Goal: Task Accomplishment & Management: Use online tool/utility

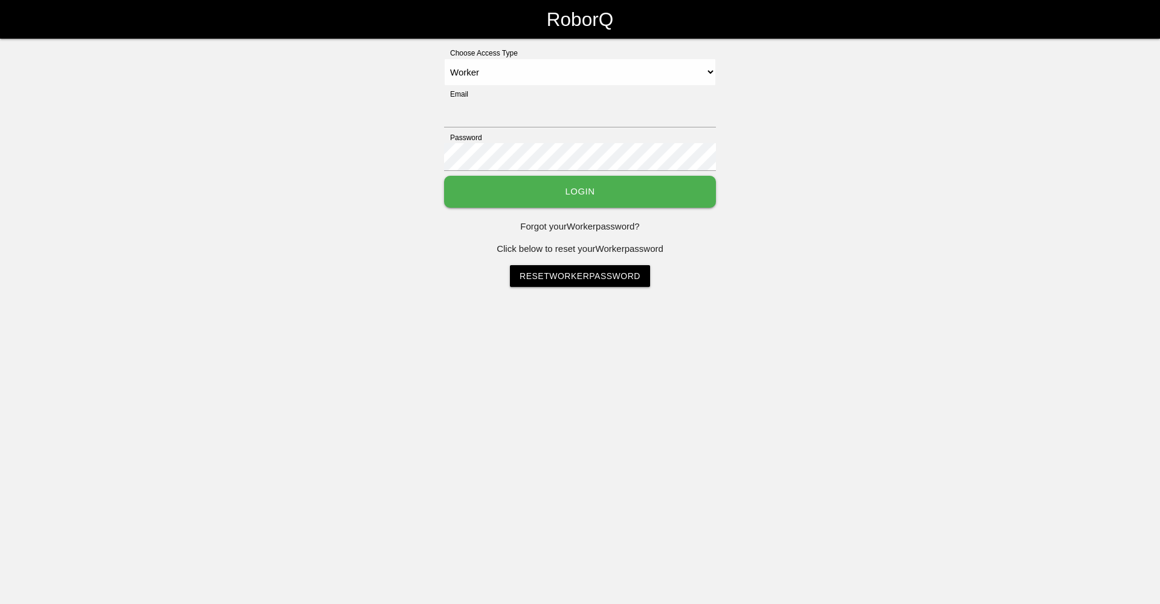
select select "Worker"
type input "[EMAIL_ADDRESS][DOMAIN_NAME]"
click at [494, 198] on button "Login" at bounding box center [580, 192] width 272 height 32
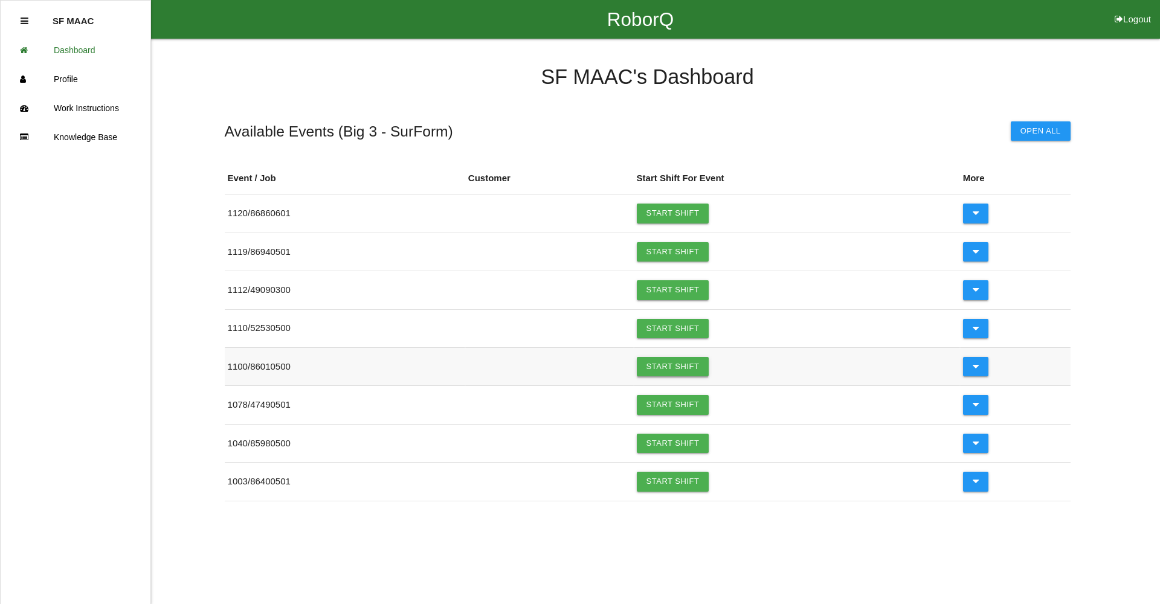
click at [652, 364] on link "Start Shift" at bounding box center [673, 366] width 72 height 19
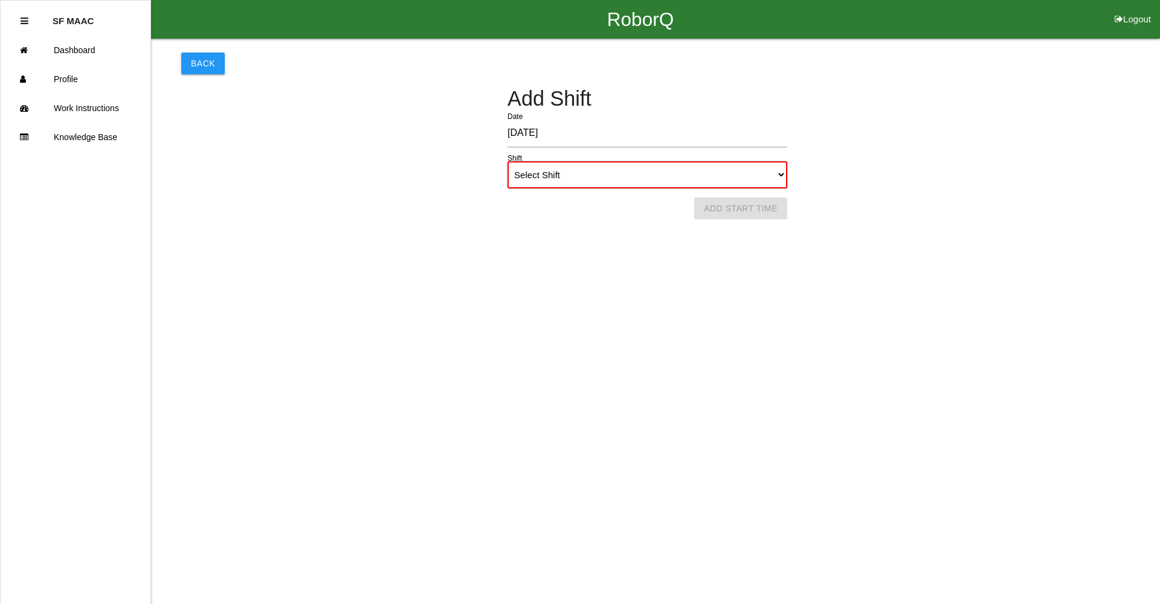
click at [777, 170] on select "Select Shift 1st Shift 2nd Shift 3rd Shift 4th Shift" at bounding box center [647, 174] width 280 height 27
select select "1"
click at [507, 161] on select "Select Shift 1st Shift 2nd Shift 3rd Shift 4th Shift" at bounding box center [647, 174] width 280 height 27
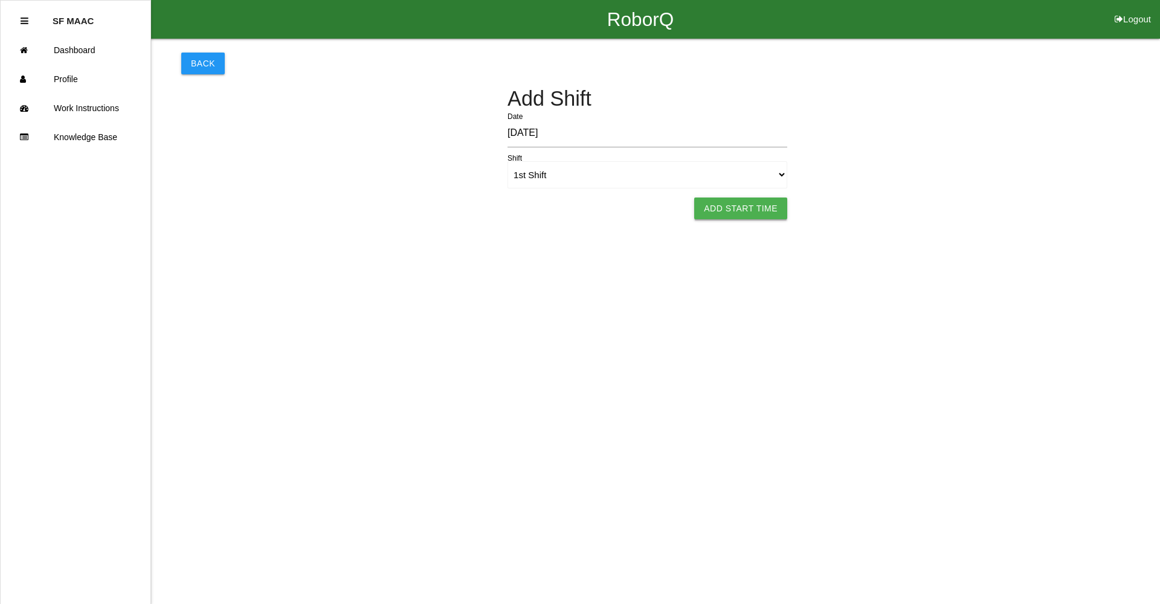
click at [759, 207] on button "Add Start Time" at bounding box center [740, 209] width 93 height 22
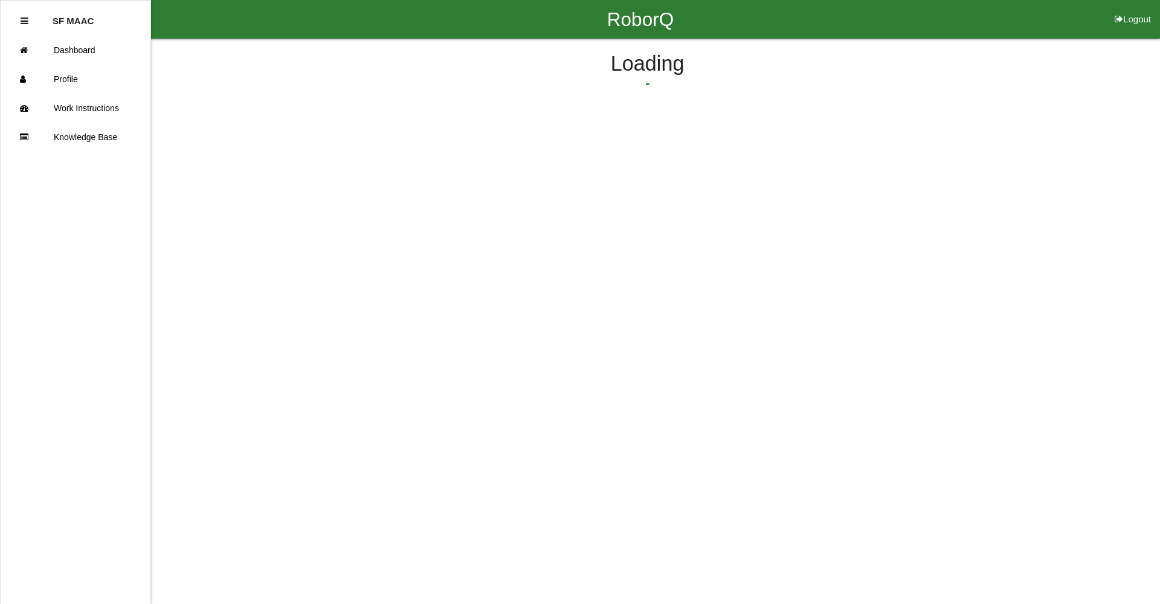
select select "6"
select select "11"
click at [768, 194] on button "Submit Start Time" at bounding box center [805, 189] width 108 height 22
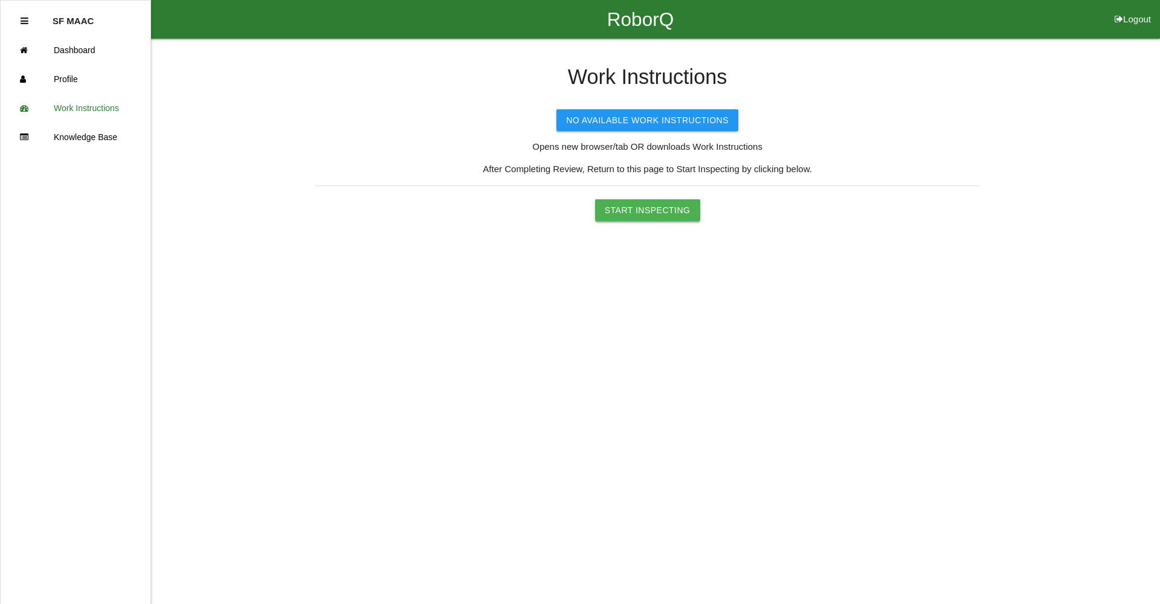
click at [611, 215] on button "Start Inspecting" at bounding box center [647, 210] width 105 height 22
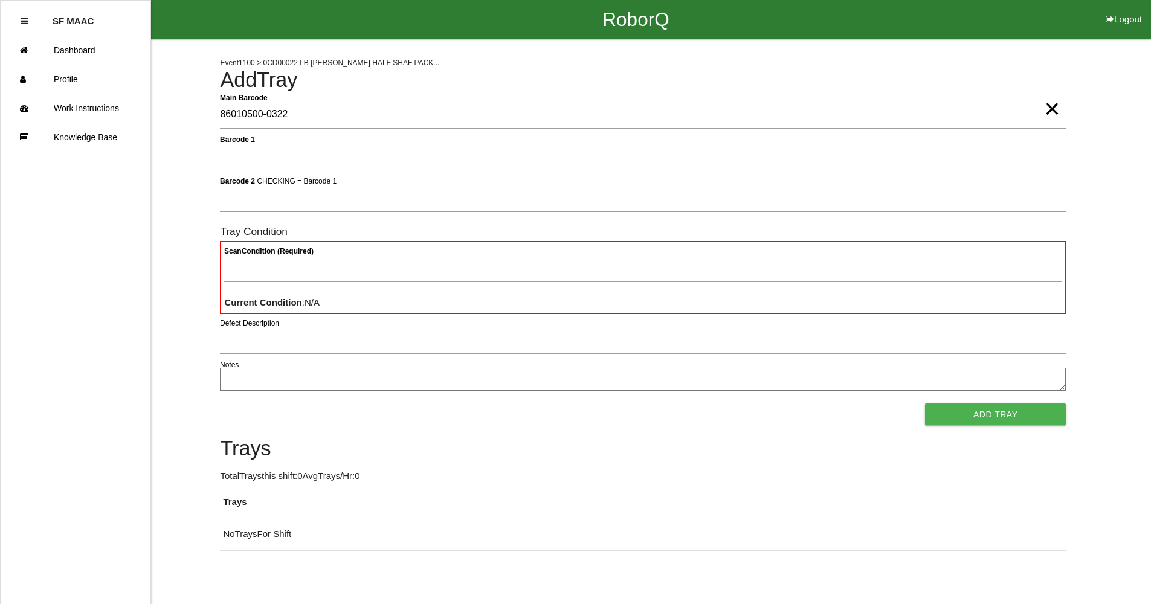
type Barcode "86010500-0322"
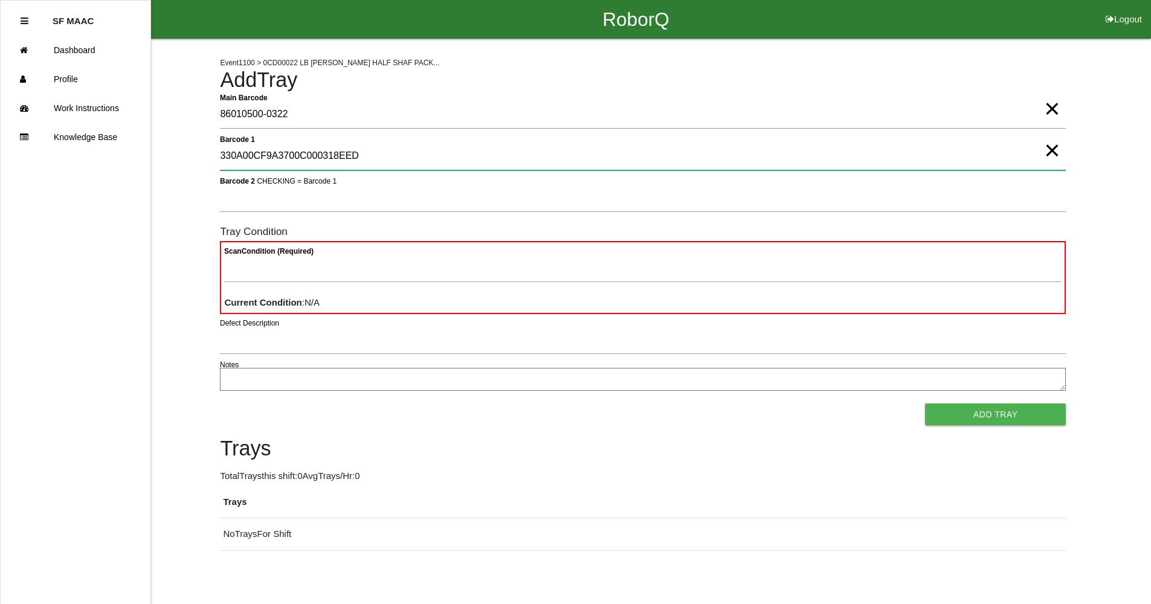
type 1 "330A00CF9A3700C000318EED"
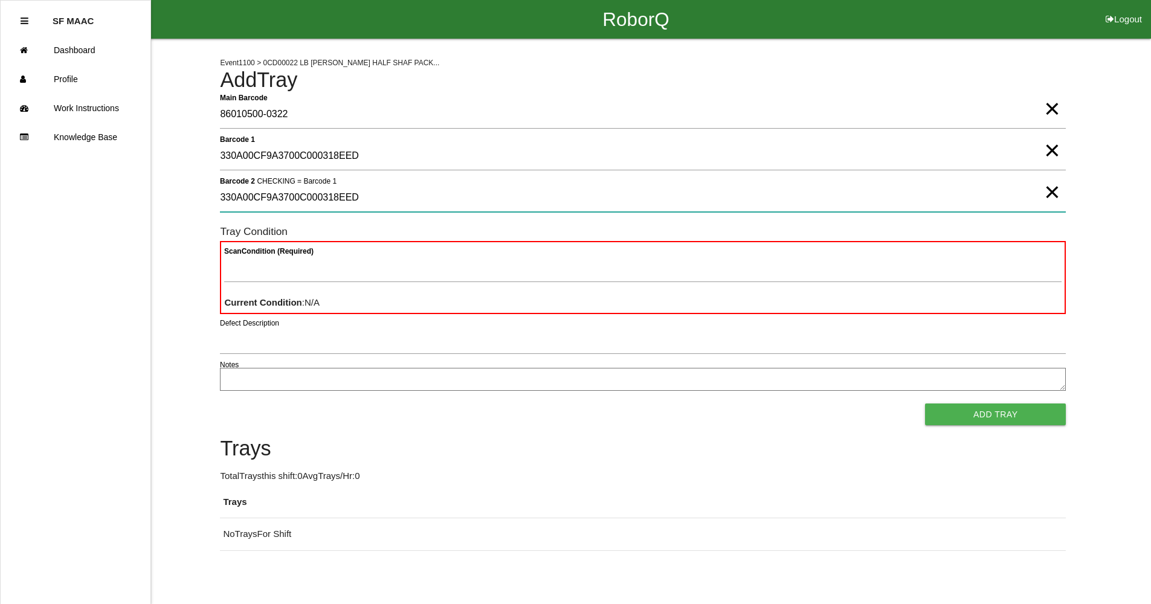
type 2 "330A00CF9A3700C000318EED"
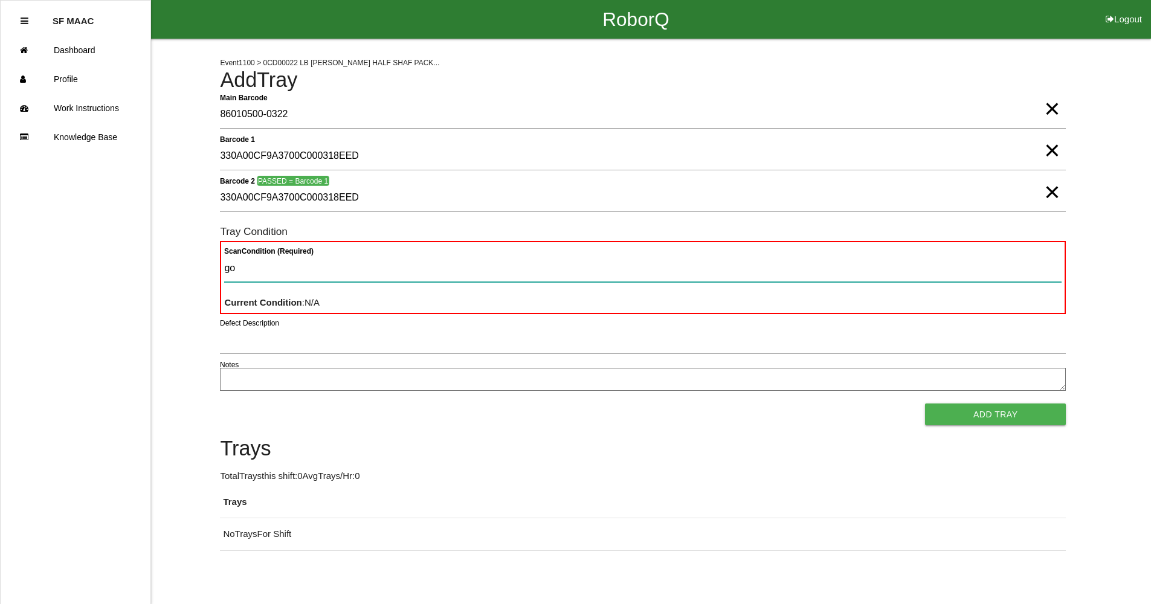
type Condition "goo"
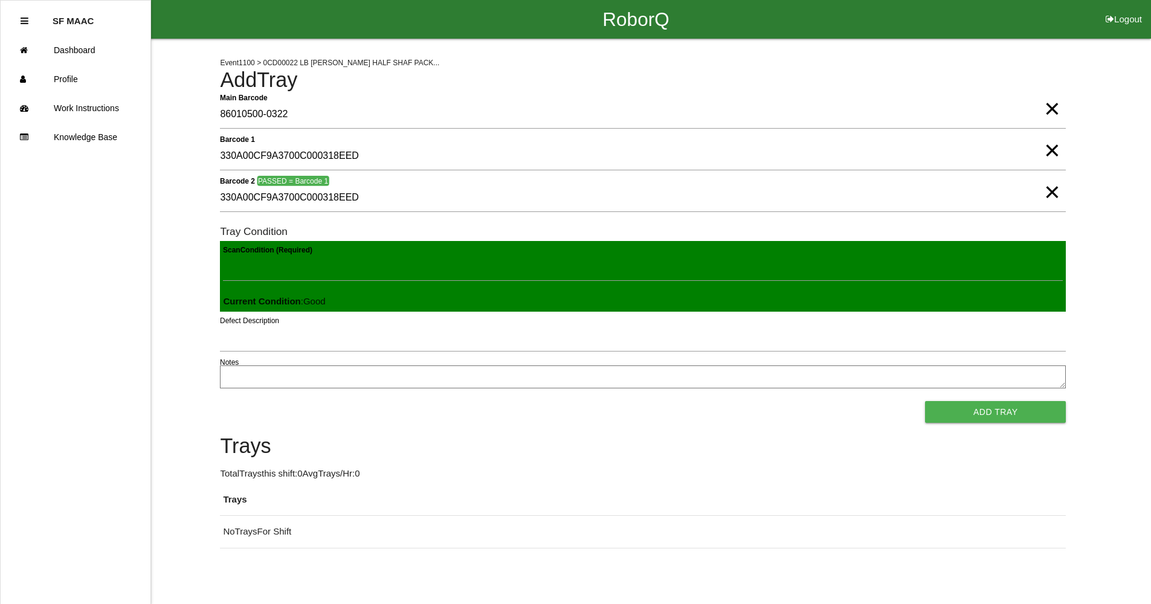
click at [925, 401] on button "Add Tray" at bounding box center [995, 412] width 141 height 22
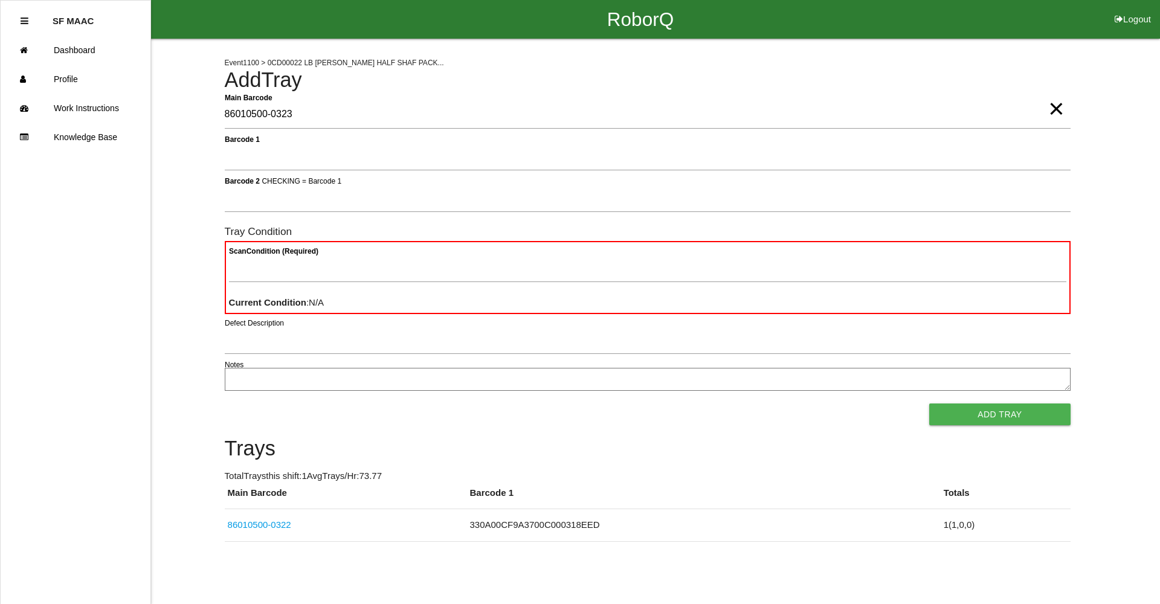
type Barcode "86010500-0323"
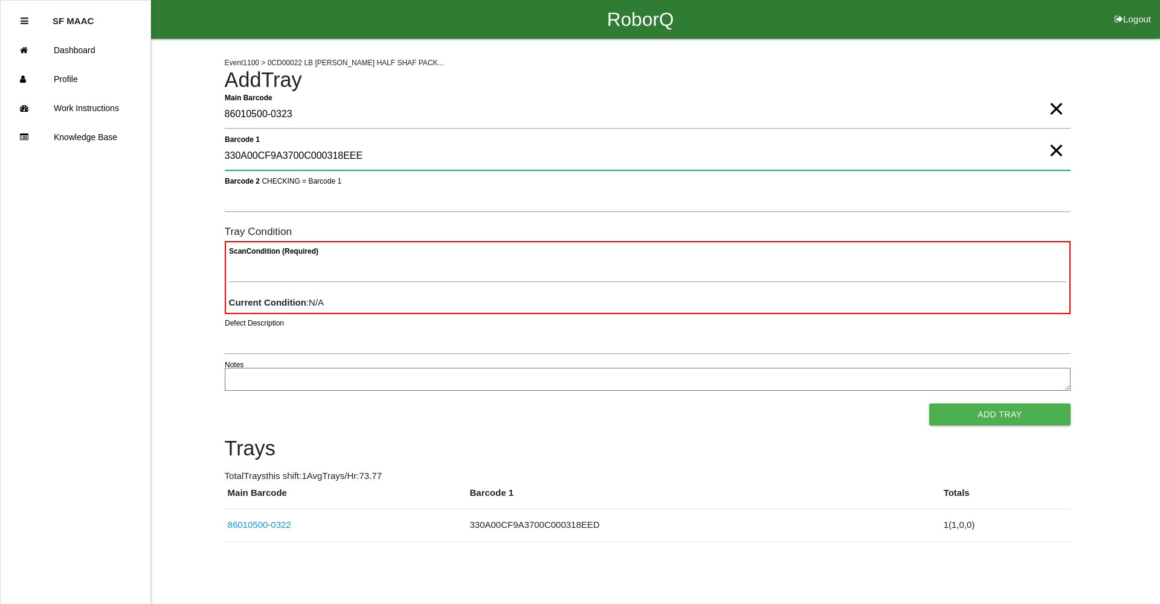
type 1 "330A00CF9A3700C000318EEE"
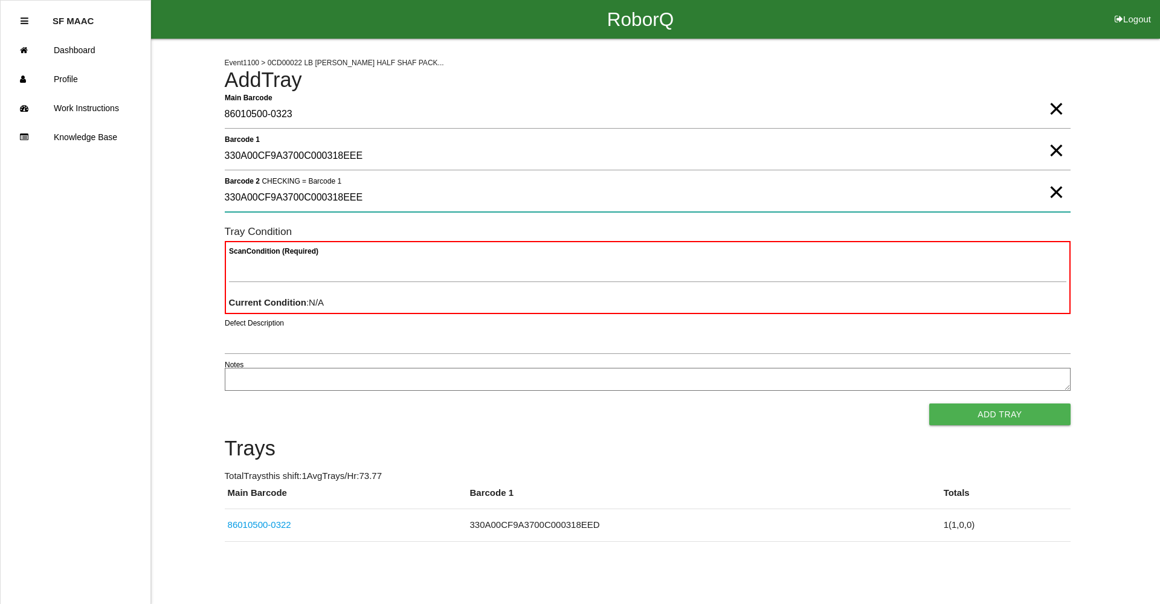
type 2 "330A00CF9A3700C000318EEE"
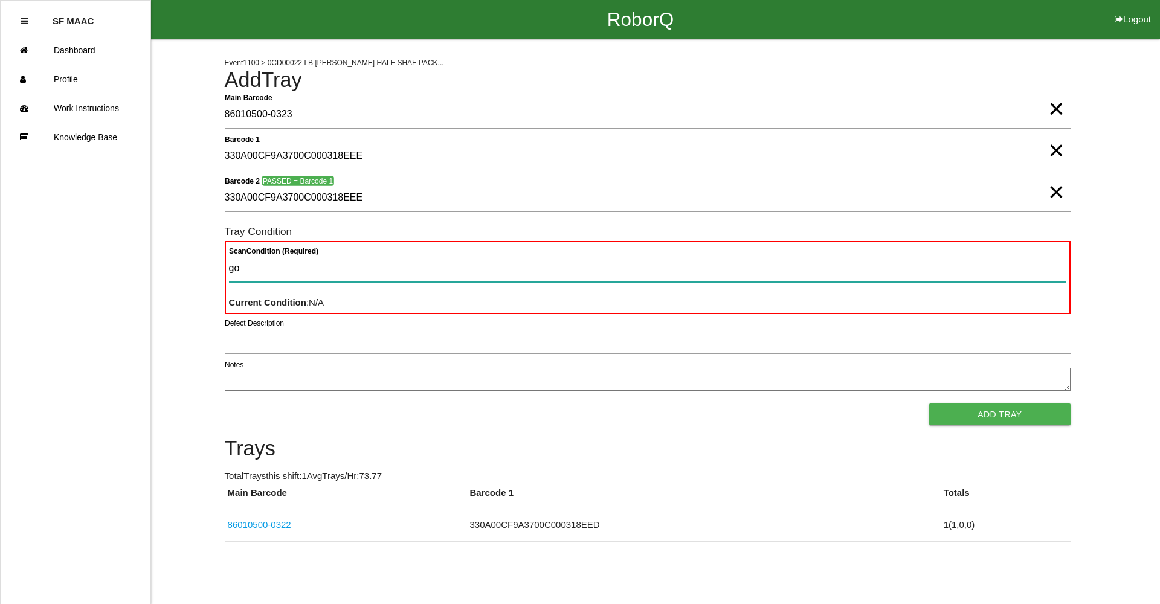
type Condition "goo"
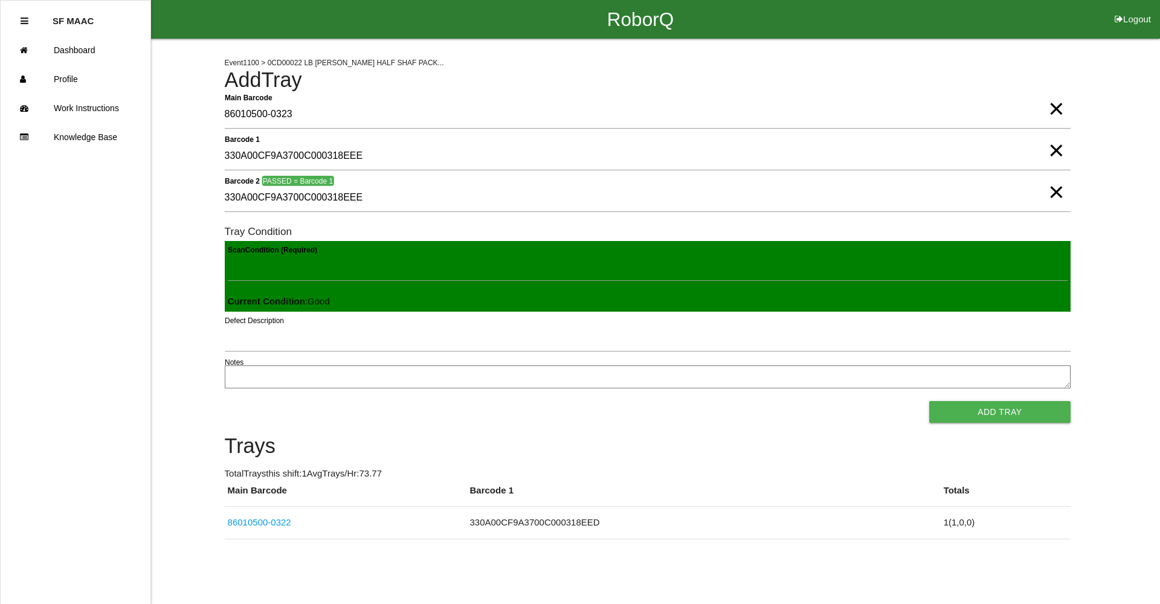
click at [929, 401] on button "Add Tray" at bounding box center [999, 412] width 141 height 22
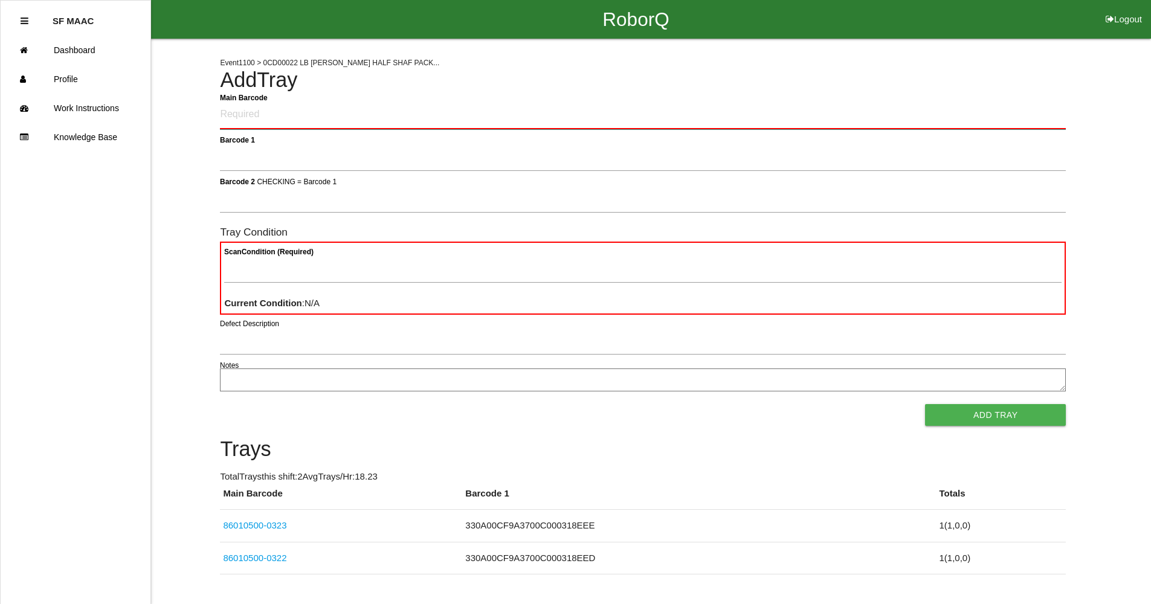
click at [261, 118] on Barcode "Main Barcode" at bounding box center [643, 115] width 846 height 28
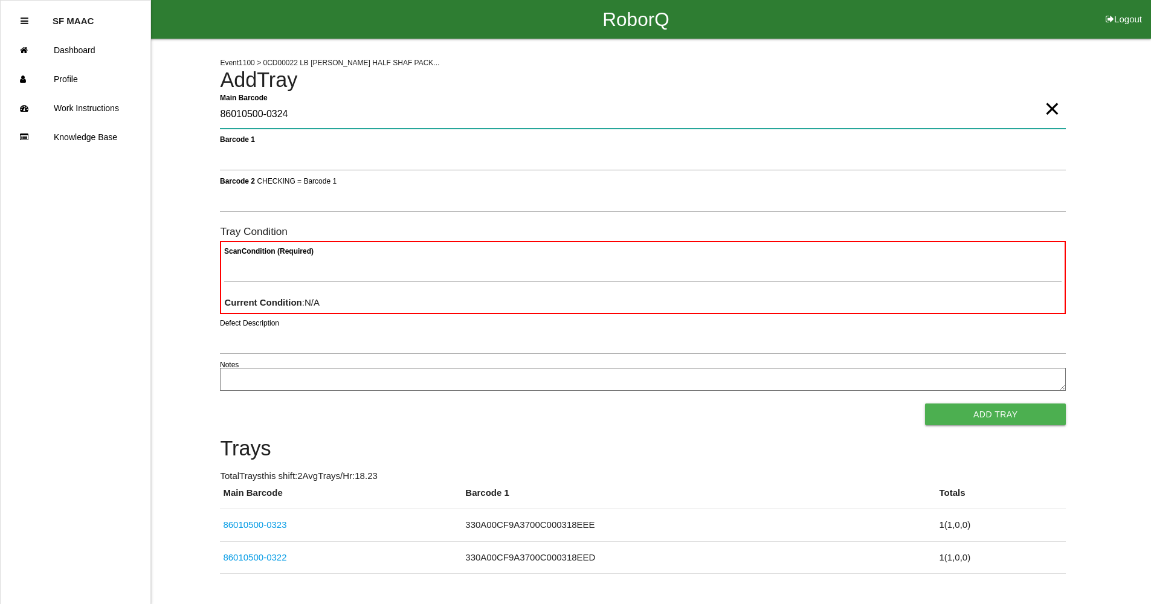
type Barcode "86010500-0324"
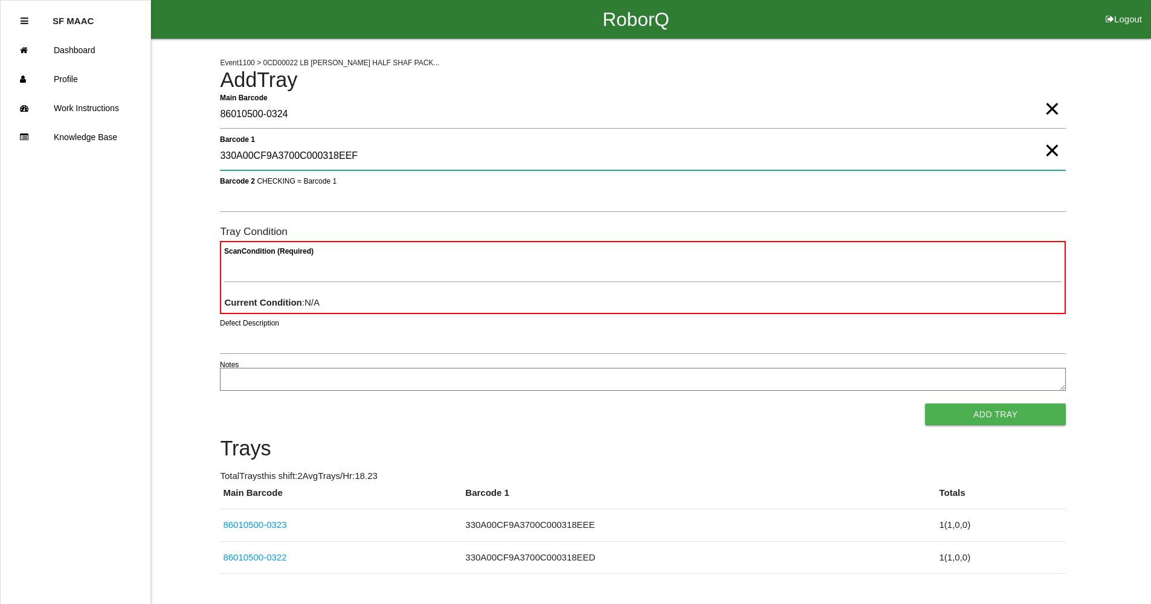
type 1 "330A00CF9A3700C000318EEF"
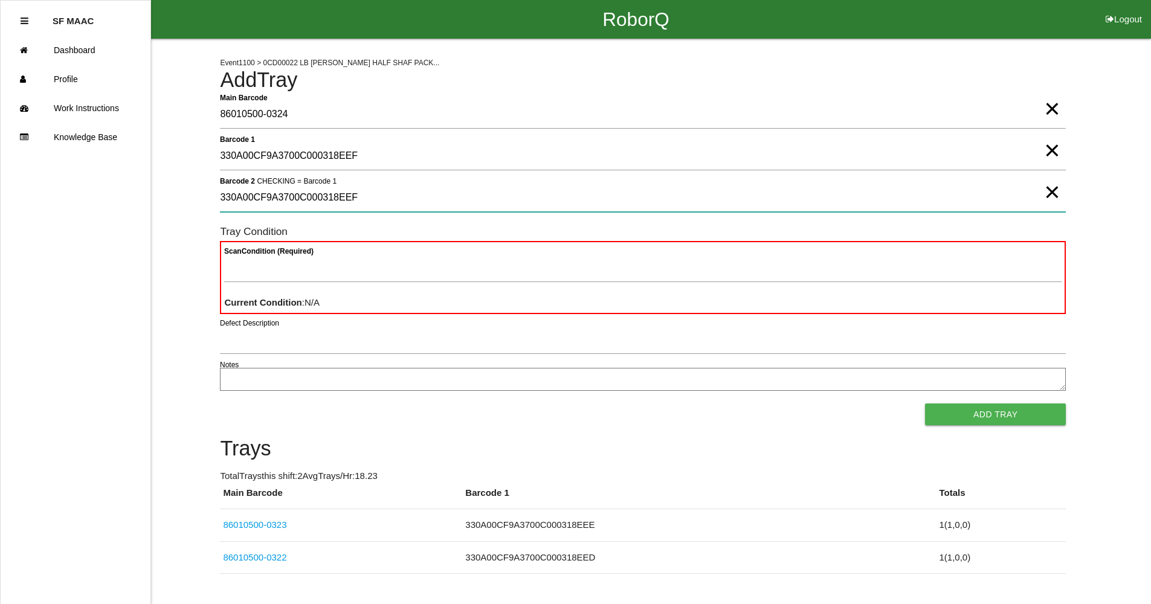
type 2 "330A00CF9A3700C000318EEF"
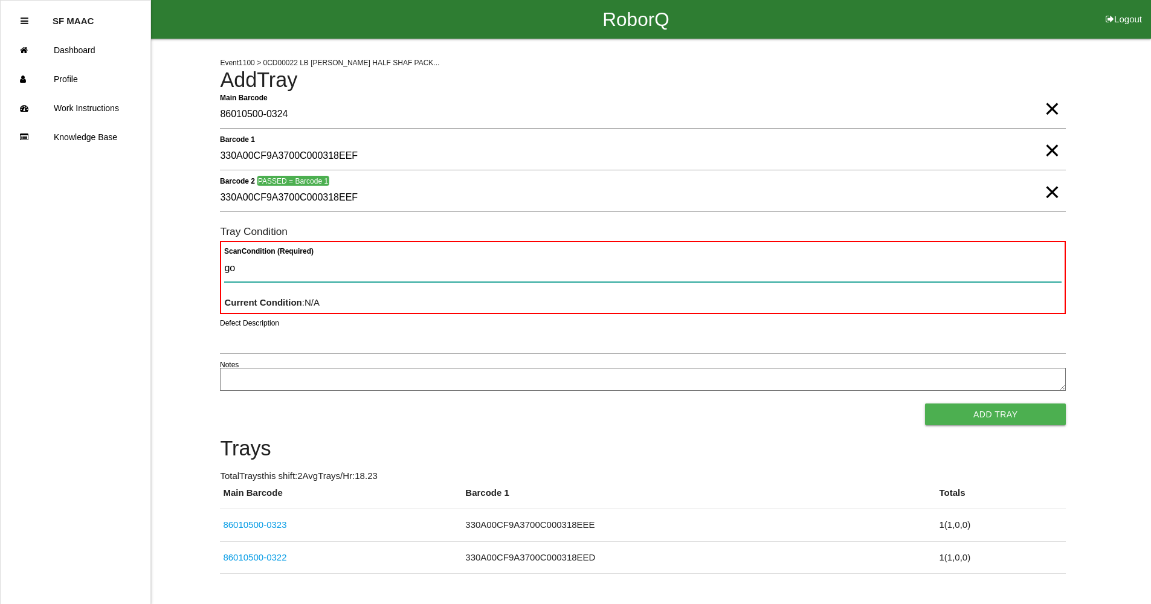
type Condition "goo"
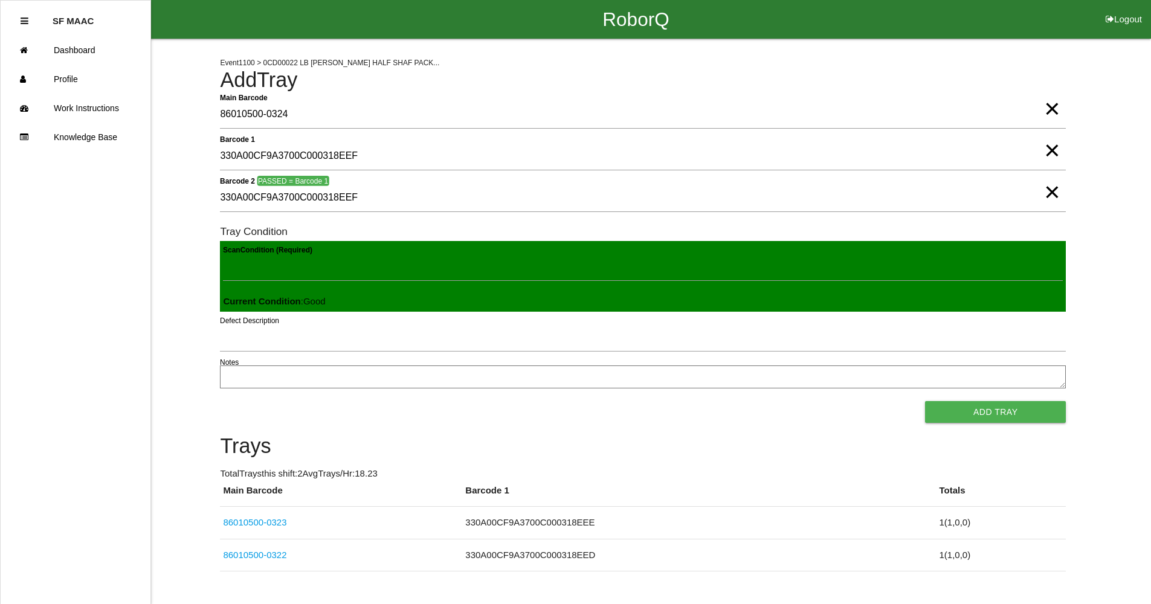
click button "Add Tray" at bounding box center [995, 412] width 141 height 22
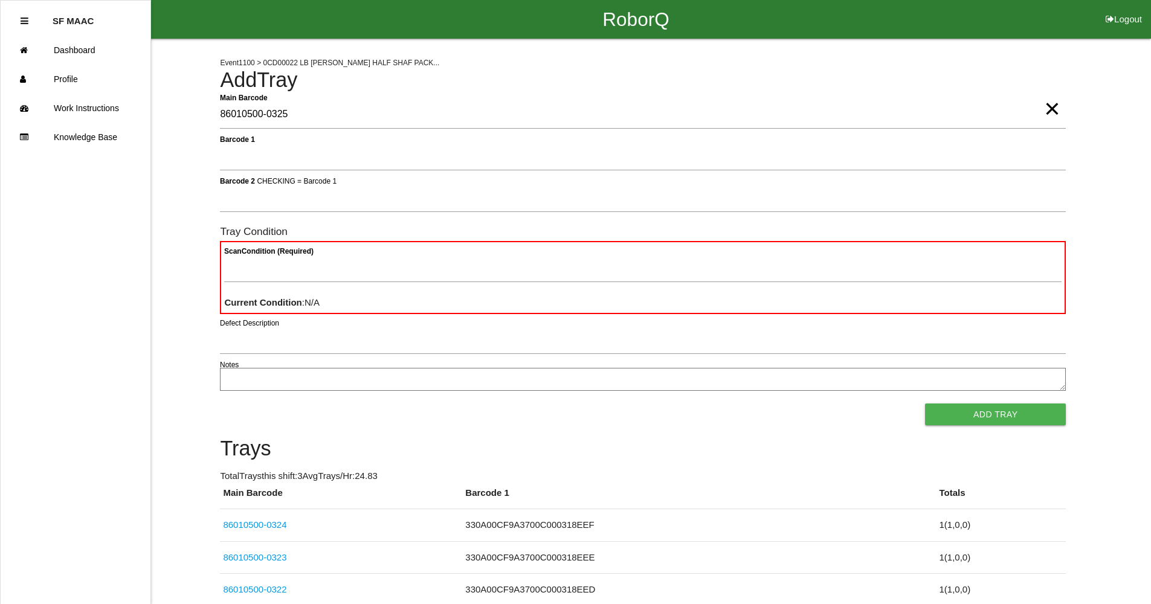
type Barcode "86010500-0325"
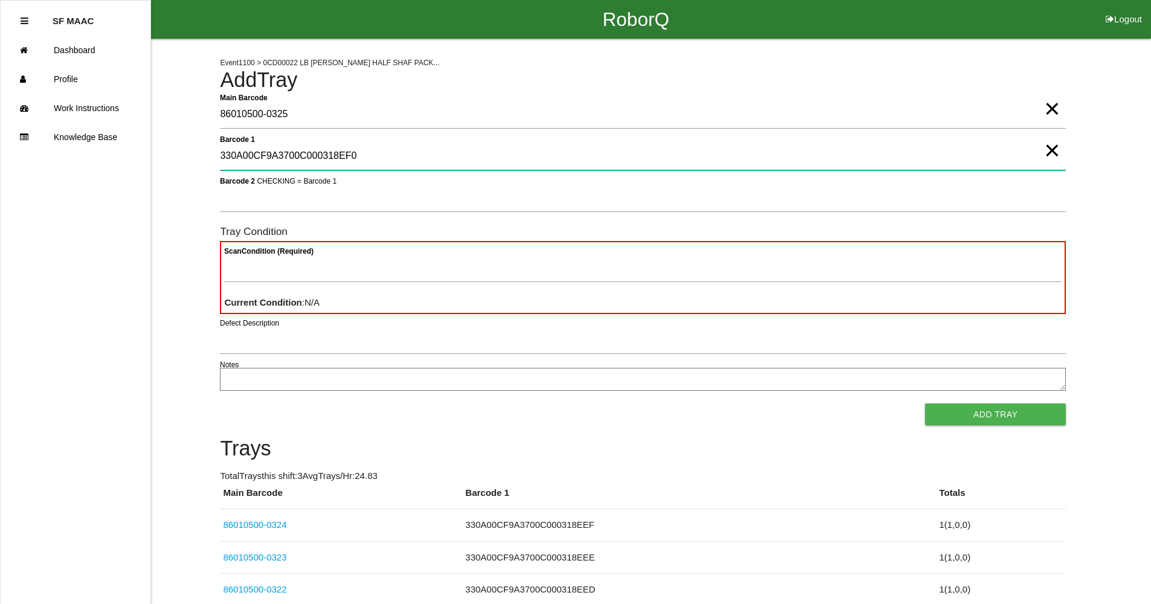
type 1 "330A00CF9A3700C000318EF0"
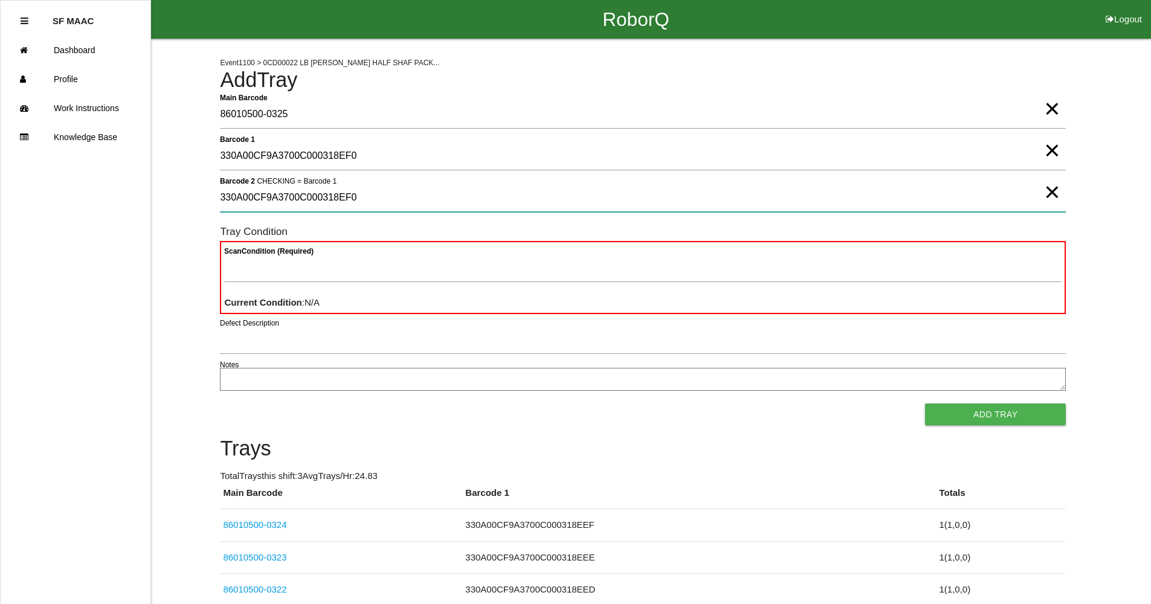
type 2 "330A00CF9A3700C000318EF0"
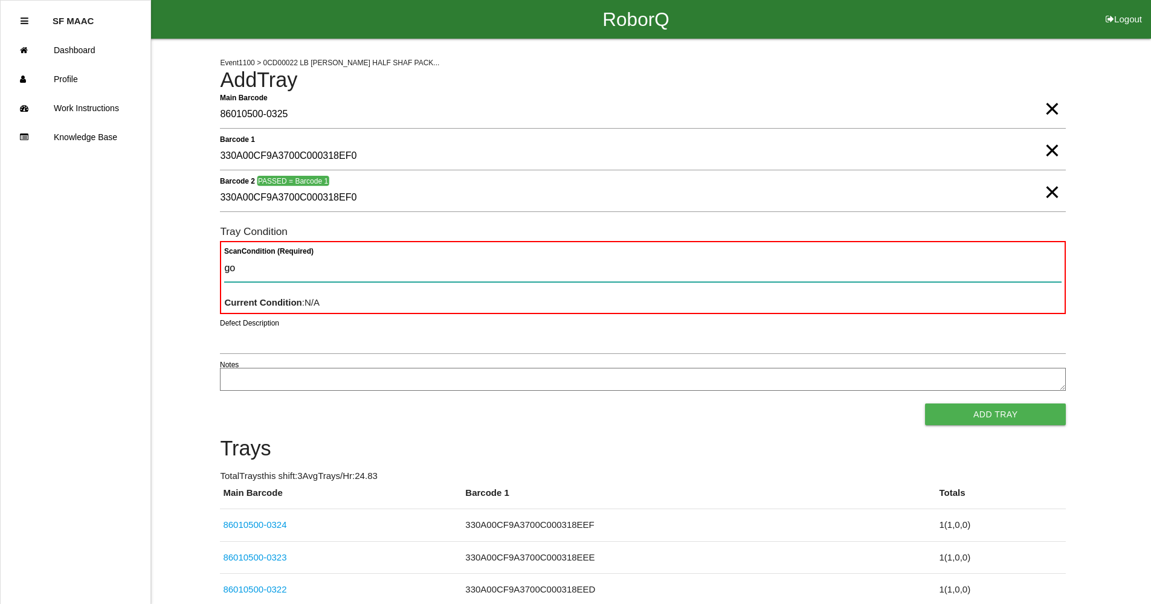
type Condition "goo"
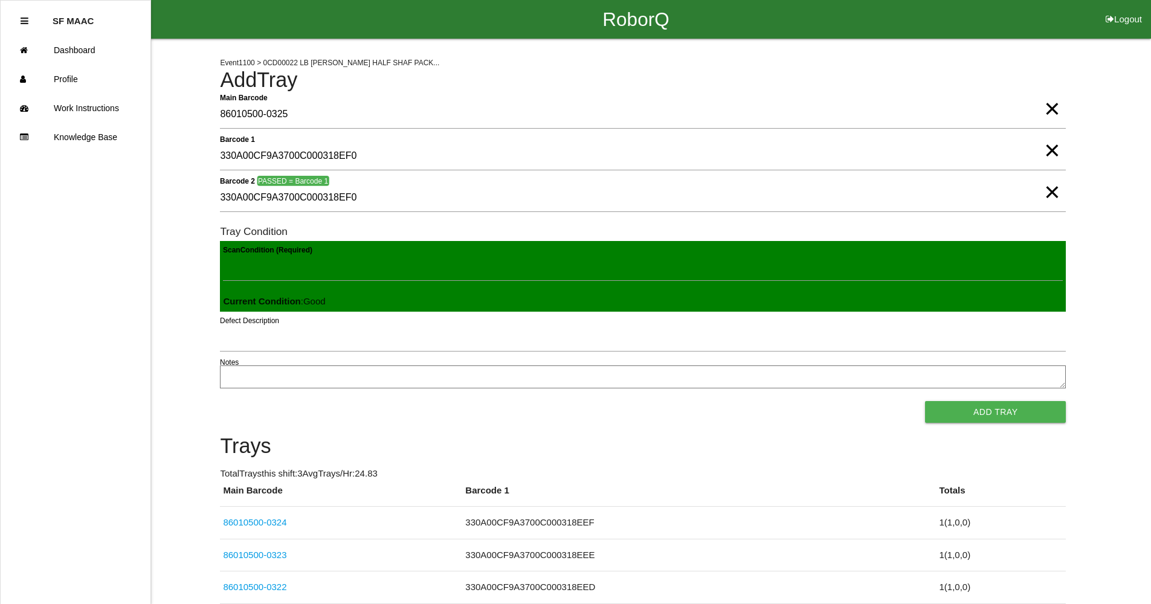
click at [925, 401] on button "Add Tray" at bounding box center [995, 412] width 141 height 22
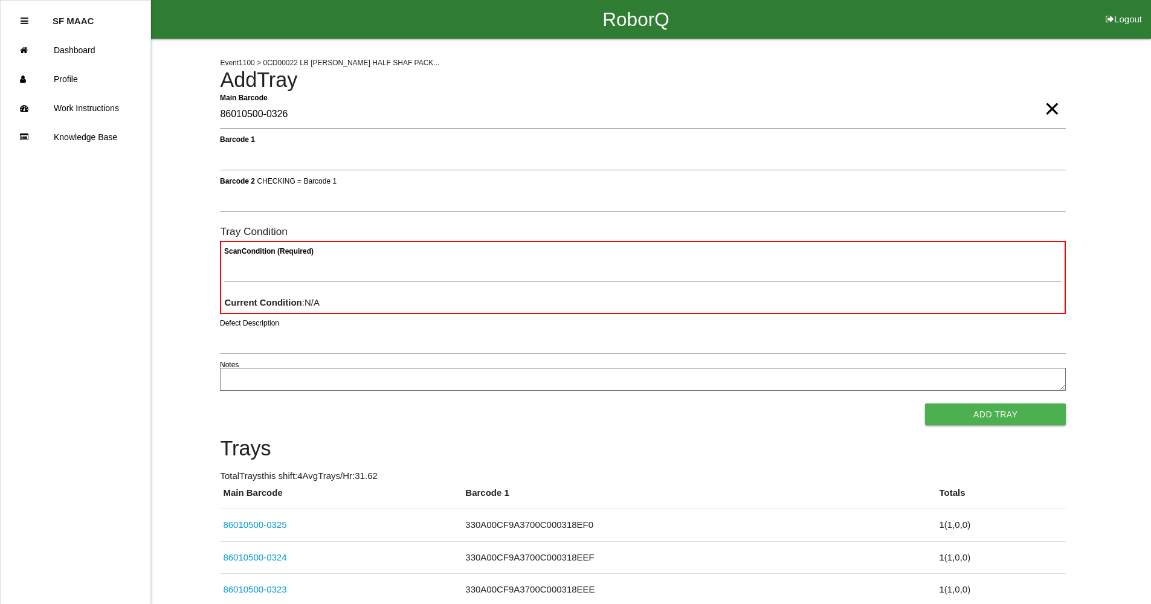
type Barcode "86010500-0326"
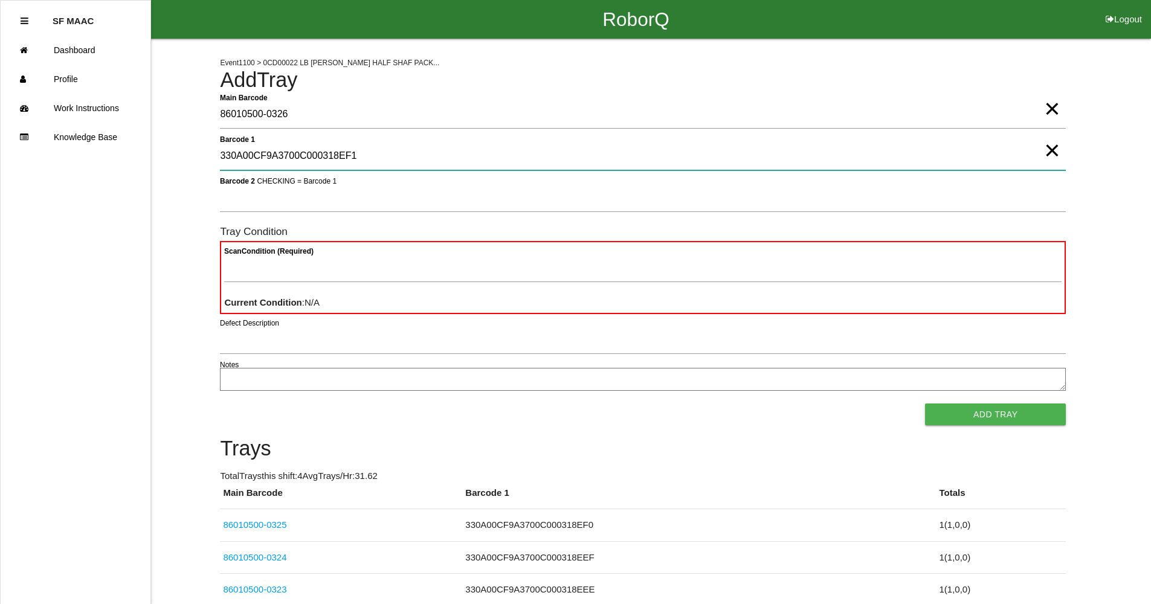
type 1 "330A00CF9A3700C000318EF1"
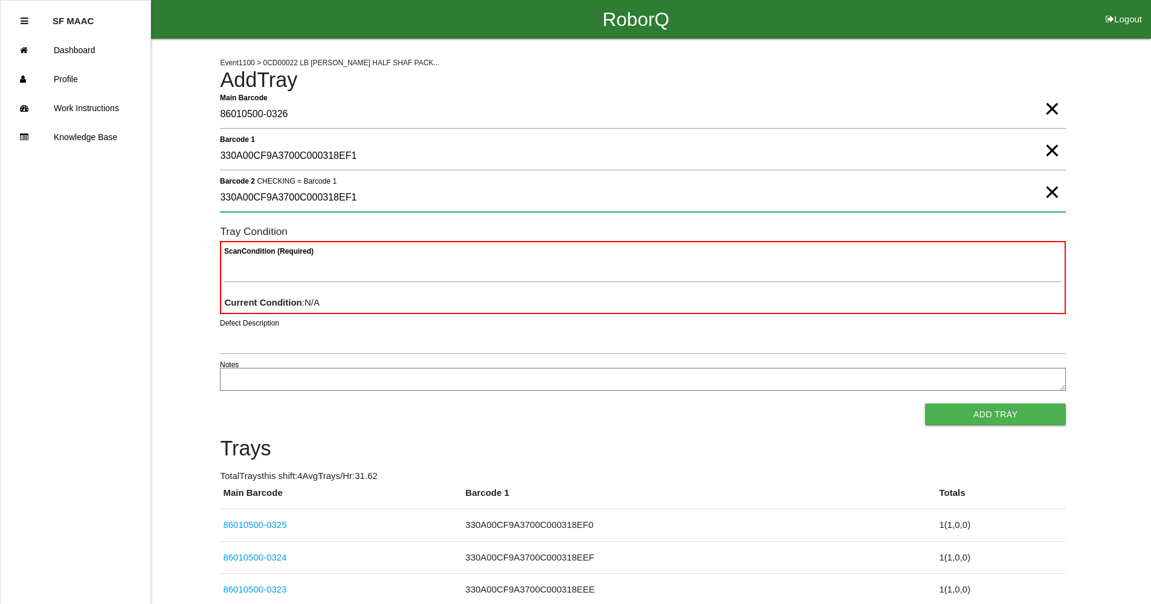
type 2 "330A00CF9A3700C000318EF1"
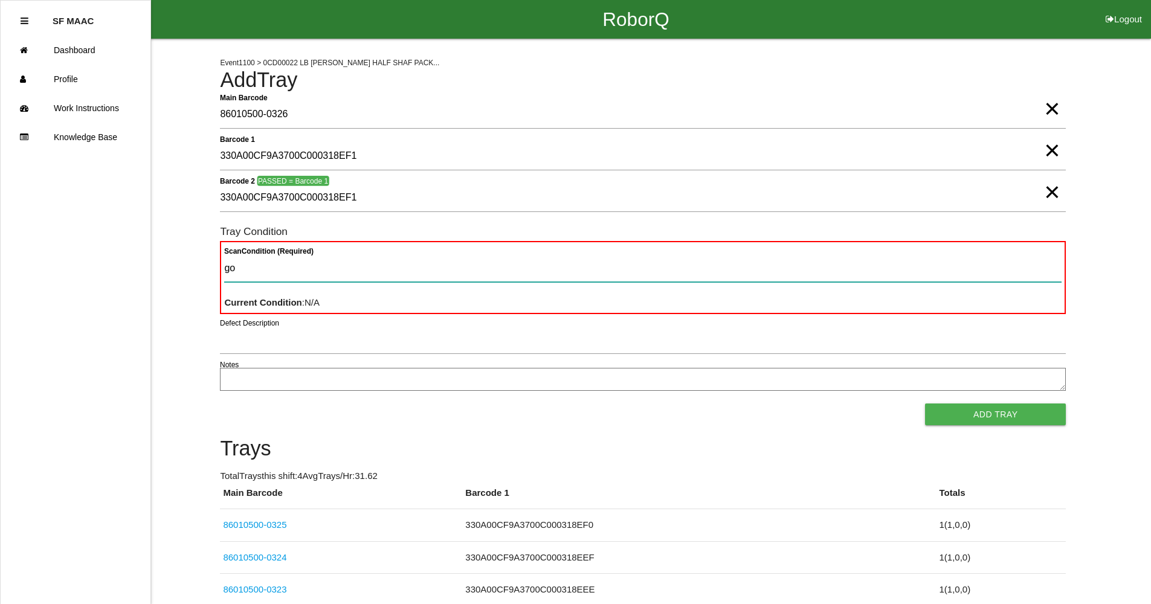
type Condition "goo"
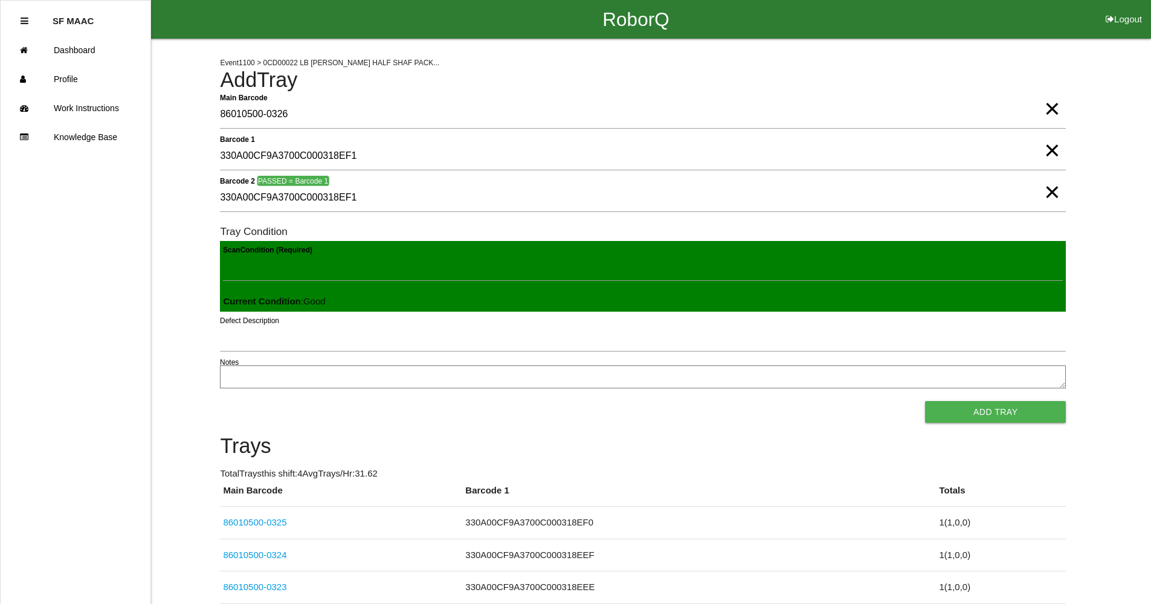
click at [925, 401] on button "Add Tray" at bounding box center [995, 412] width 141 height 22
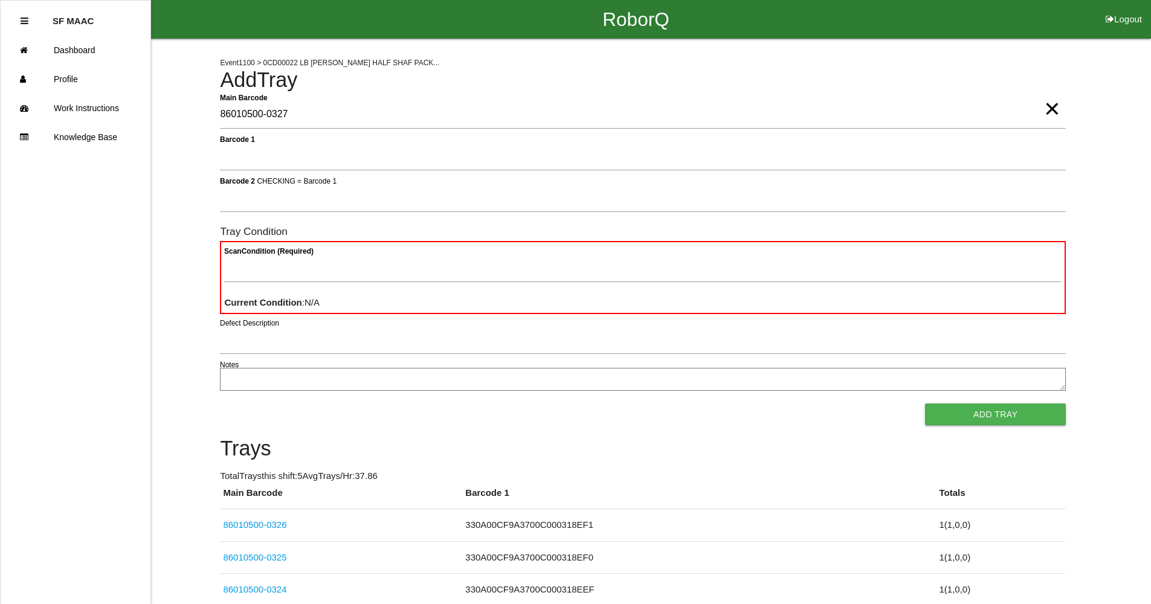
type Barcode "86010500-0327"
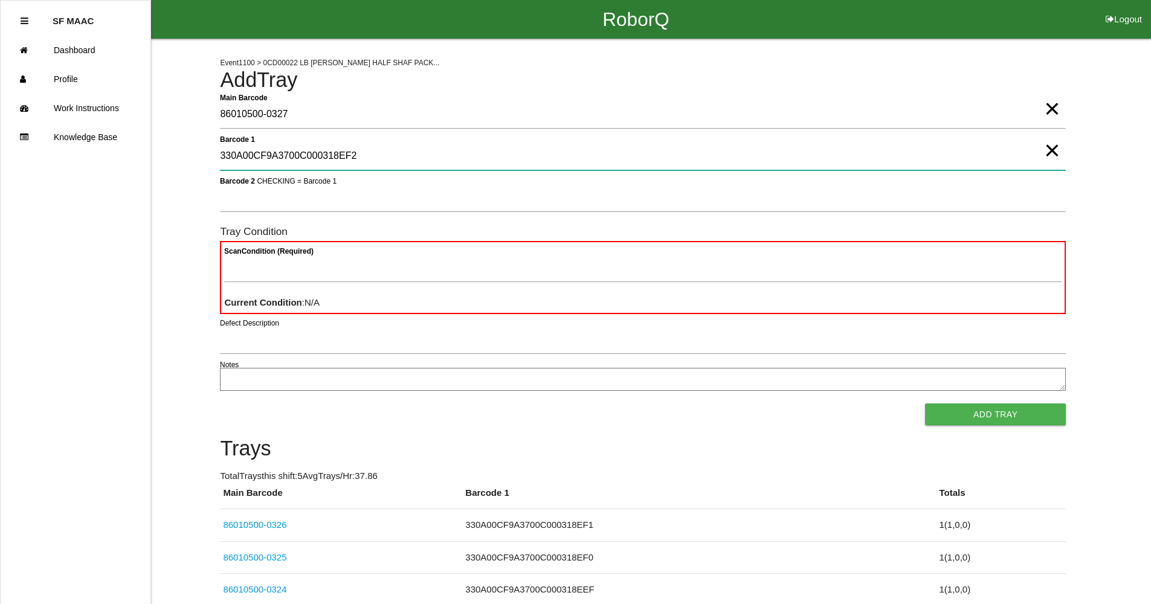
type 1 "330A00CF9A3700C000318EF2"
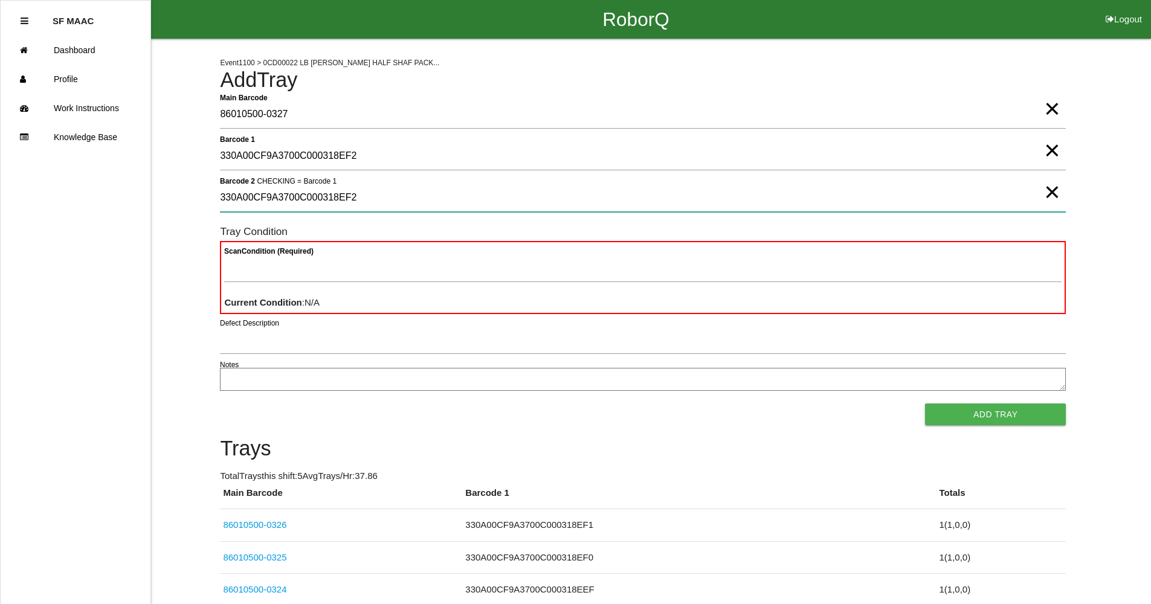
type 2 "330A00CF9A3700C000318EF2"
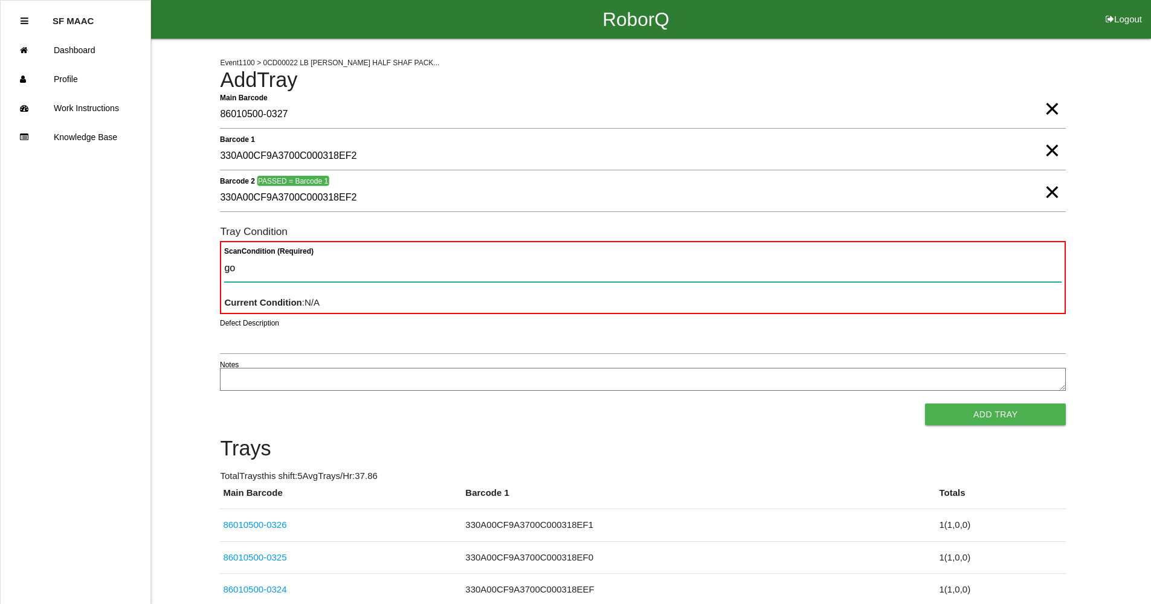
type Condition "goo"
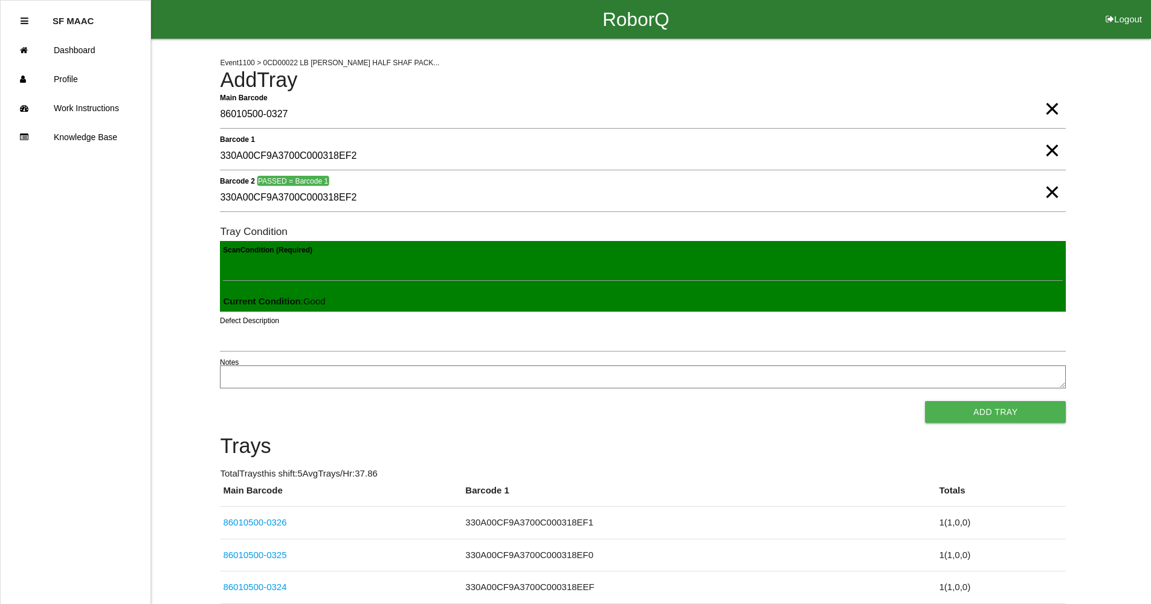
click at [925, 401] on button "Add Tray" at bounding box center [995, 412] width 141 height 22
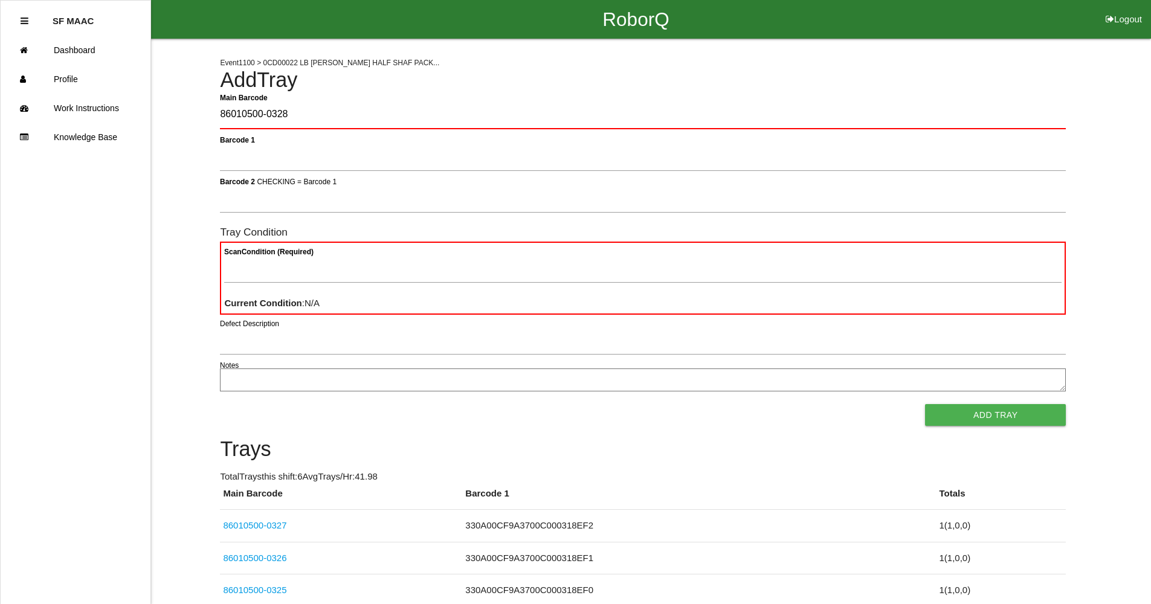
type Barcode "86010500-0328"
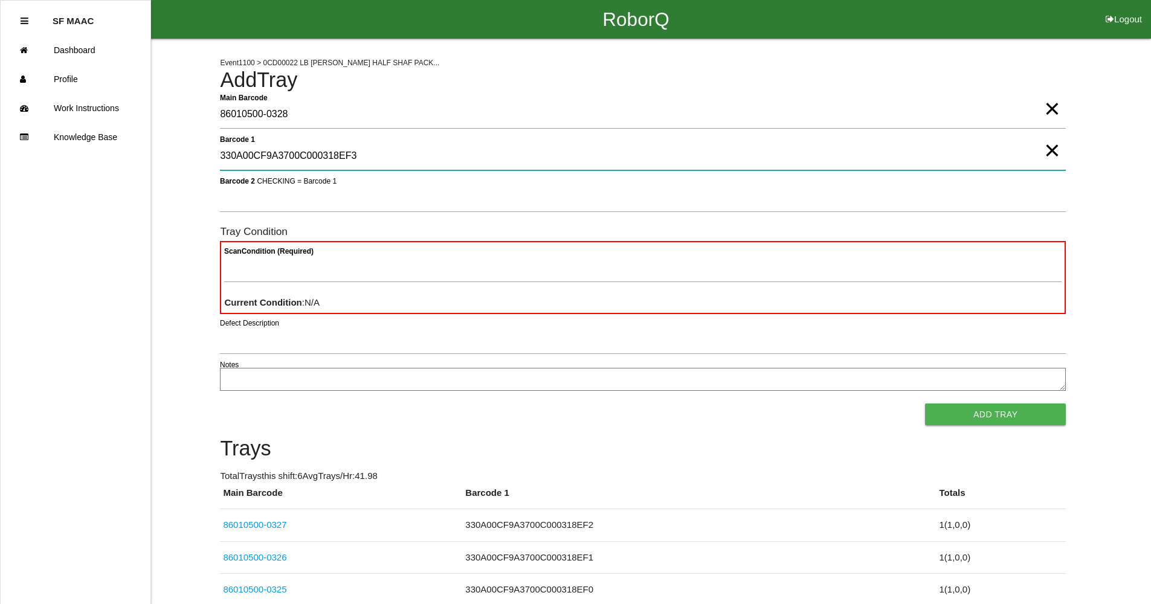
type 1 "330A00CF9A3700C000318EF3"
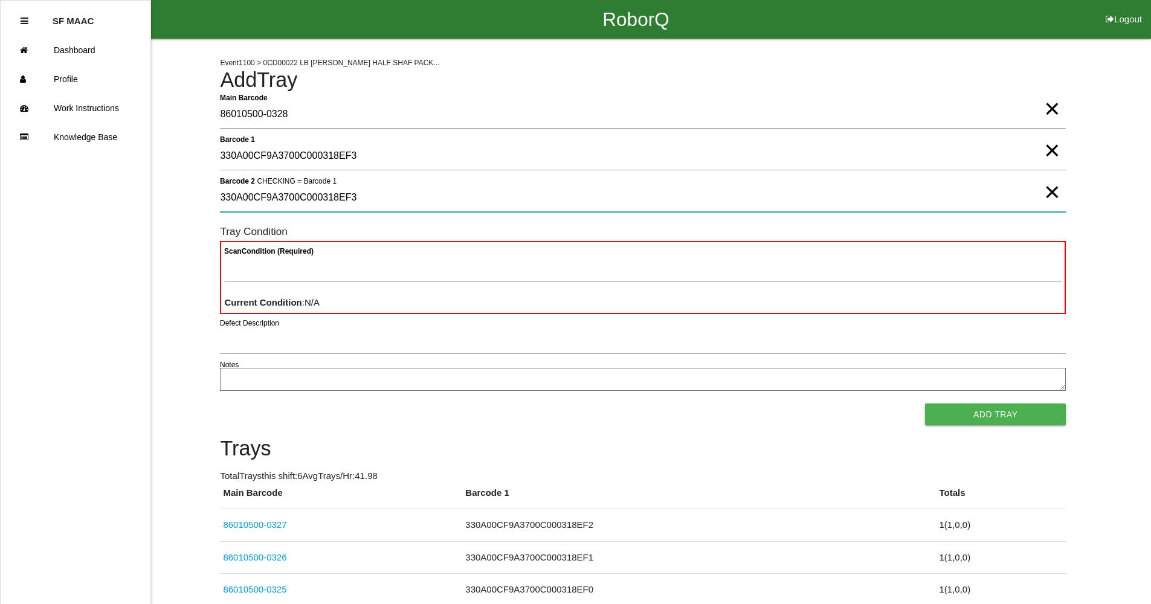
type 2 "330A00CF9A3700C000318EF3"
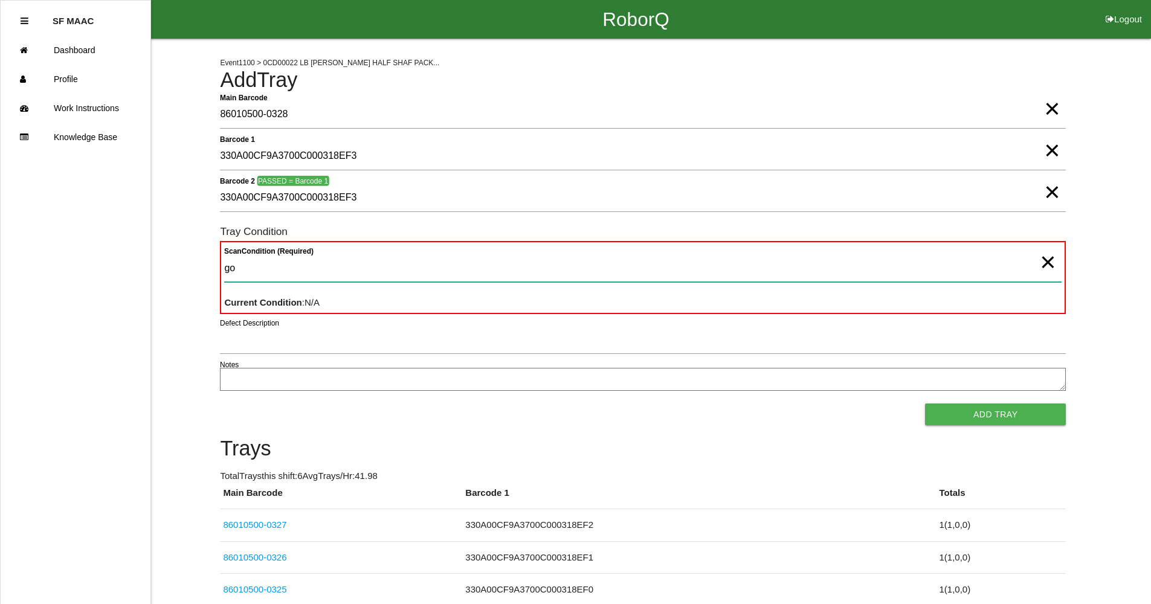
type Condition "goo"
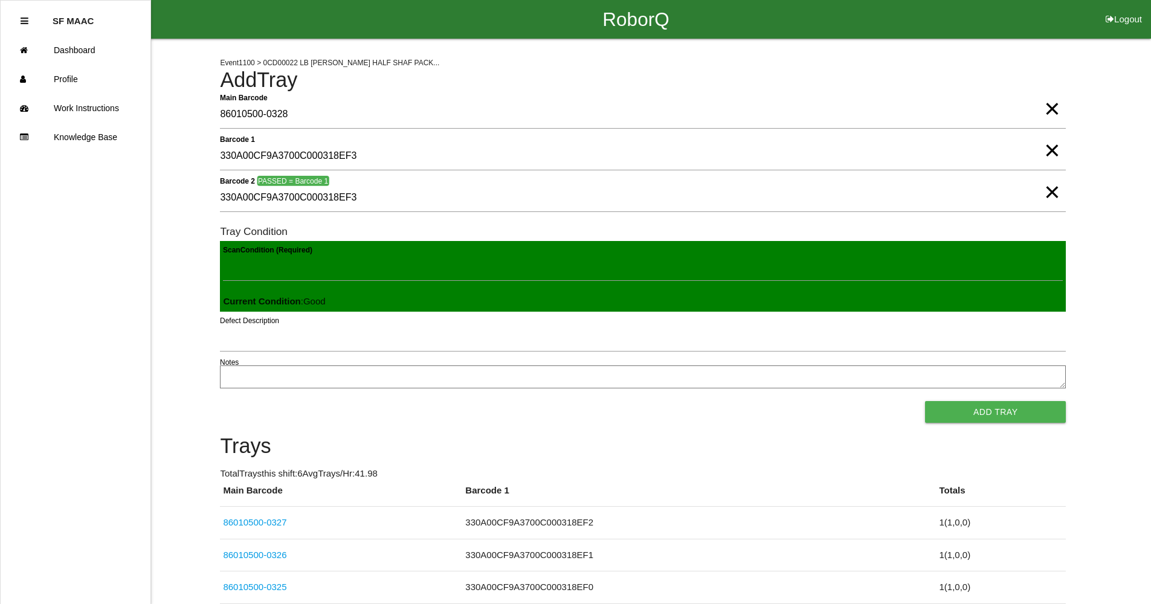
click at [925, 401] on button "Add Tray" at bounding box center [995, 412] width 141 height 22
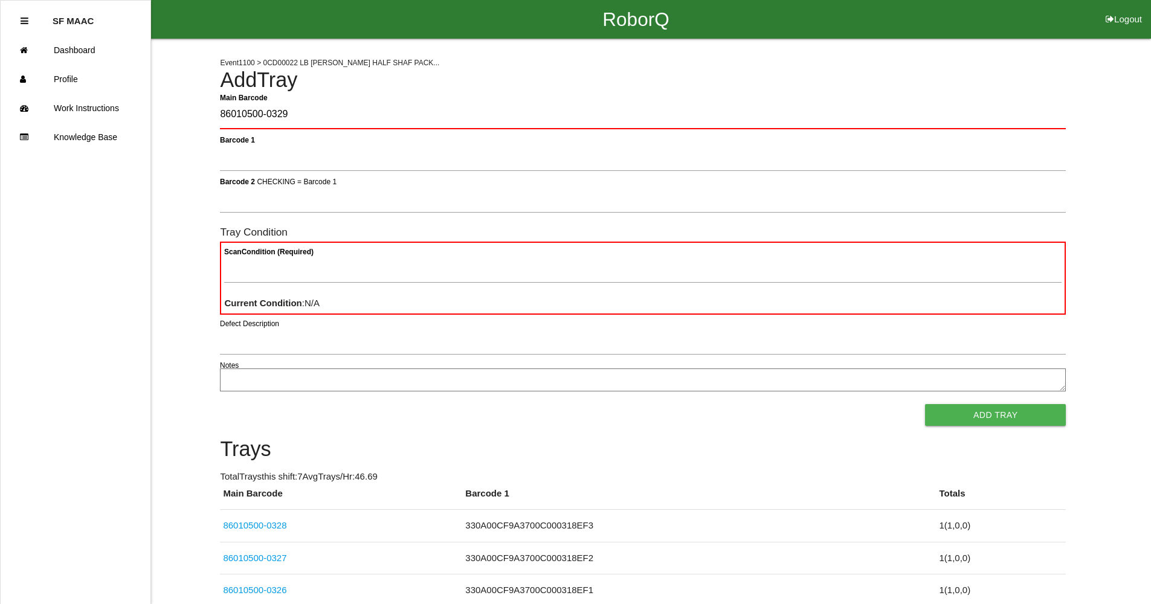
type Barcode "86010500-0329"
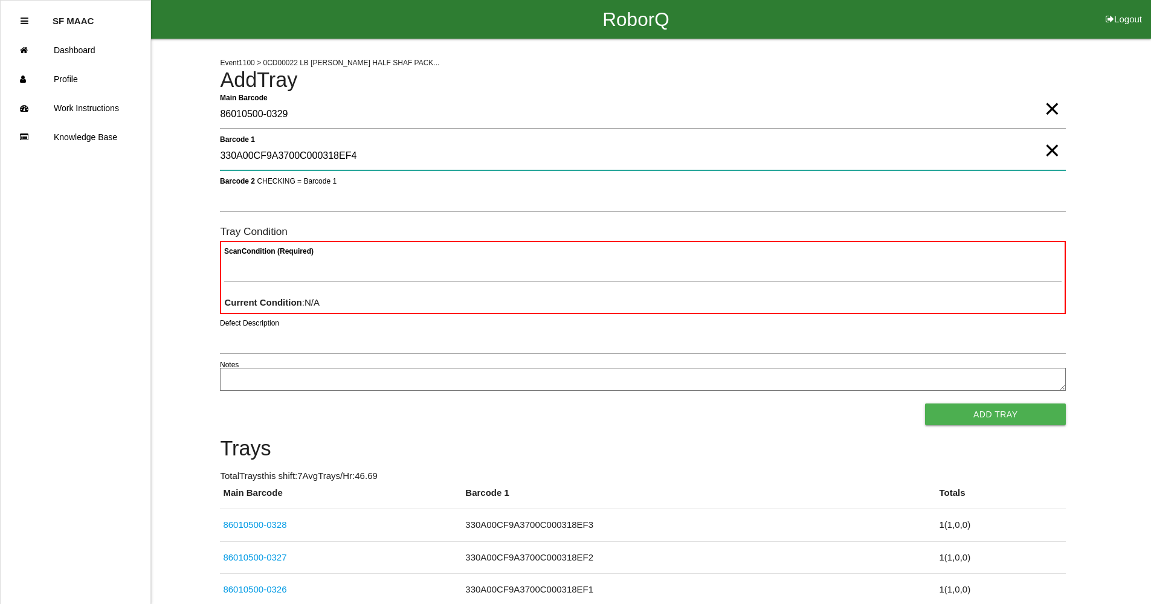
type 1 "330A00CF9A3700C000318EF4"
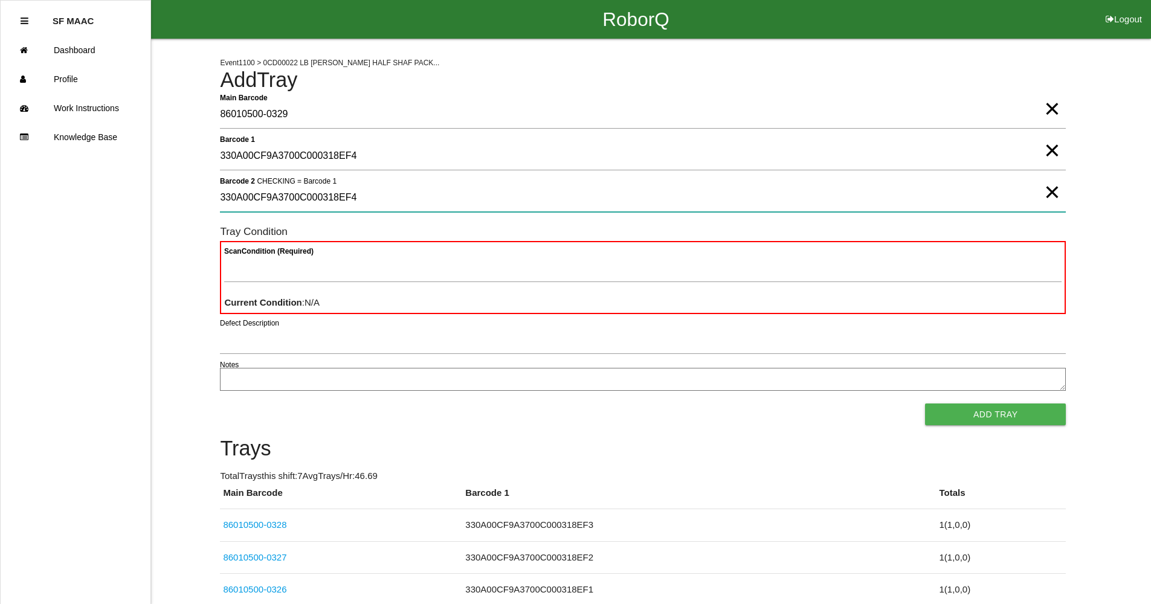
type 2 "330A00CF9A3700C000318EF4"
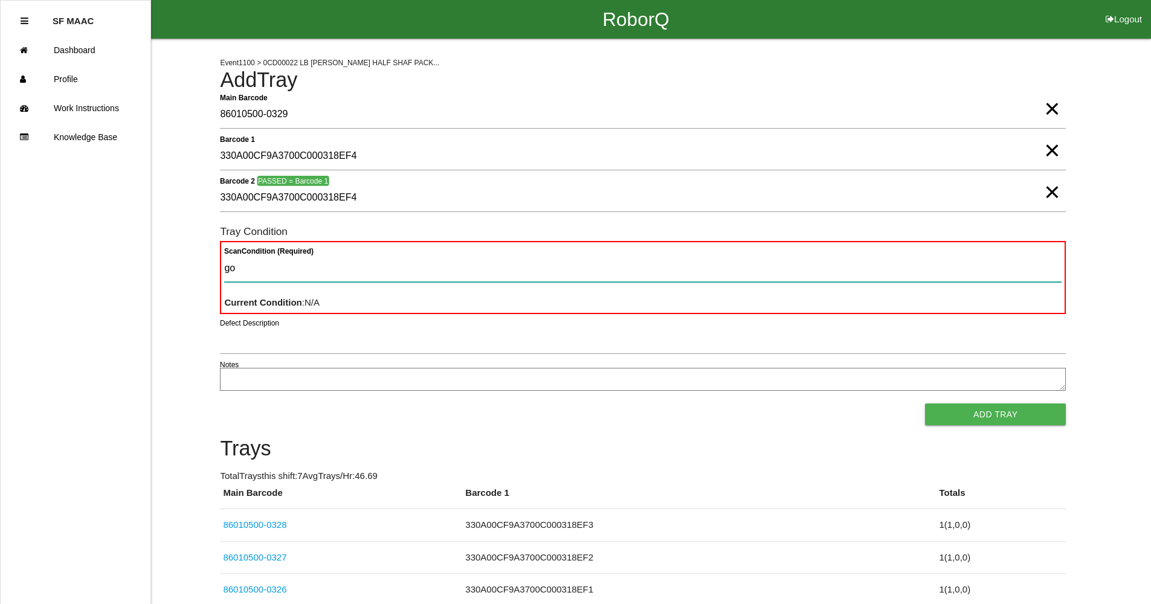
type Condition "goo"
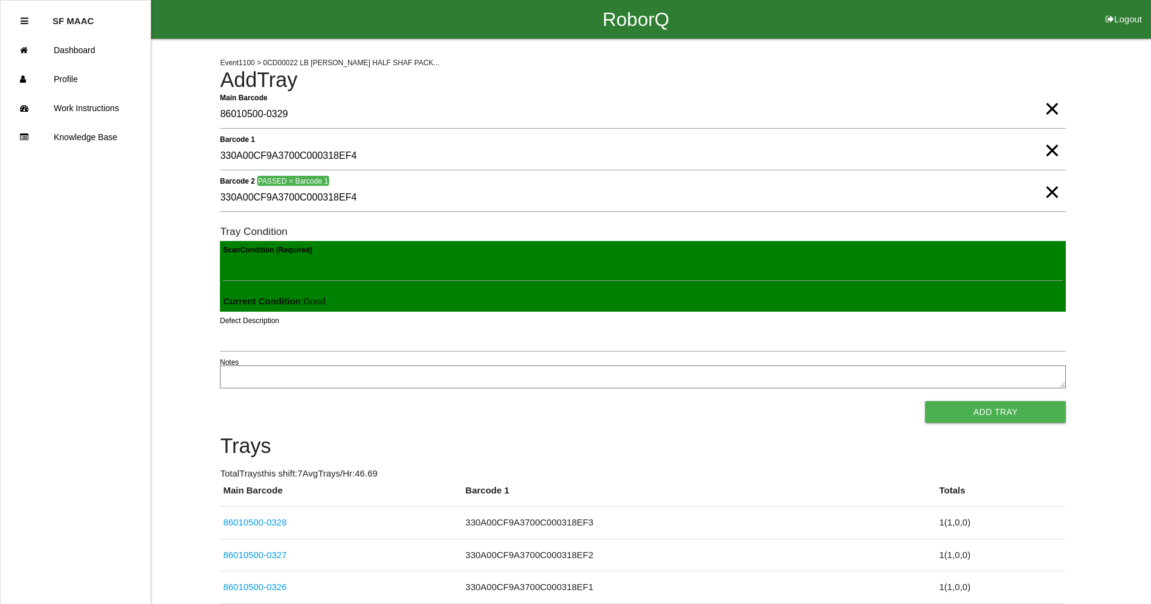
click at [925, 401] on button "Add Tray" at bounding box center [995, 412] width 141 height 22
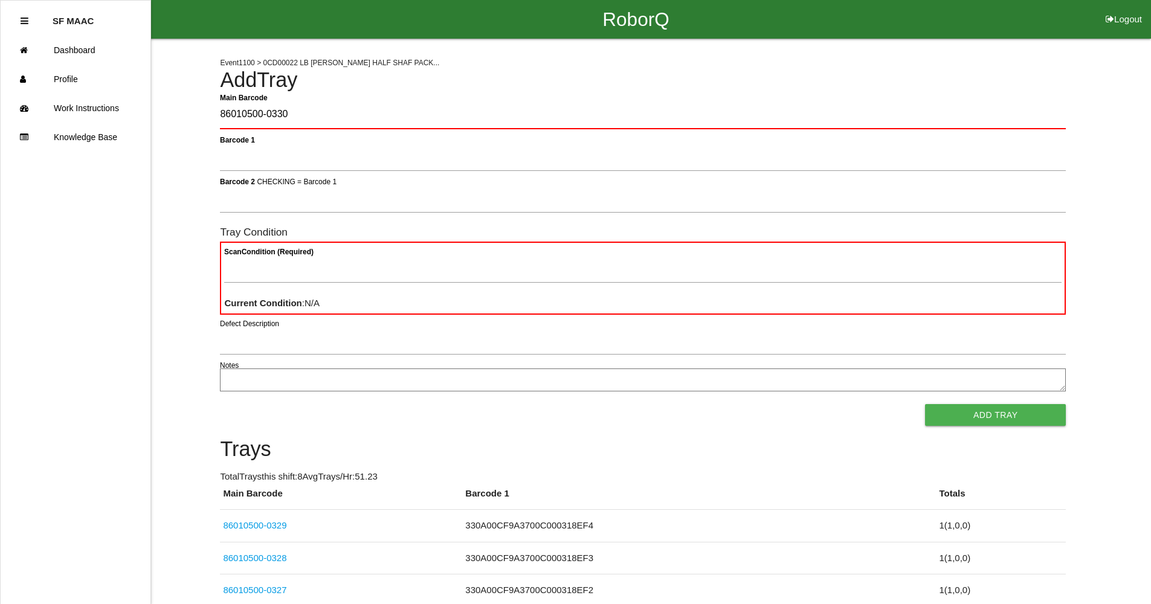
type Barcode "86010500-0330"
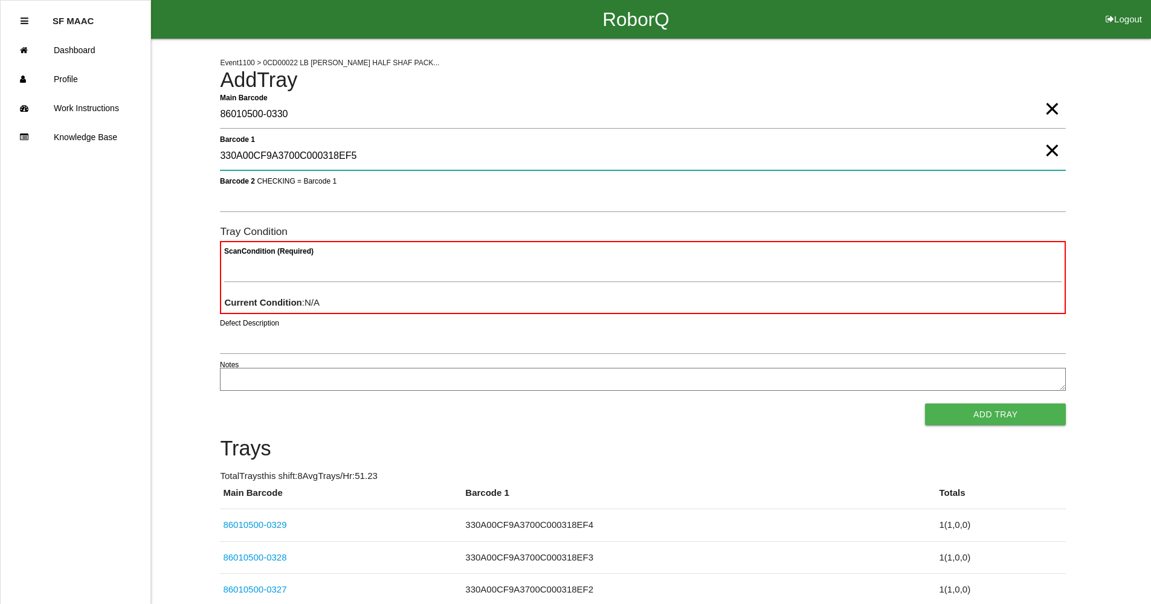
type 1 "330A00CF9A3700C000318EF5"
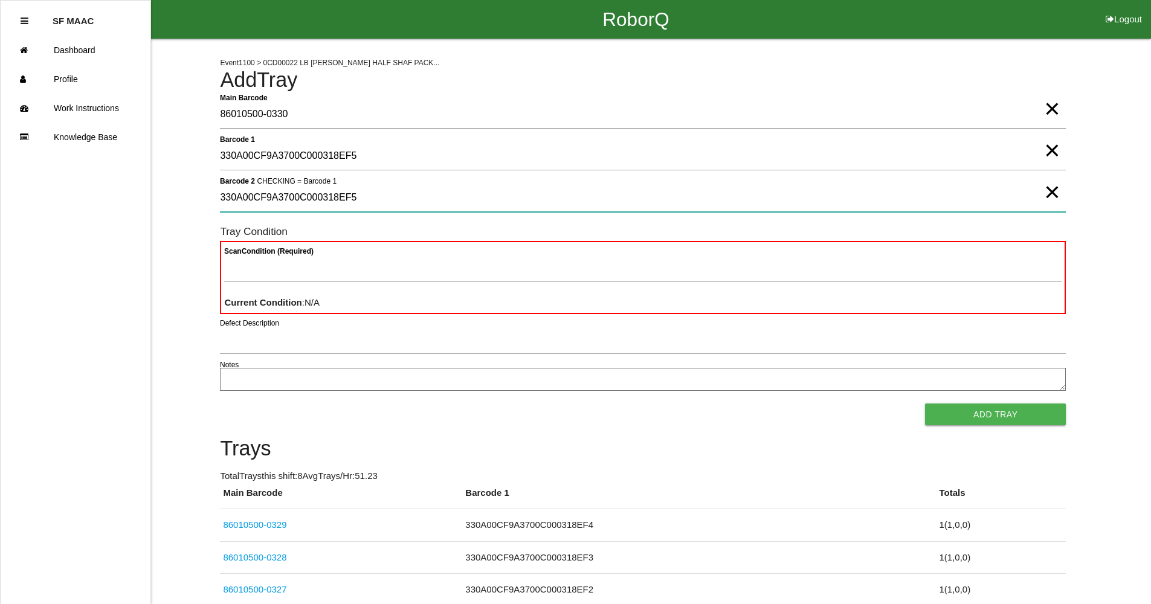
type 2 "330A00CF9A3700C000318EF5"
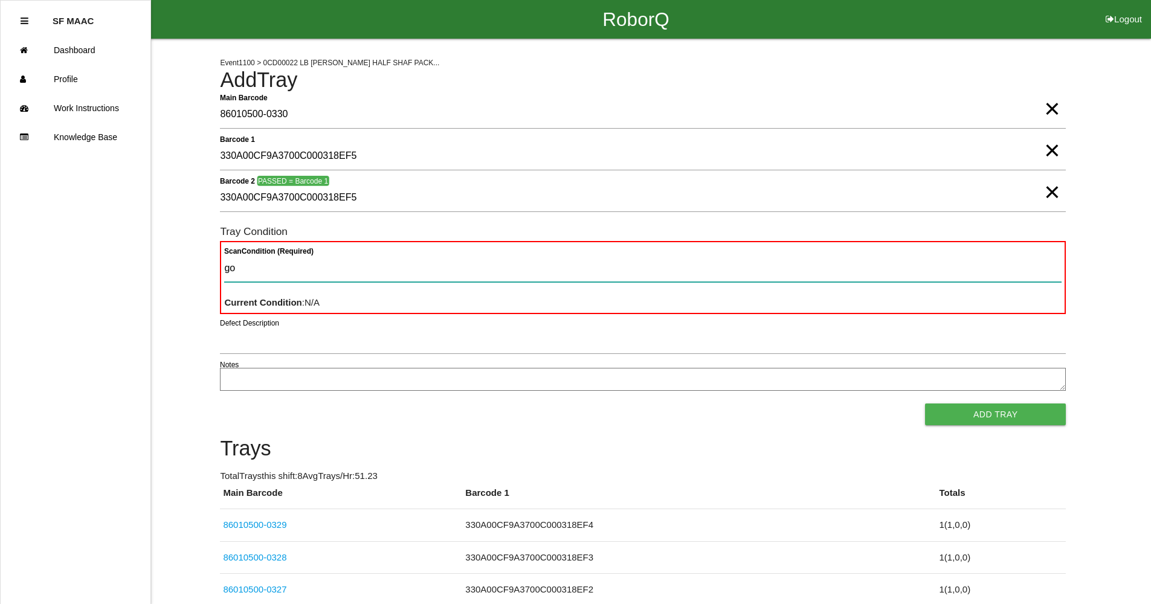
type Condition "goo"
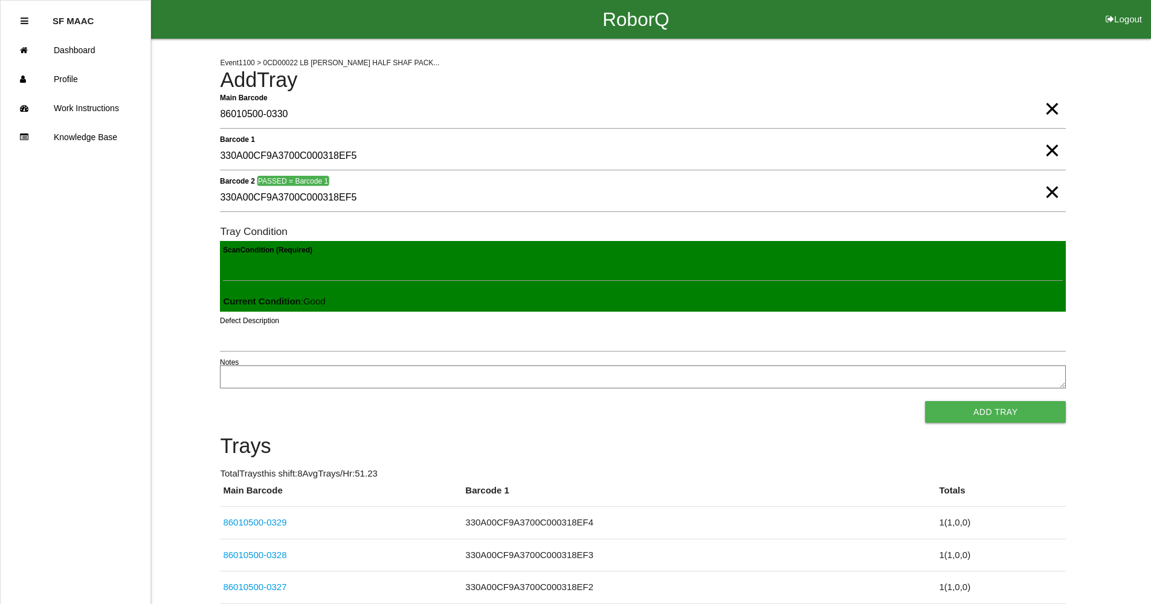
click at [925, 401] on button "Add Tray" at bounding box center [995, 412] width 141 height 22
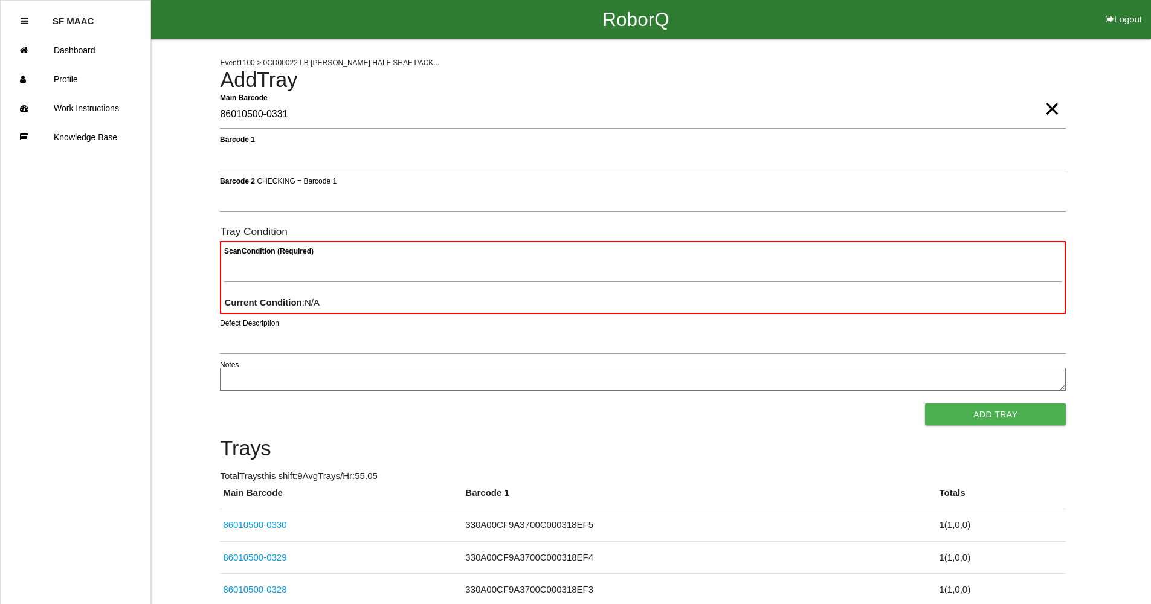
type Barcode "86010500-0331"
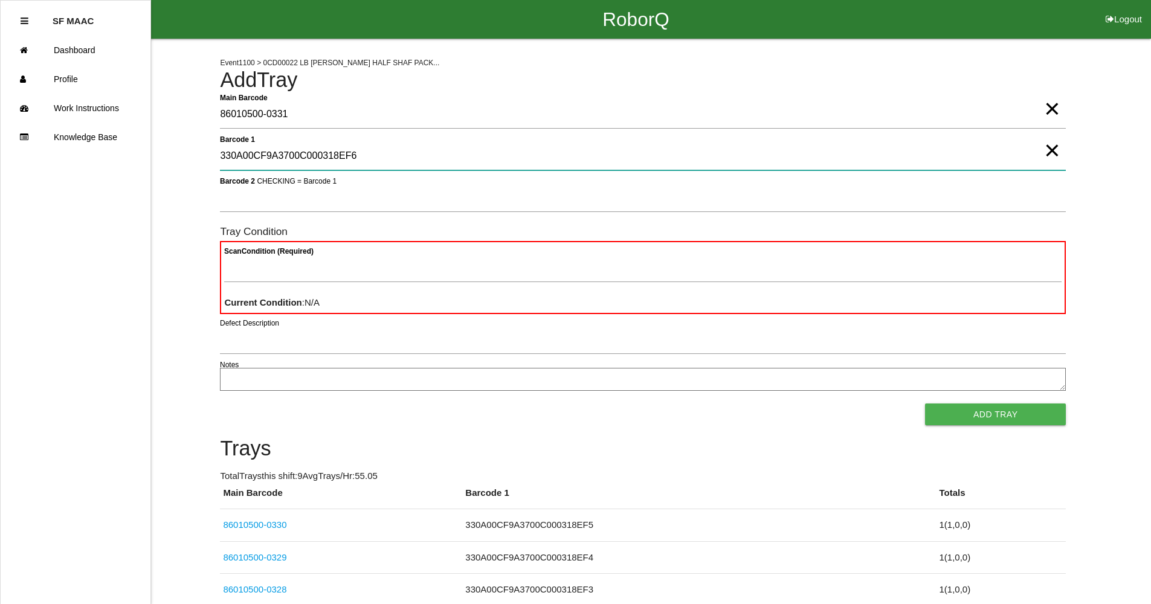
type 1 "330A00CF9A3700C000318EF6"
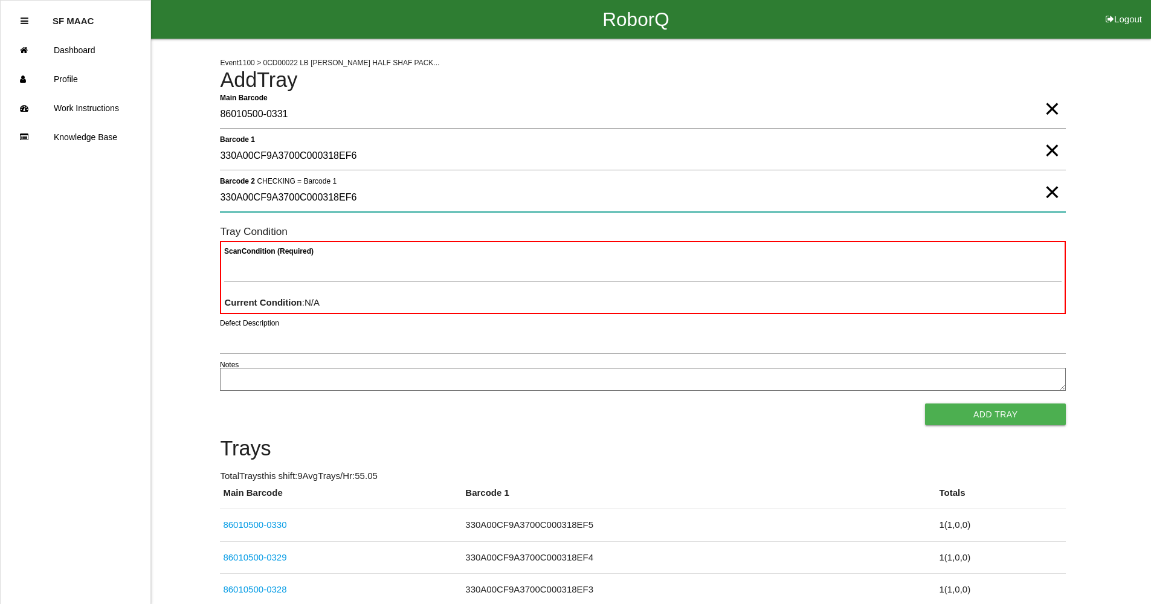
type 2 "330A00CF9A3700C000318EF6"
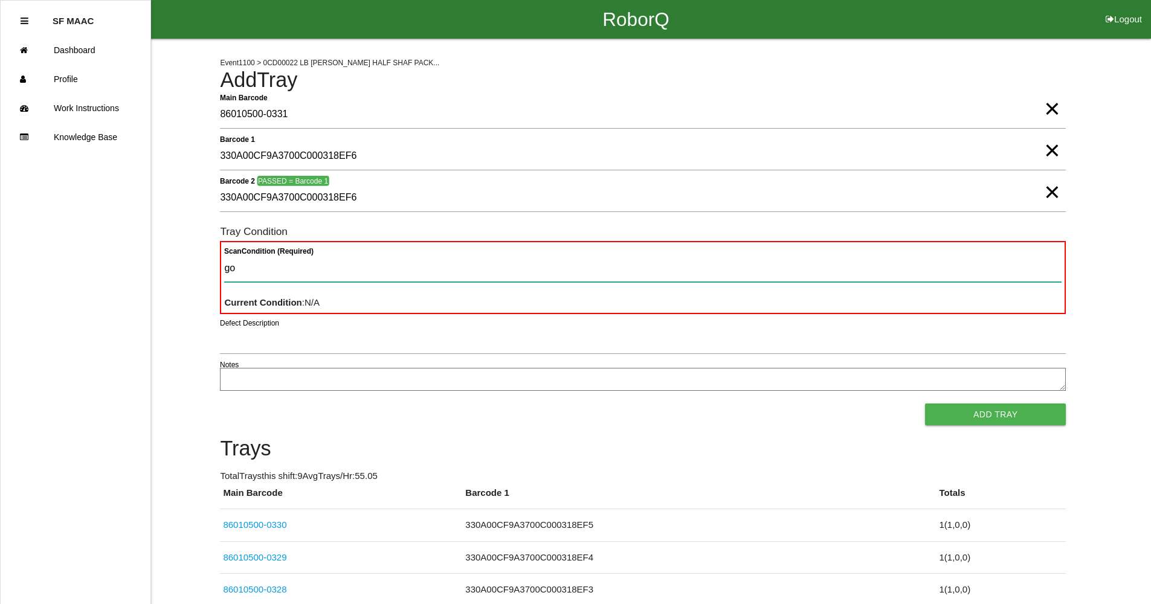
type Condition "goo"
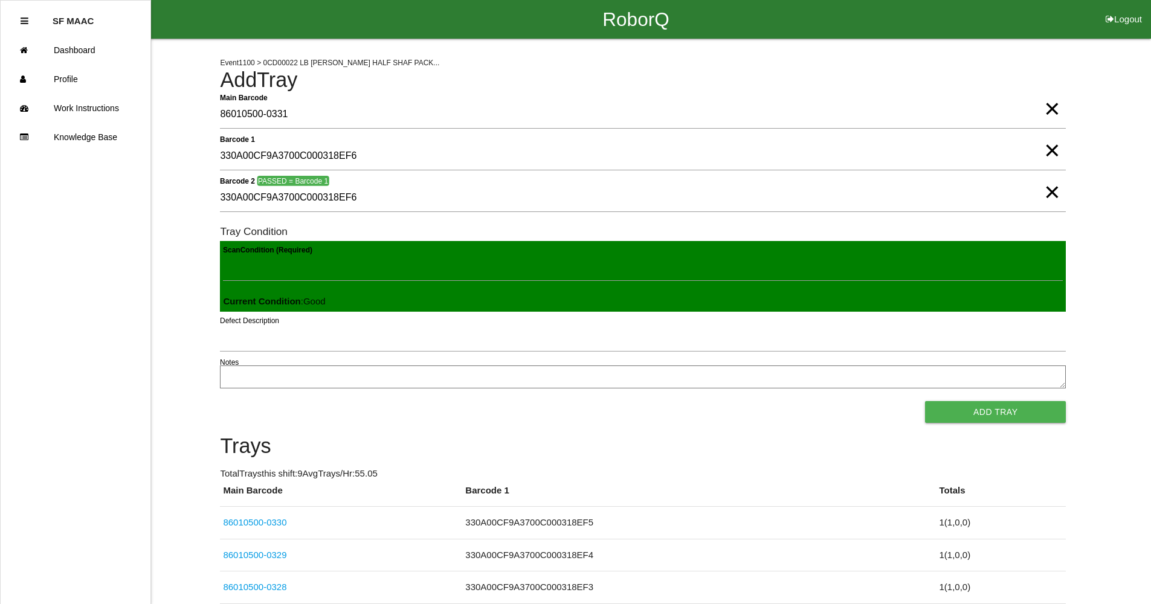
click at [925, 401] on button "Add Tray" at bounding box center [995, 412] width 141 height 22
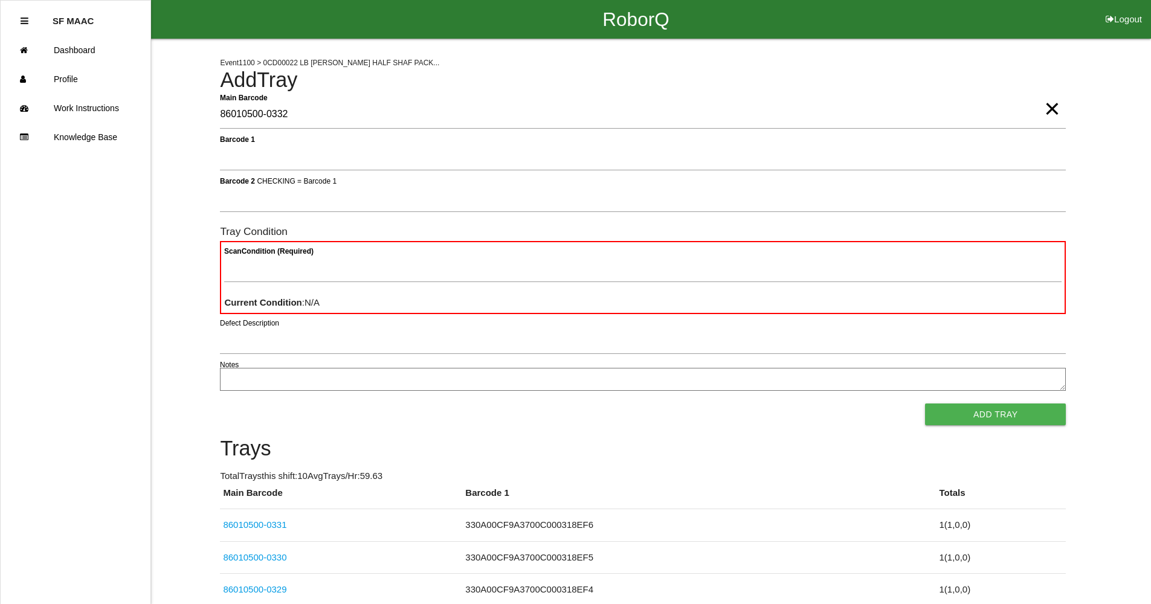
type Barcode "86010500-0332"
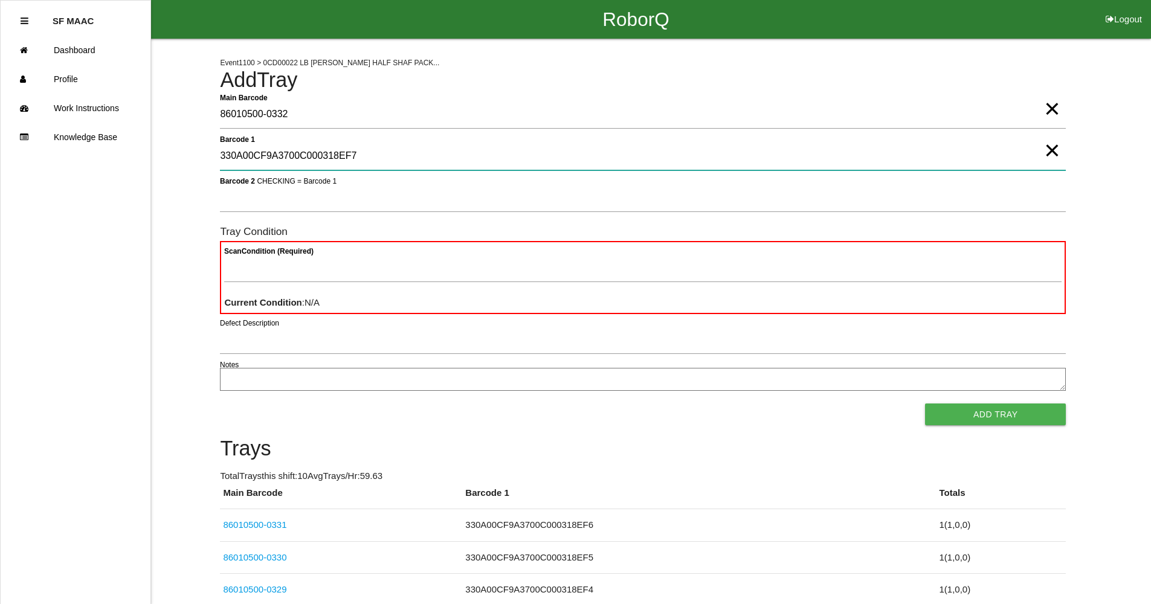
type 1 "330A00CF9A3700C000318EF7"
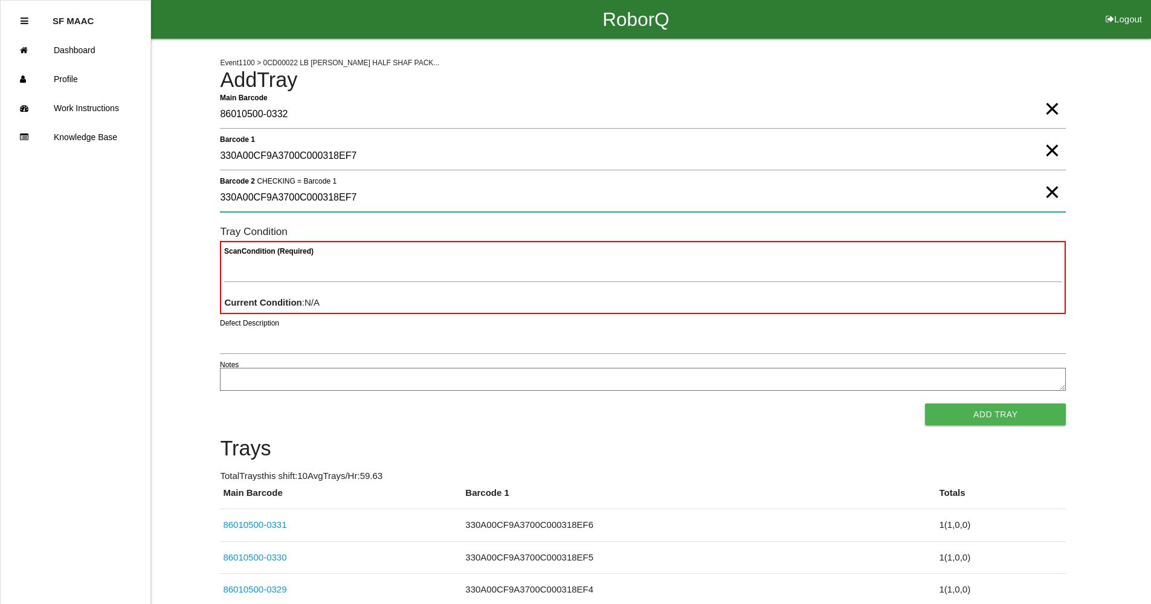
type 2 "330A00CF9A3700C000318EF7"
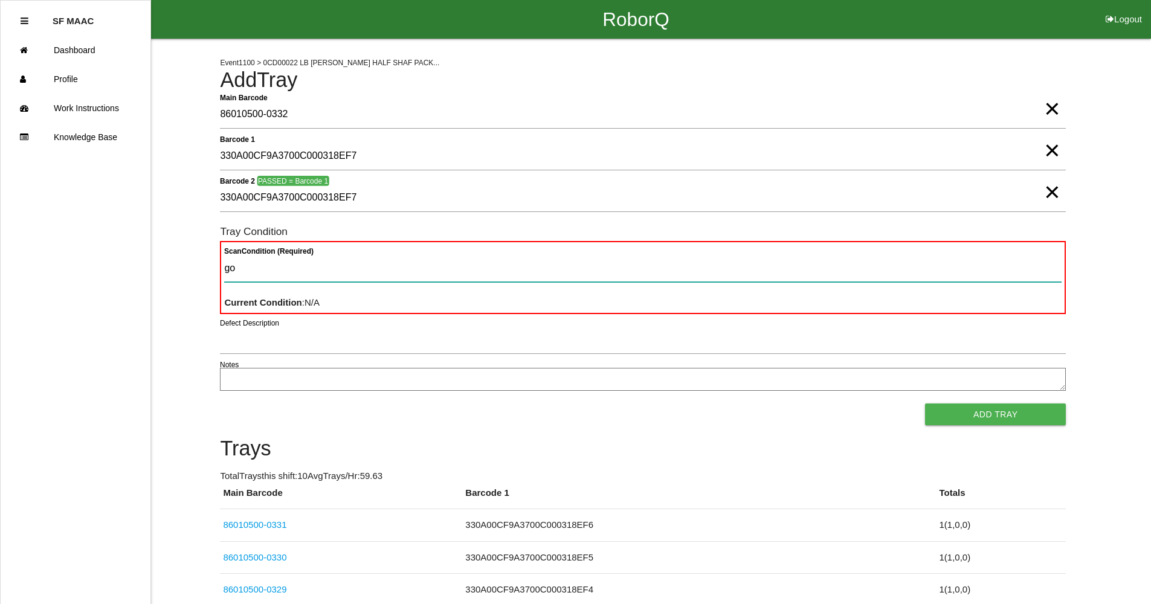
type Condition "goo"
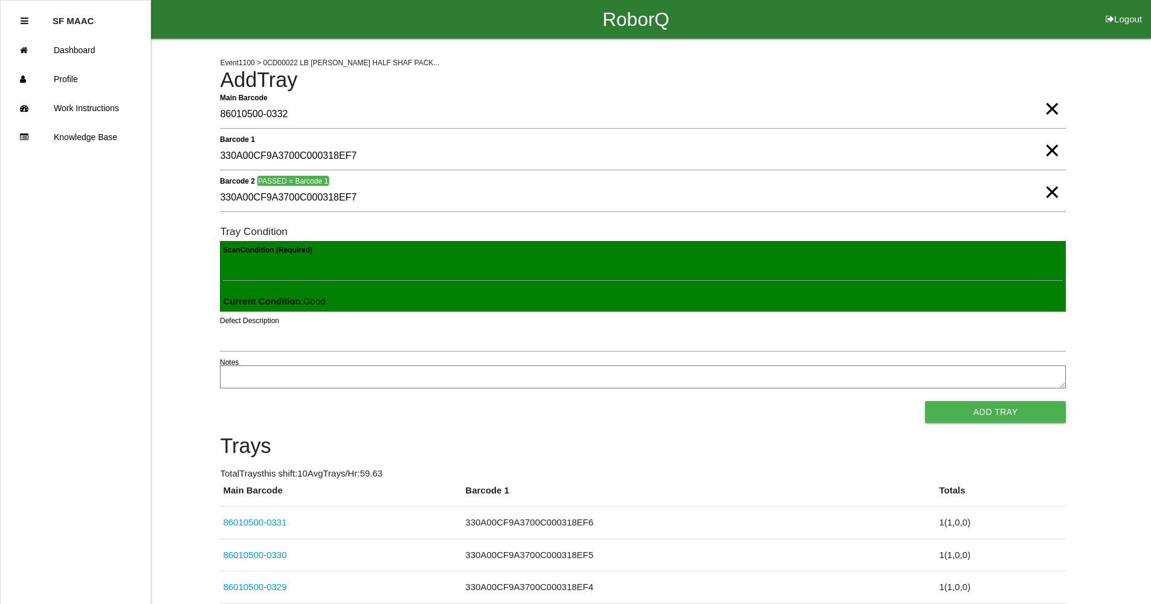
click at [925, 401] on button "Add Tray" at bounding box center [995, 412] width 141 height 22
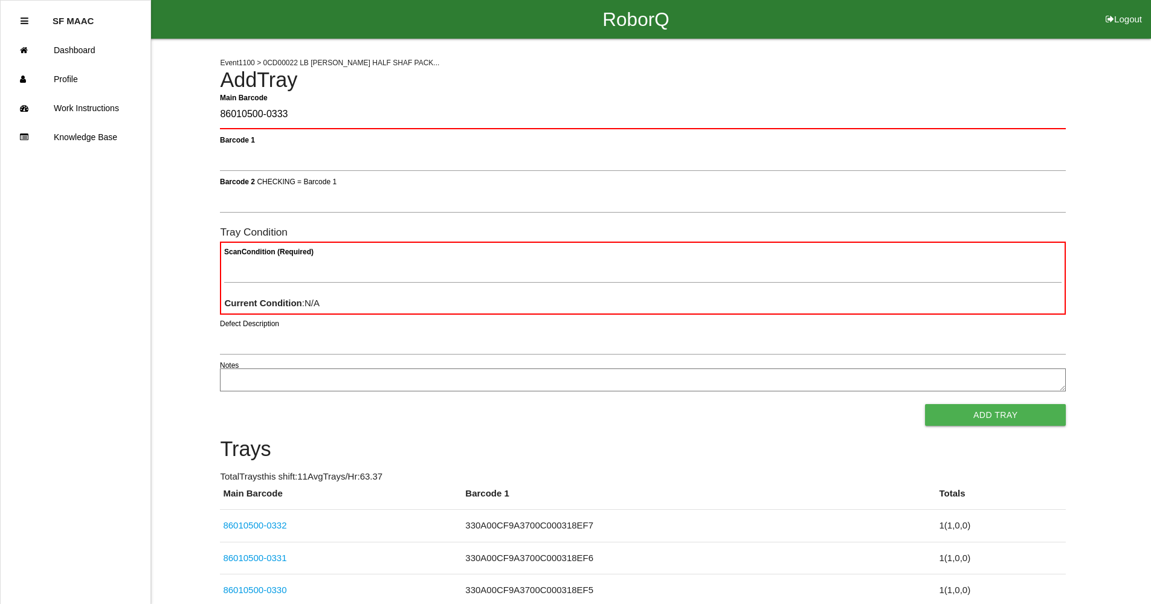
type Barcode "86010500-0333"
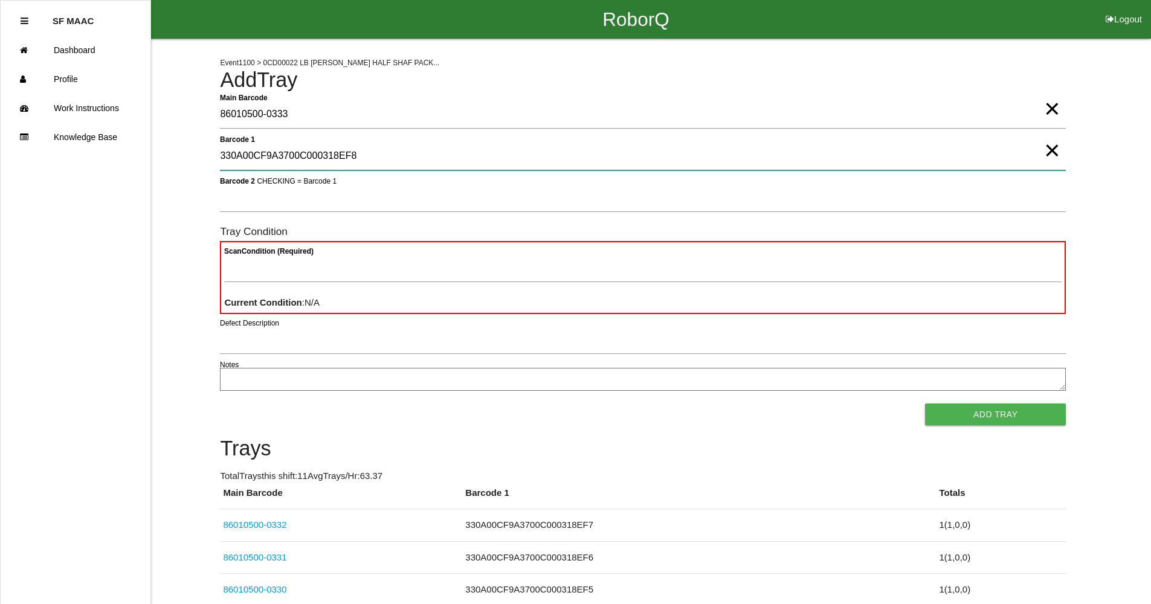
type 1 "330A00CF9A3700C000318EF8"
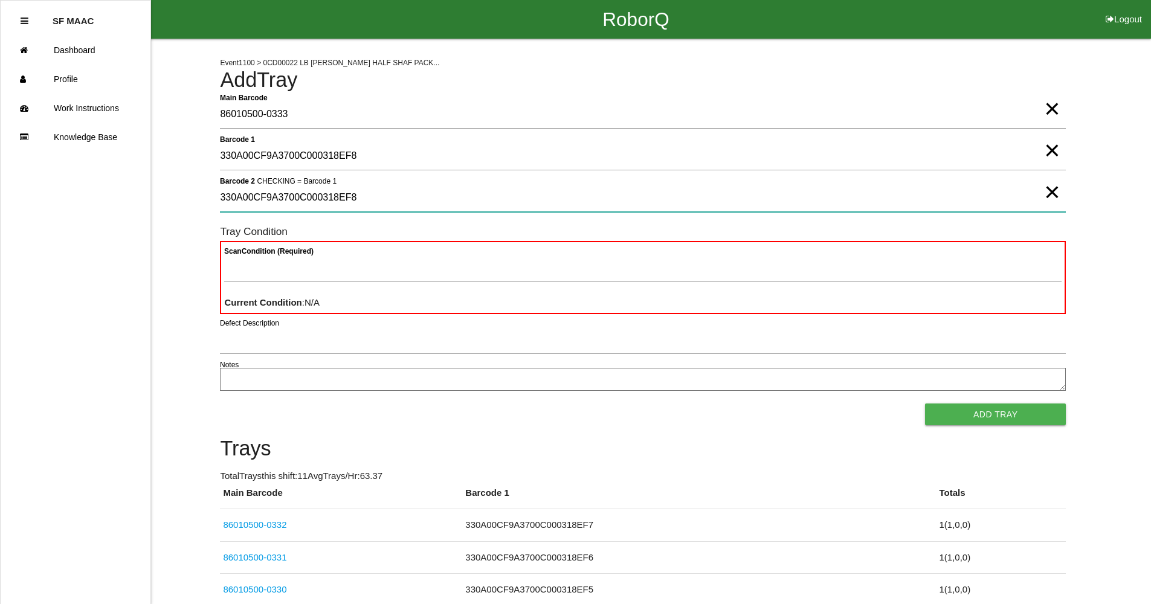
type 2 "330A00CF9A3700C000318EF8"
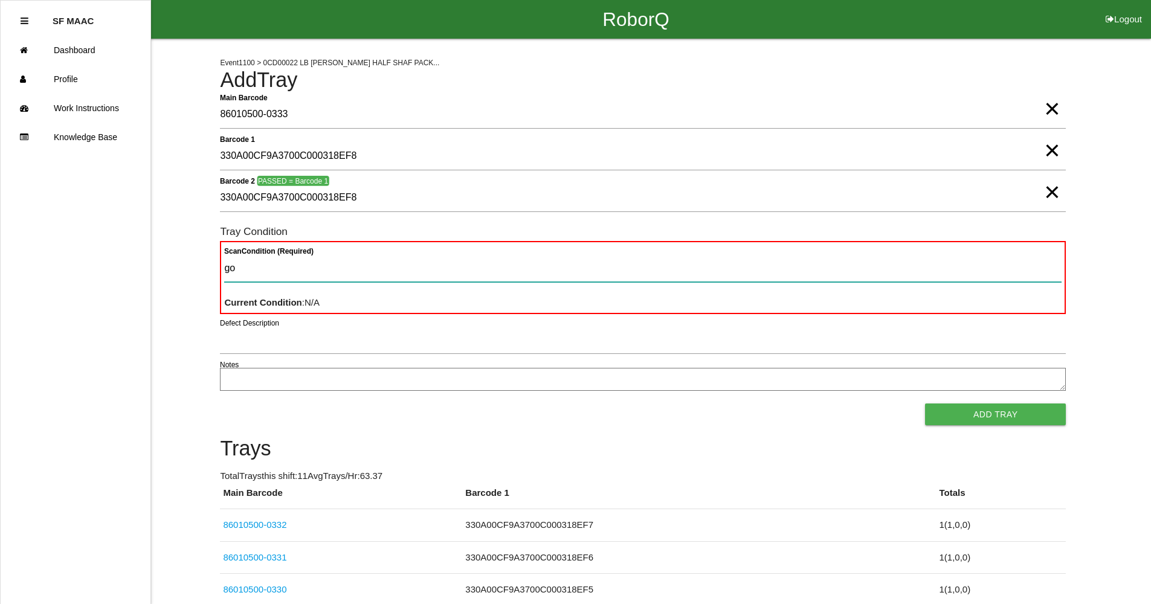
type Condition "goo"
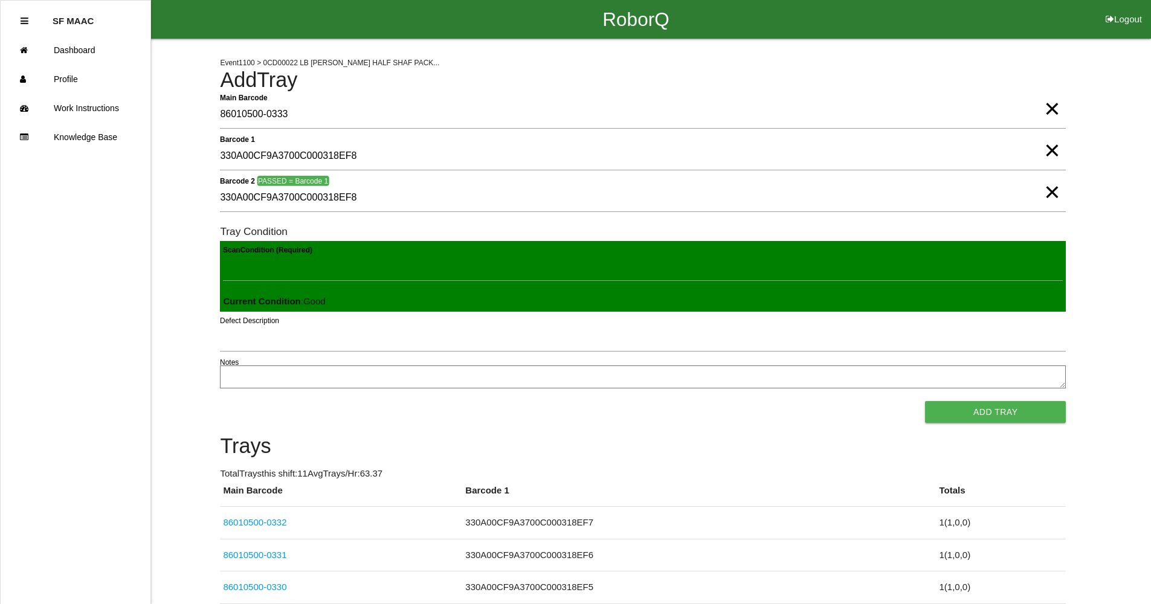
click at [925, 401] on button "Add Tray" at bounding box center [995, 412] width 141 height 22
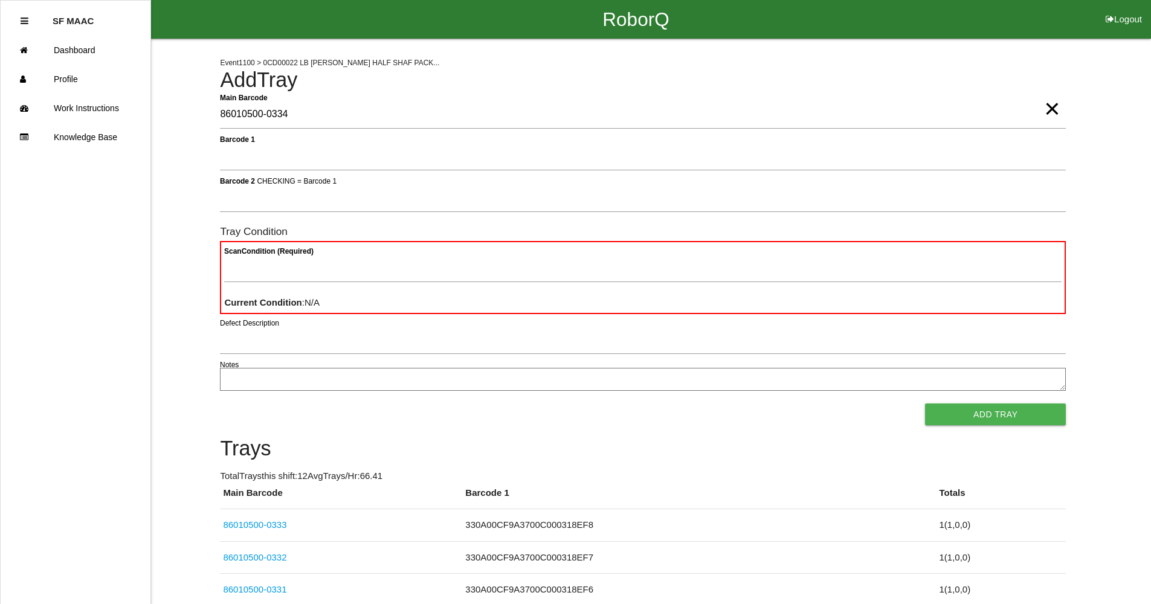
type Barcode "86010500-0334"
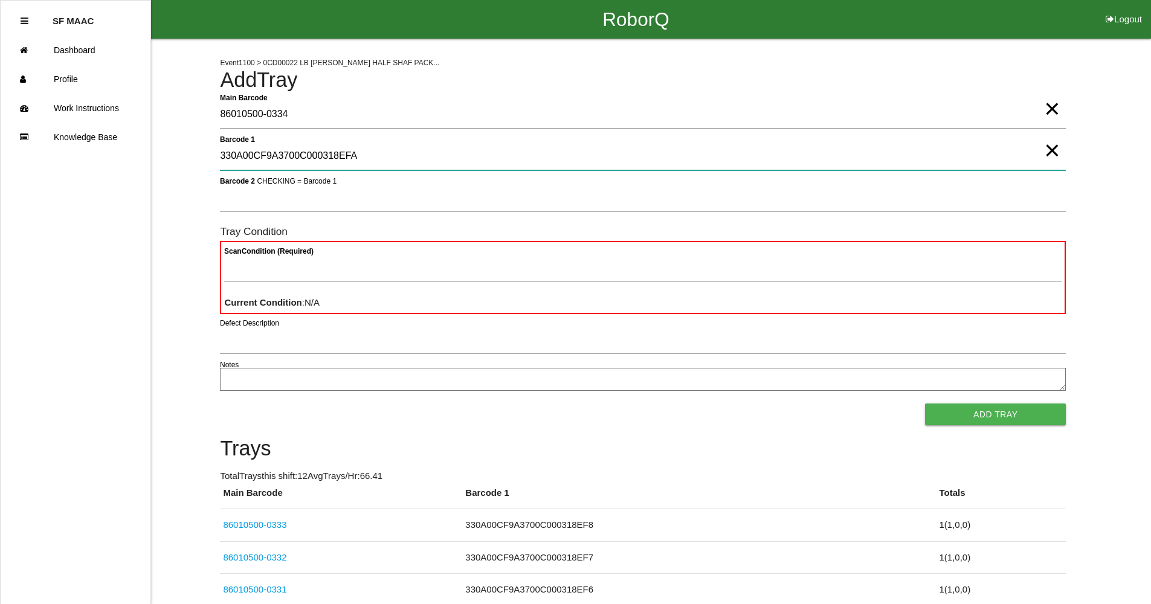
type 1 "330A00CF9A3700C000318EFA"
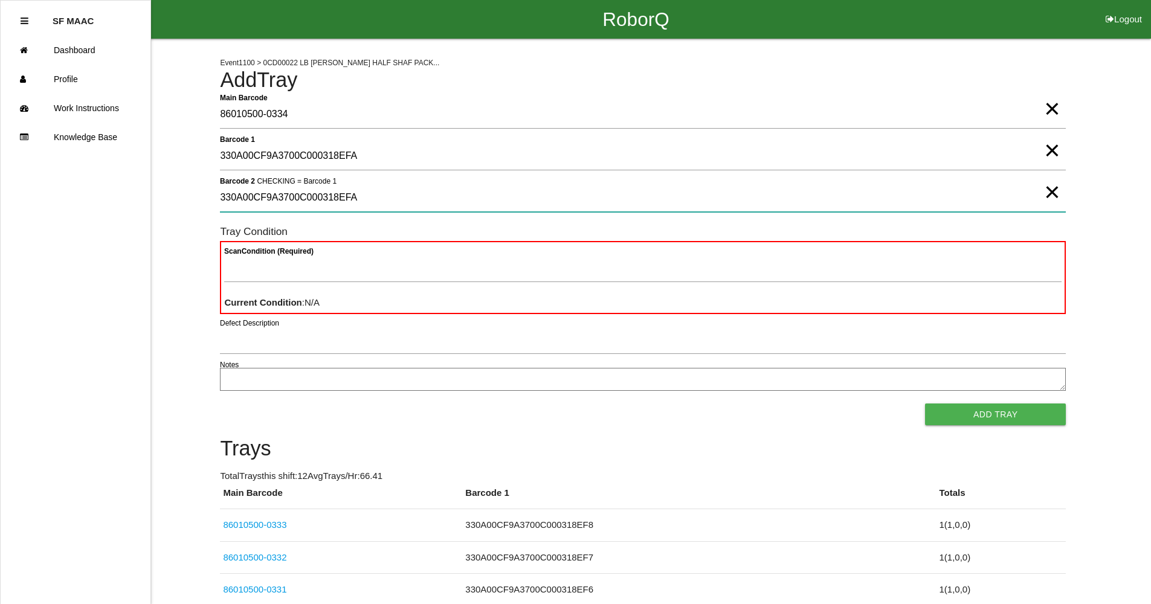
type 2 "330A00CF9A3700C000318EFA"
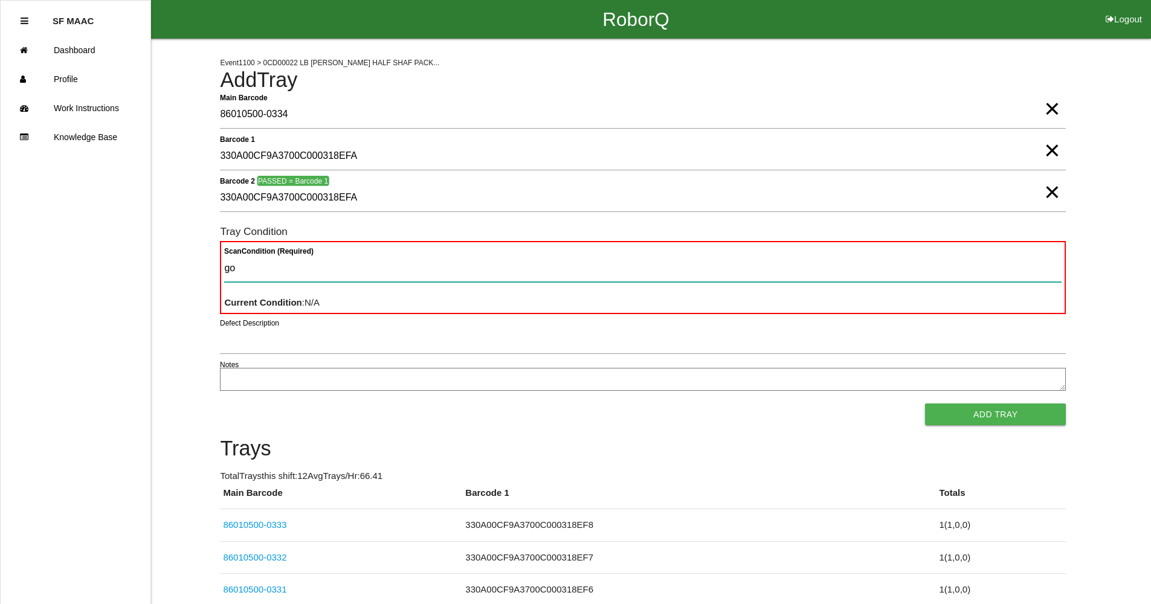
type Condition "goo"
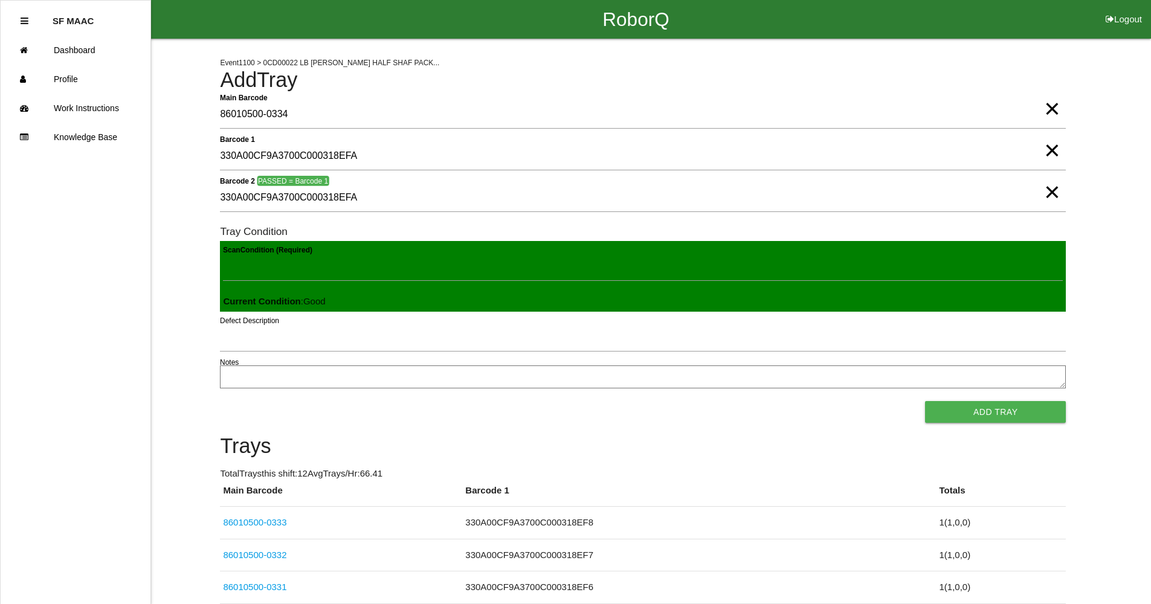
click at [925, 401] on button "Add Tray" at bounding box center [995, 412] width 141 height 22
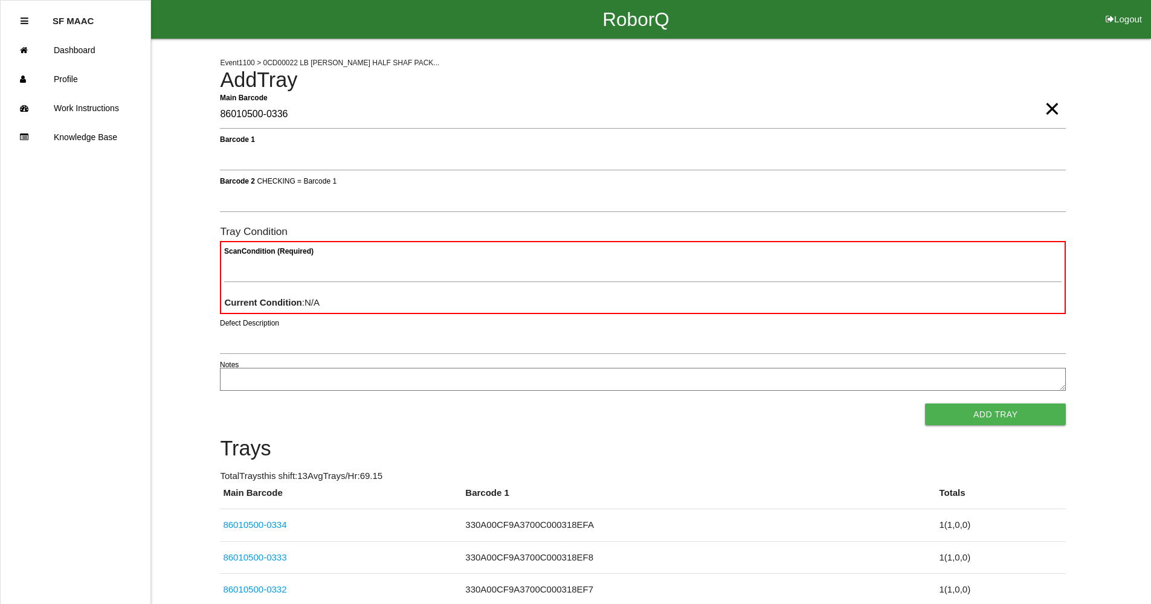
type Barcode "86010500-0336"
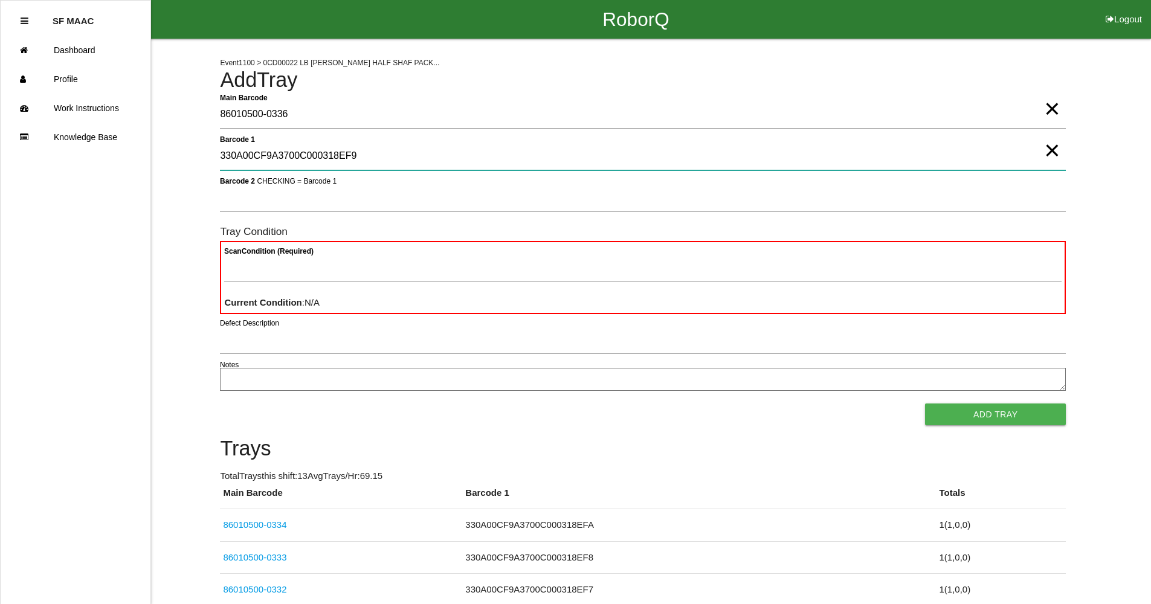
type 1 "330A00CF9A3700C000318EF9"
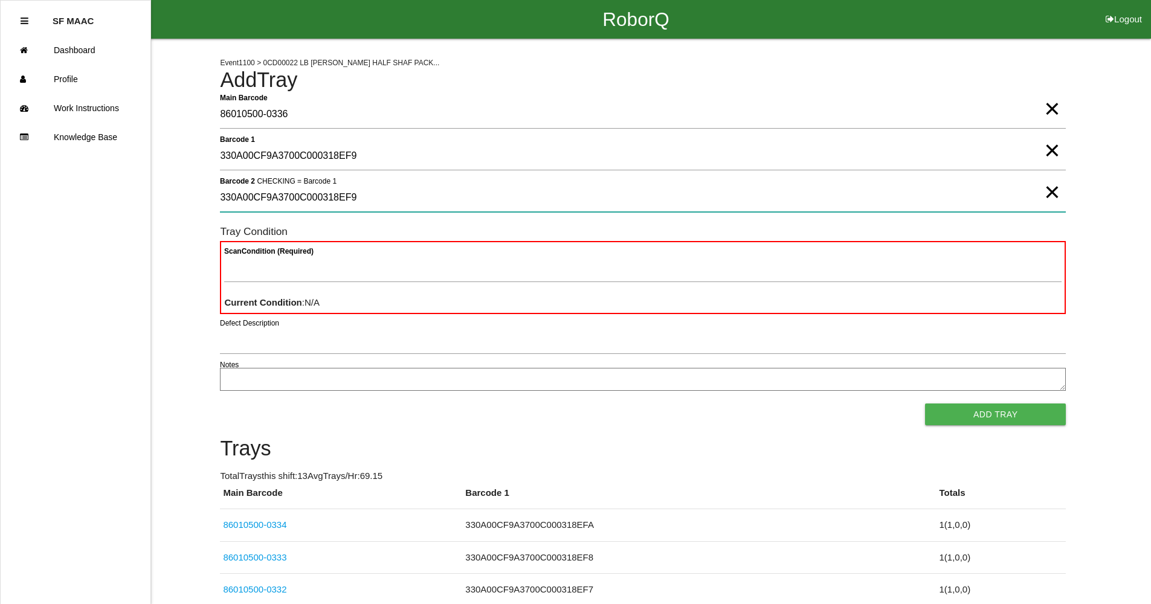
type 2 "330A00CF9A3700C000318EF9"
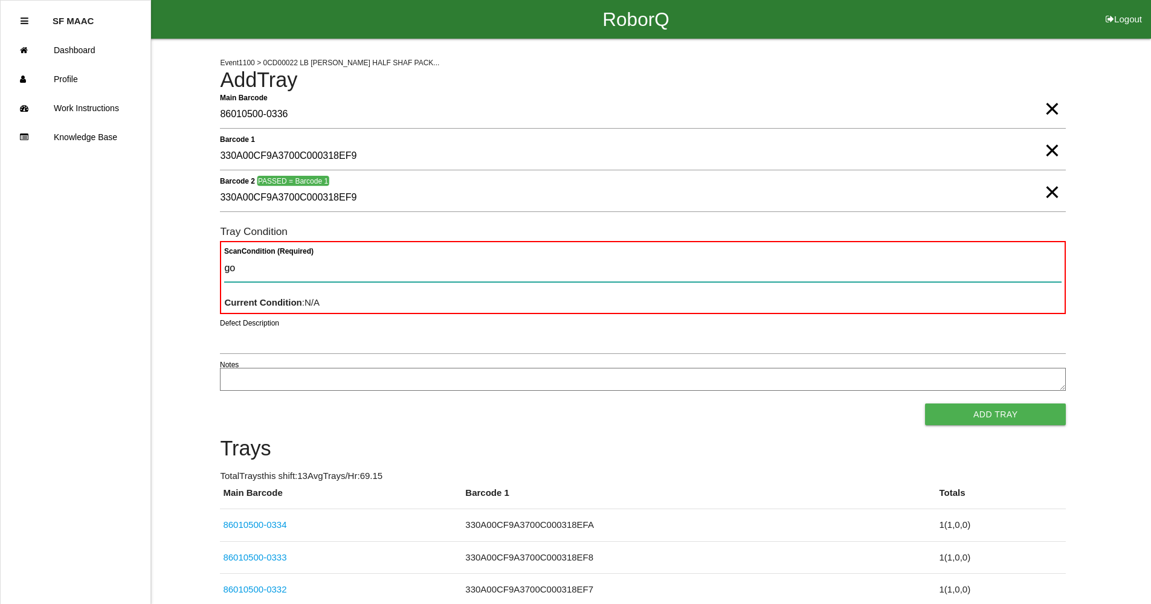
type Condition "goo"
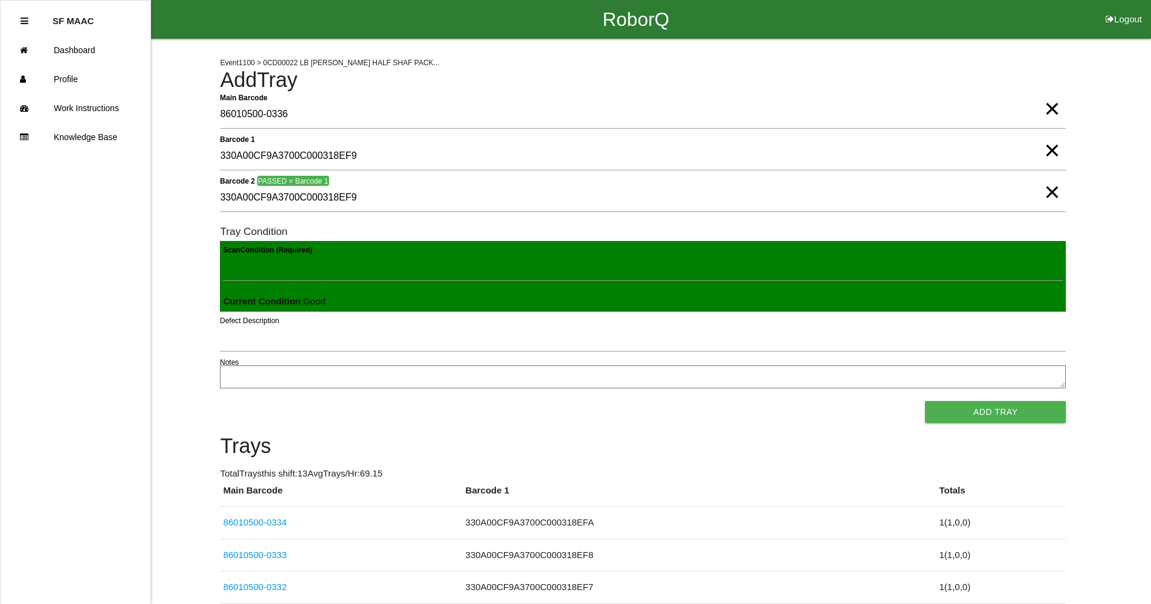
click at [925, 401] on button "Add Tray" at bounding box center [995, 412] width 141 height 22
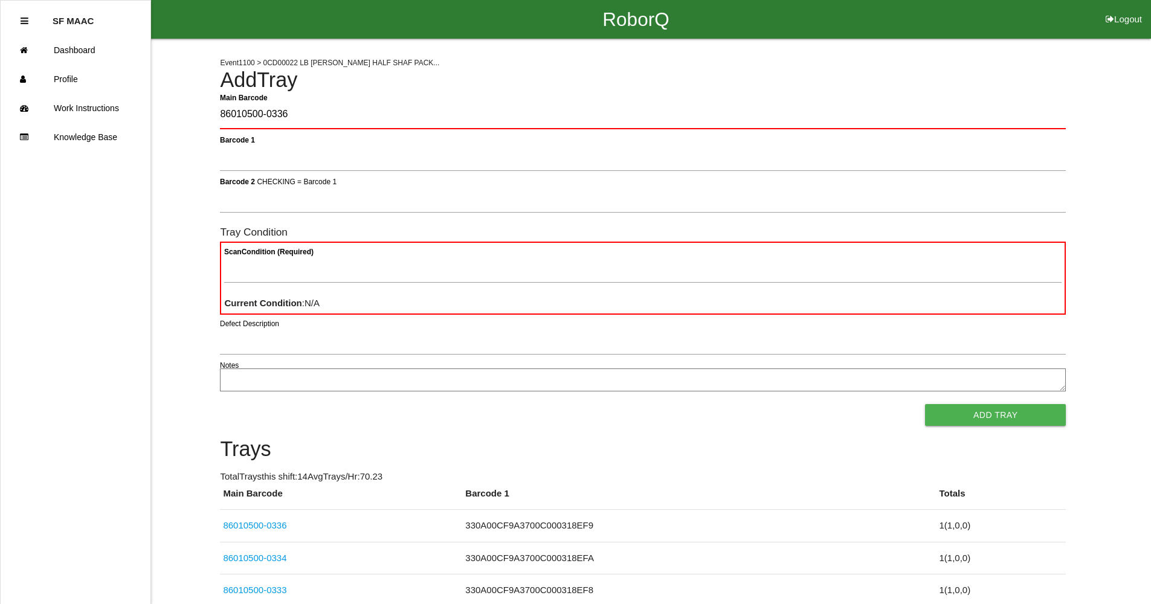
type Barcode "86010500-0336"
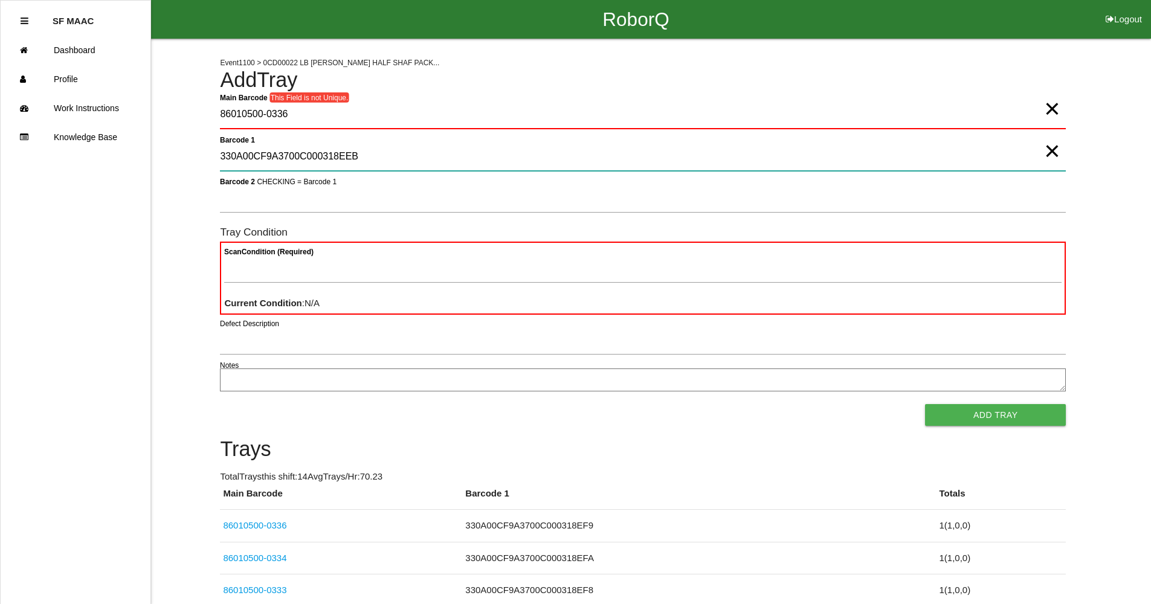
type 1 "330A00CF9A3700C000318EEB"
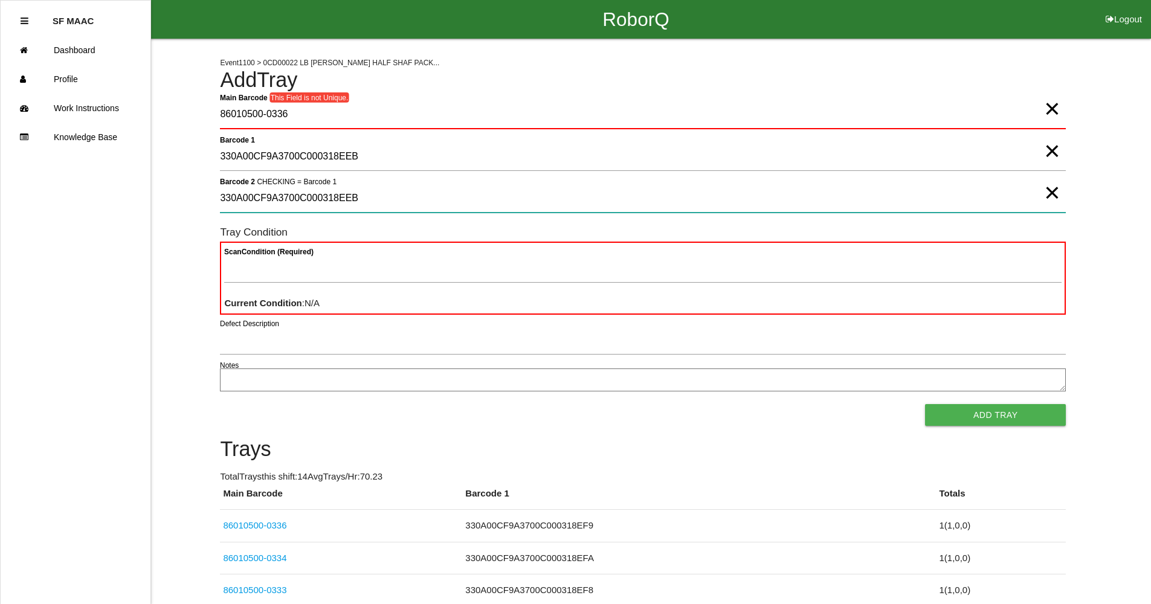
type 2 "330A00CF9A3700C000318EEB"
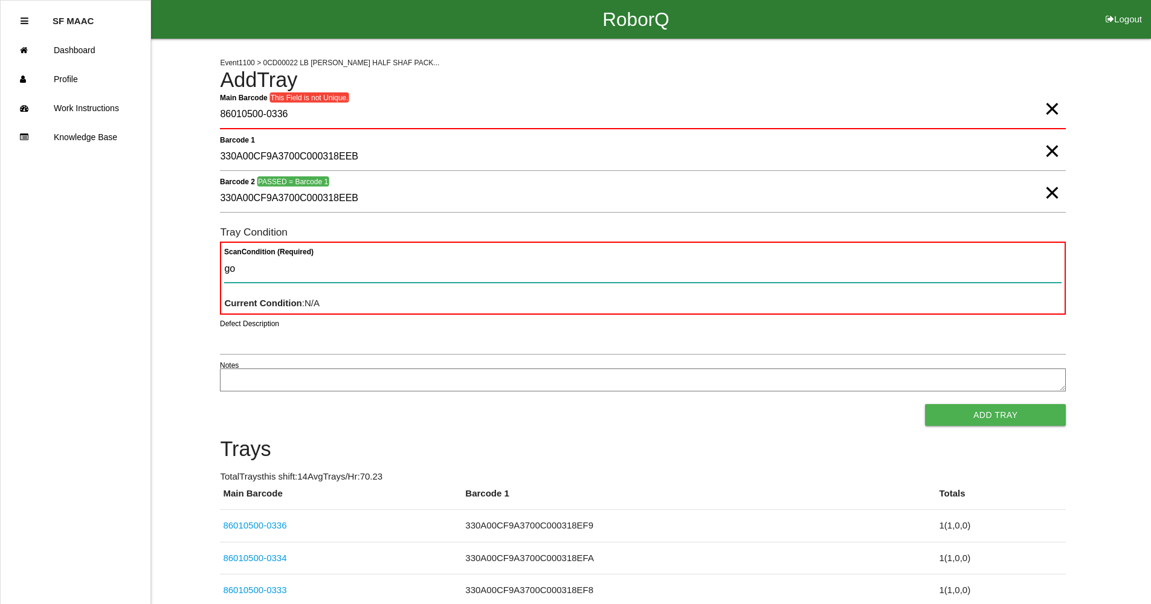
type Condition "goo"
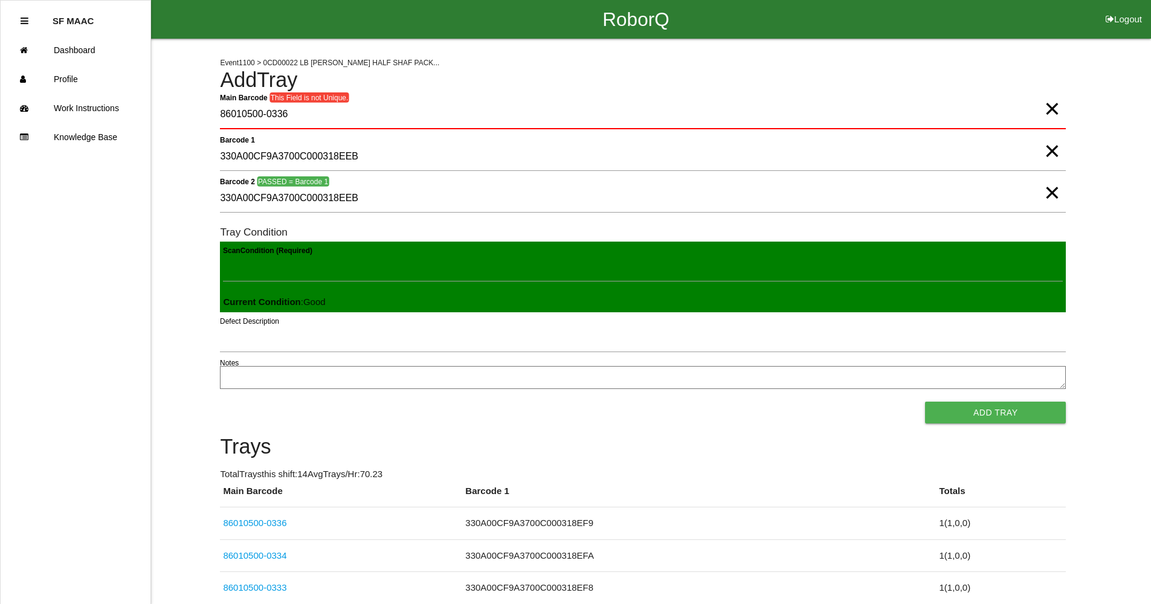
click at [925, 402] on button "Add Tray" at bounding box center [995, 413] width 141 height 22
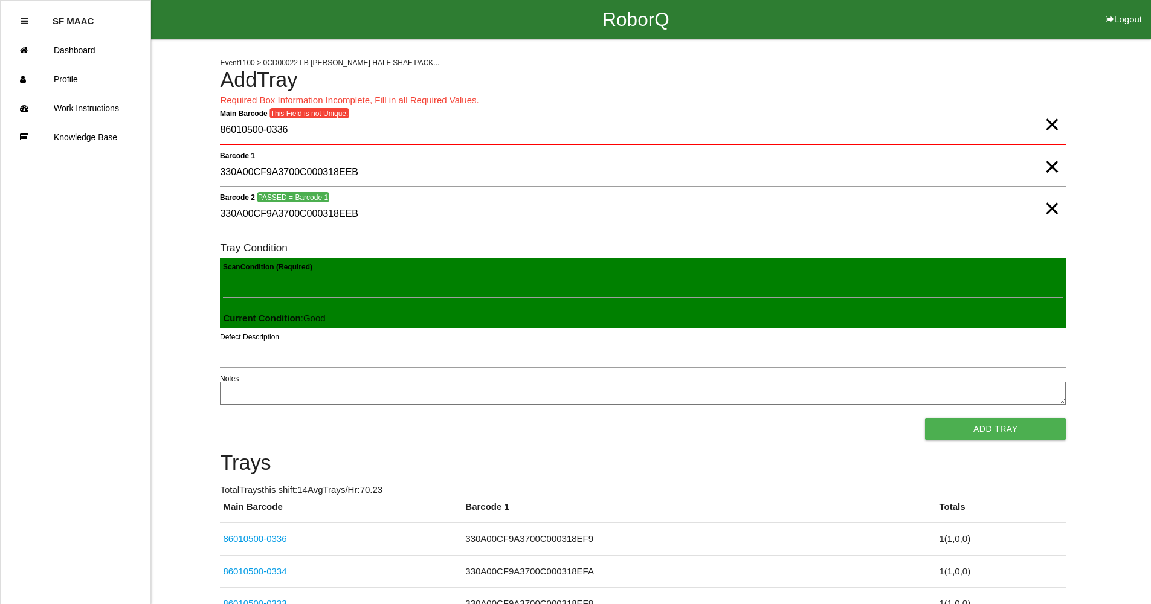
click at [1055, 124] on span "×" at bounding box center [1052, 112] width 16 height 24
click at [1011, 133] on Barcode "Main Barcode" at bounding box center [643, 131] width 846 height 28
click at [275, 534] on link "86010500-0336" at bounding box center [254, 538] width 63 height 10
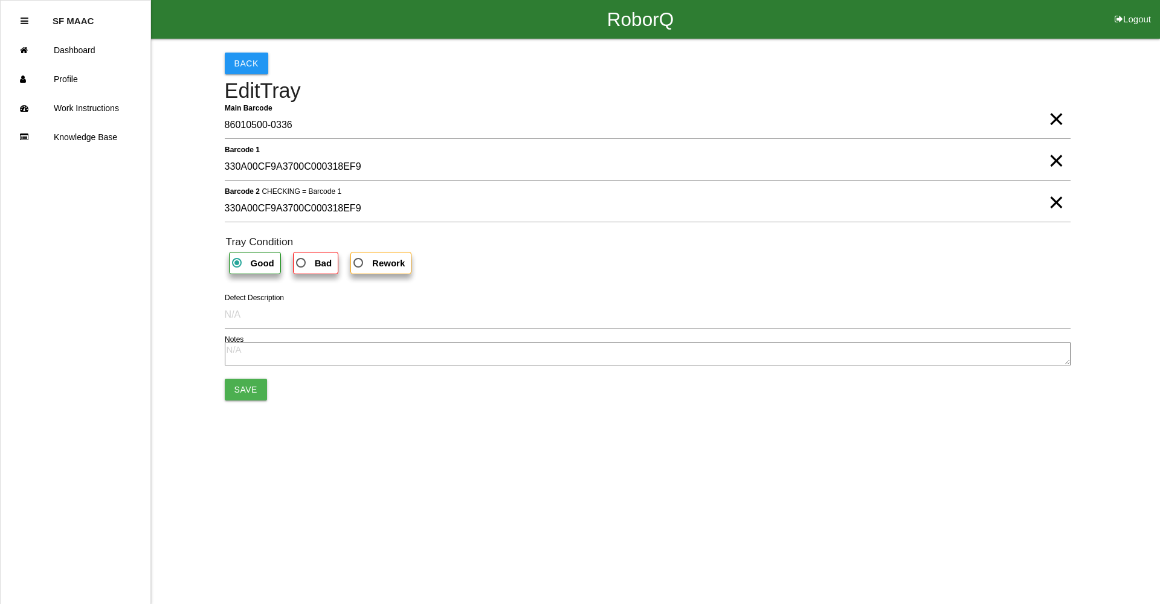
click at [1051, 115] on span "×" at bounding box center [1056, 107] width 16 height 24
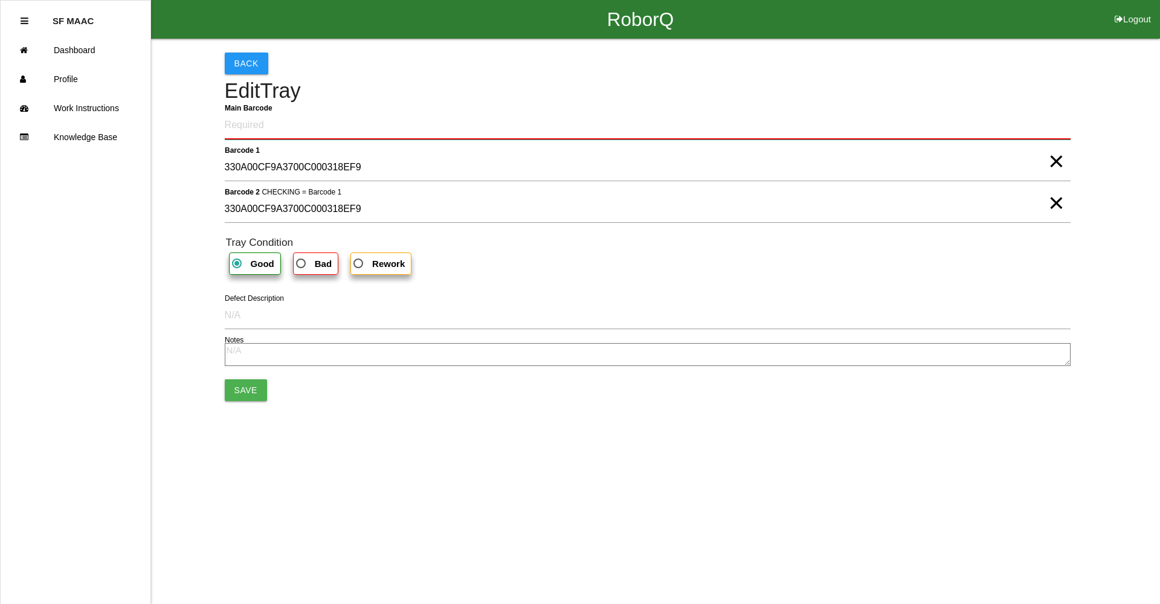
click at [994, 132] on Barcode "Main Barcode" at bounding box center [648, 125] width 846 height 28
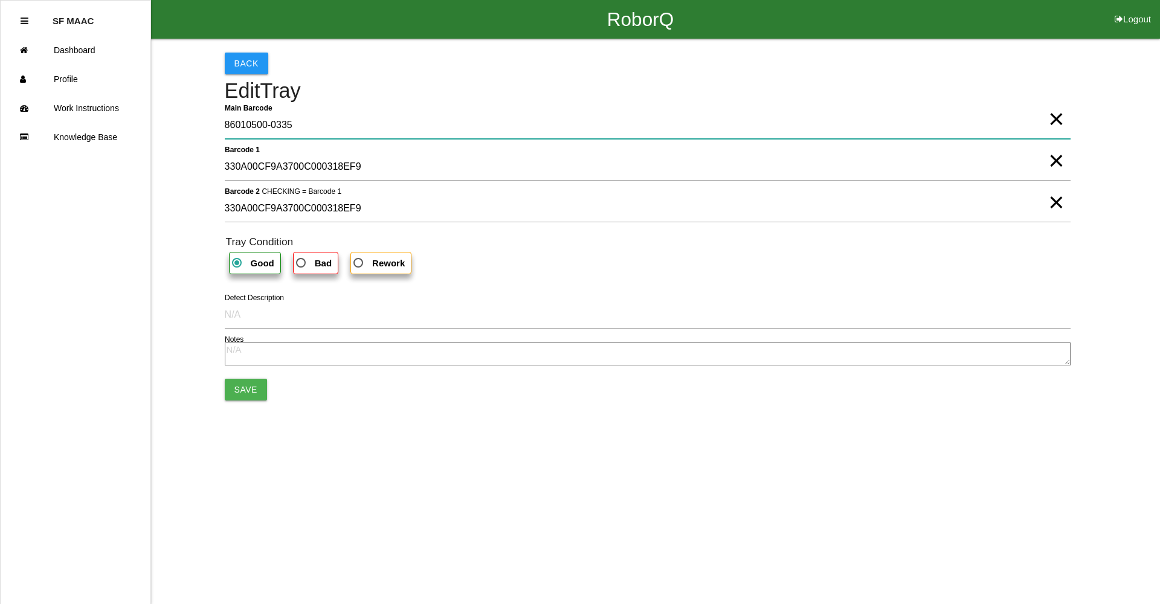
type Barcode "86010500-0335"
click at [231, 393] on button "Save" at bounding box center [246, 390] width 42 height 22
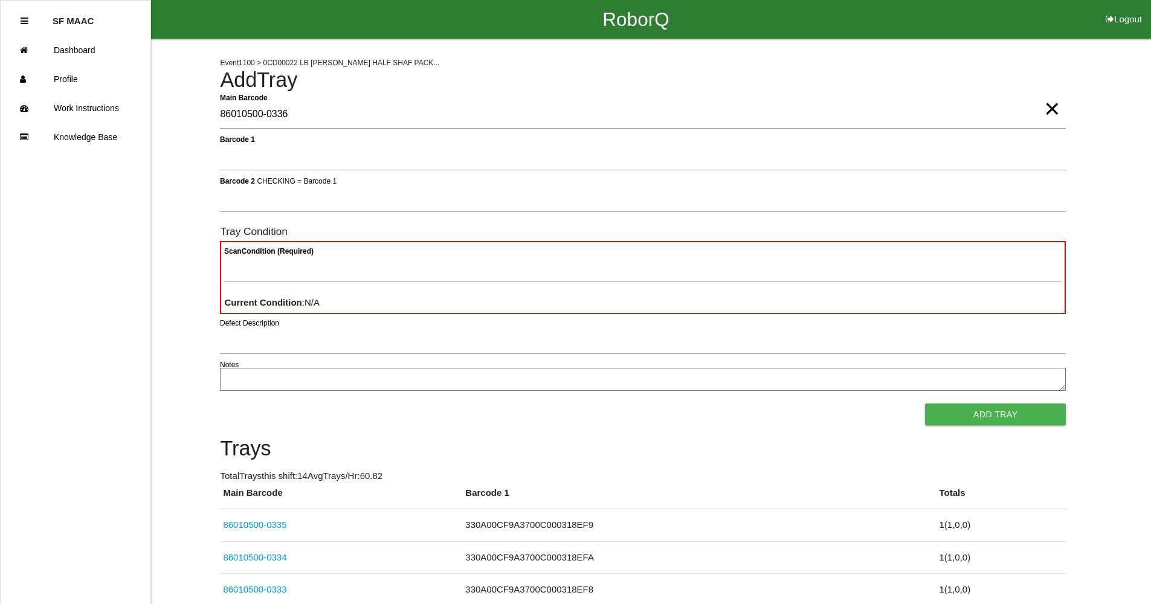
type Barcode "86010500-0336"
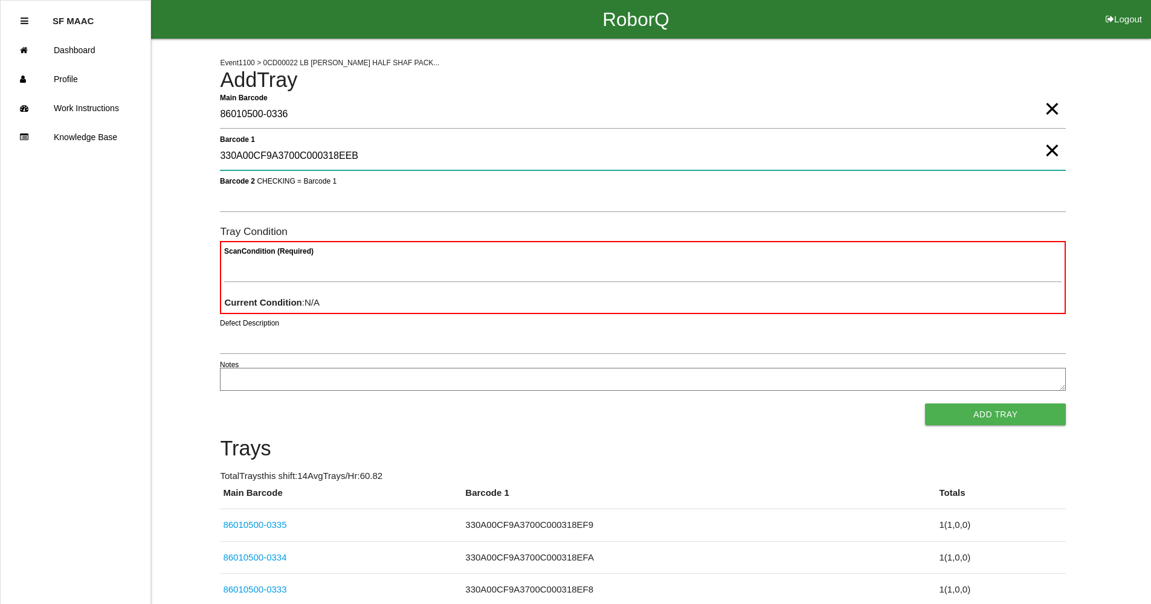
type 1 "330A00CF9A3700C000318EEB"
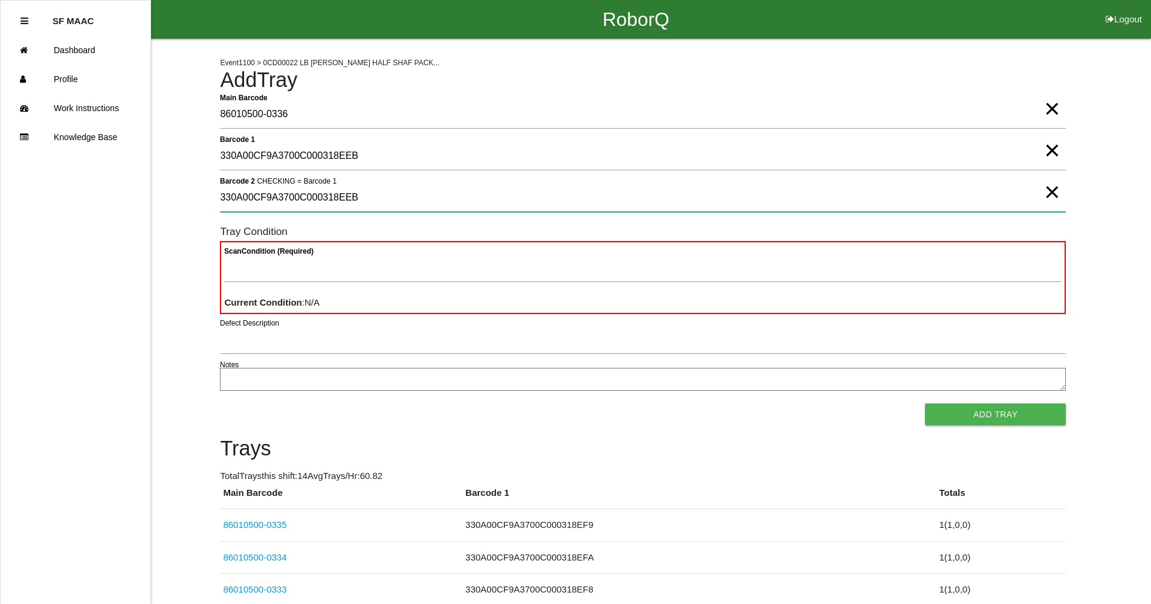
type 2 "330A00CF9A3700C000318EEB"
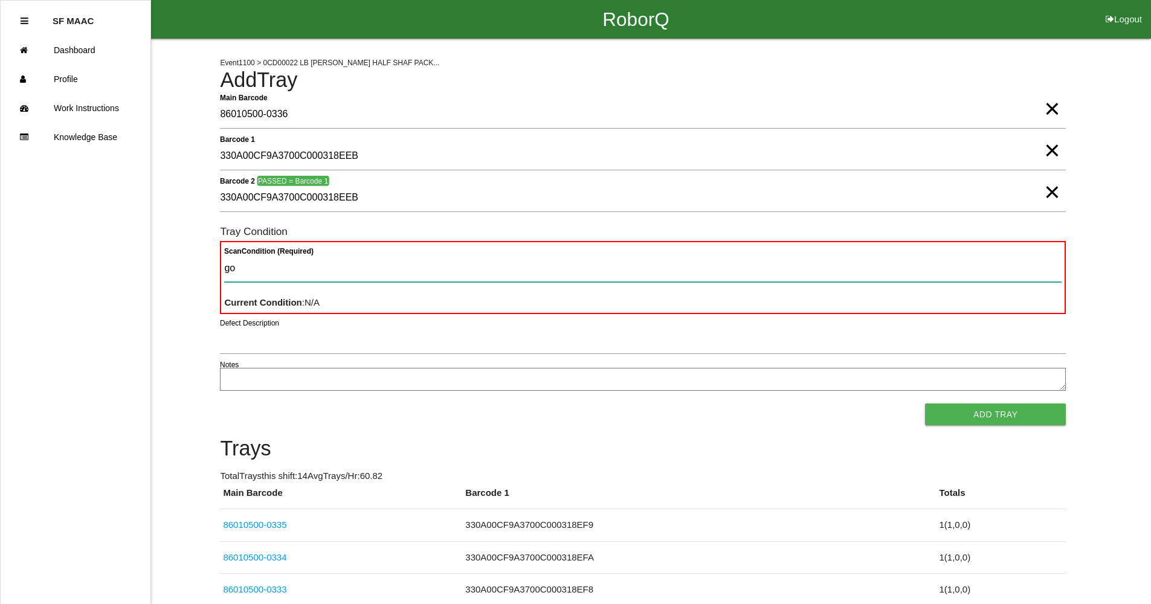
type Condition "goo"
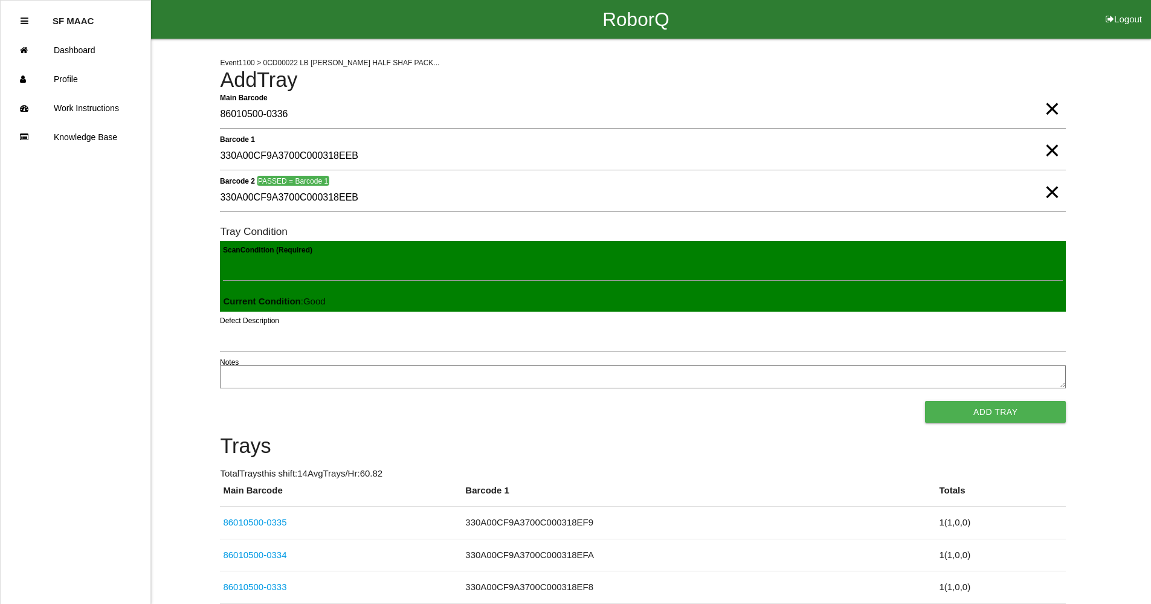
click at [925, 401] on button "Add Tray" at bounding box center [995, 412] width 141 height 22
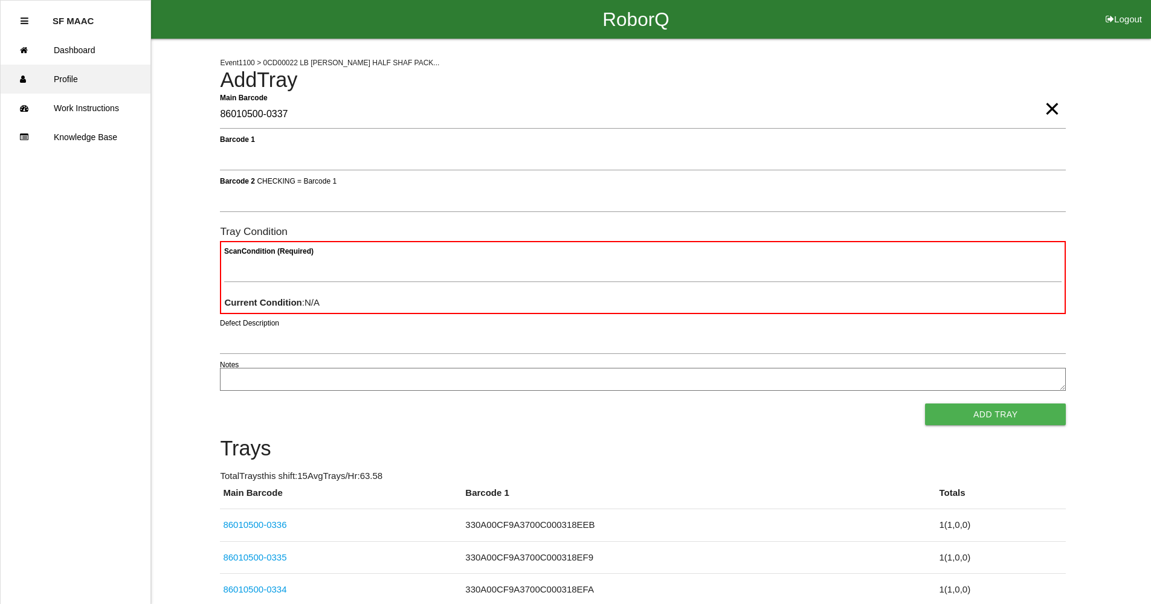
type Barcode "86010500-0337"
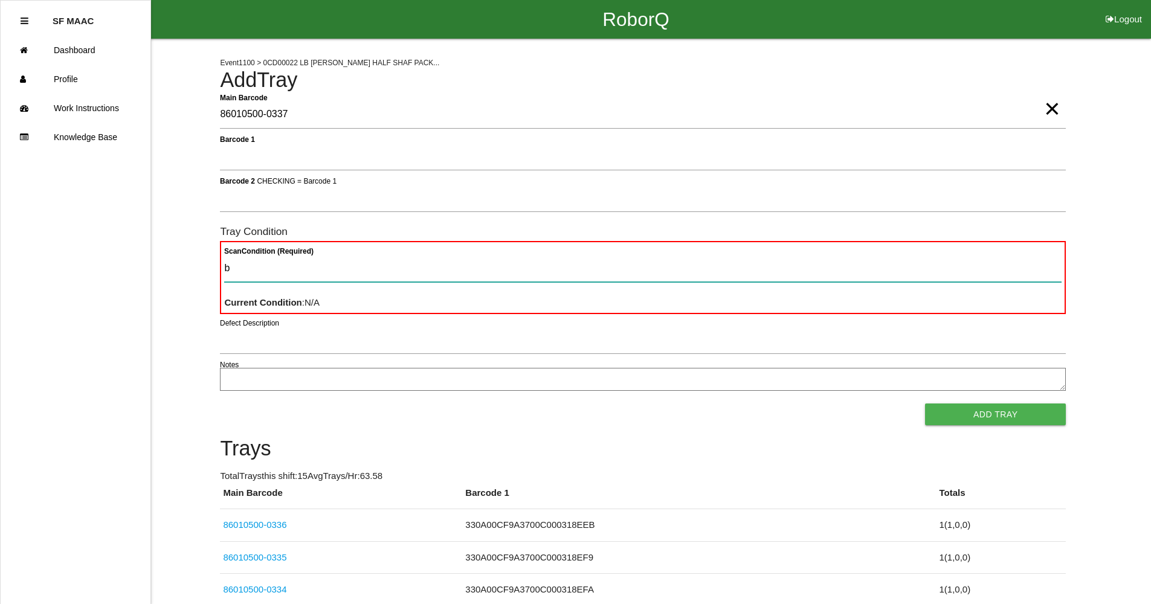
type Condition "ba"
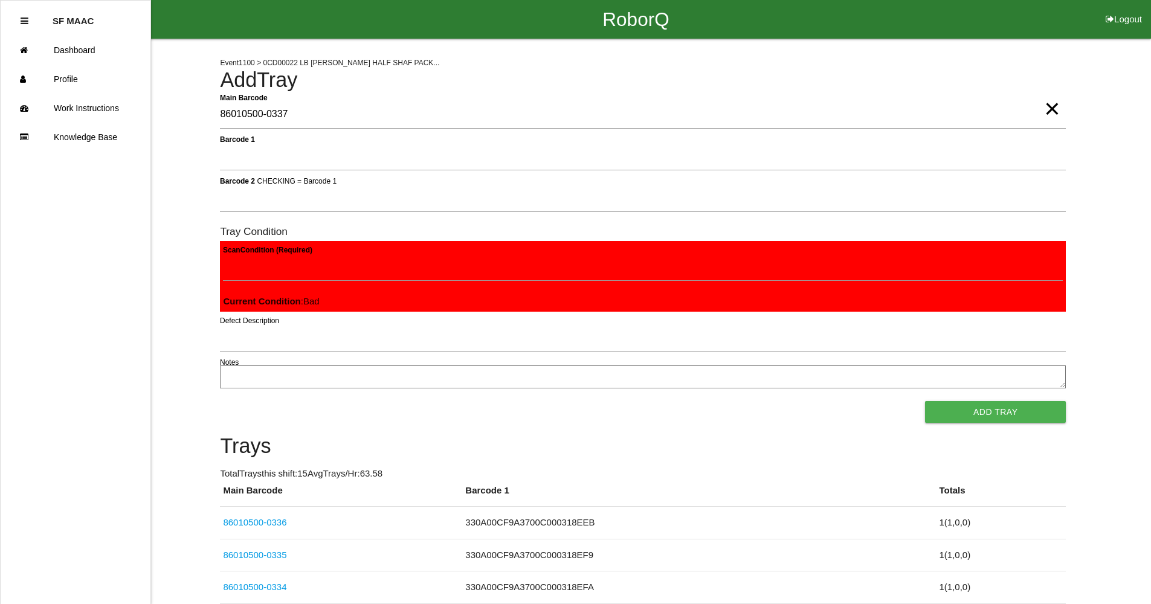
click at [233, 379] on textarea "Notes" at bounding box center [643, 376] width 846 height 23
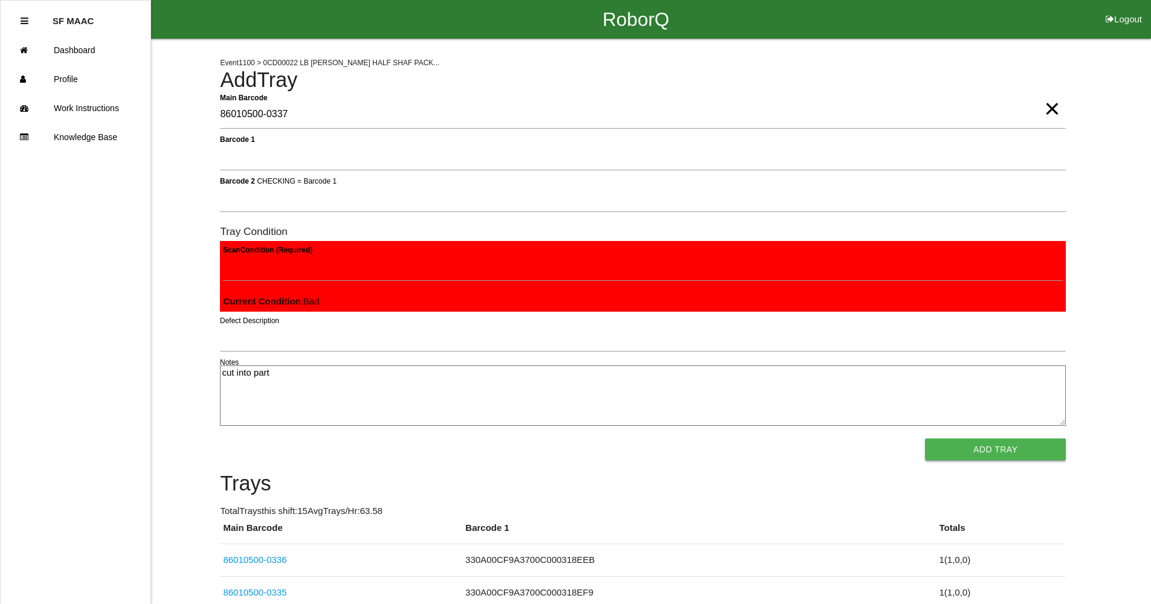
type textarea "cut into part"
click at [1002, 449] on button "Add Tray" at bounding box center [995, 450] width 141 height 22
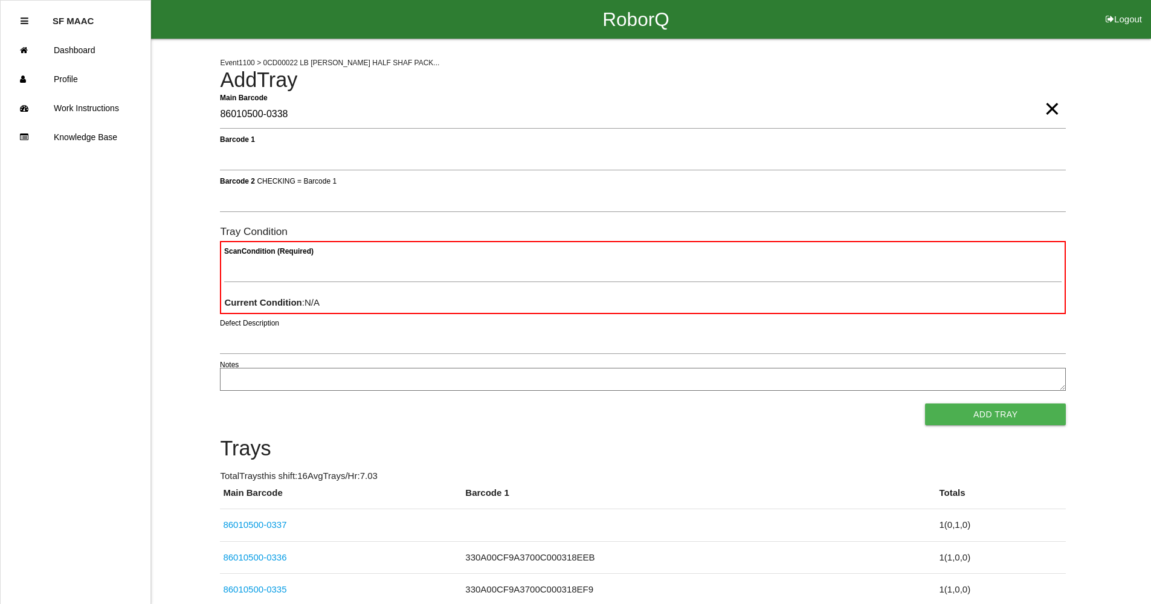
type Barcode "86010500-0338"
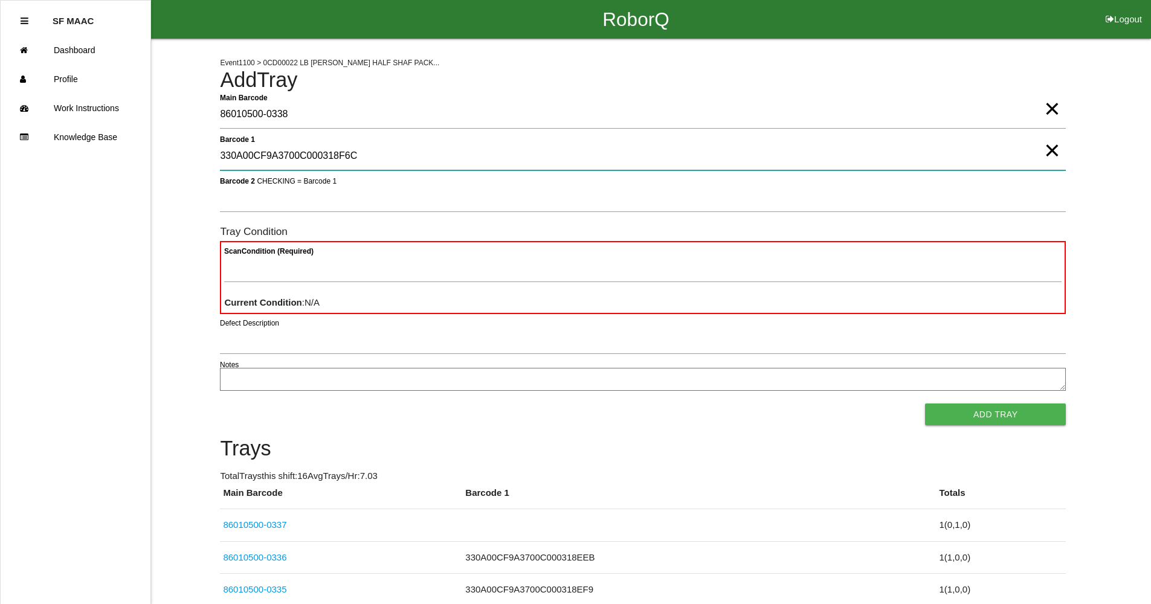
type 1 "330A00CF9A3700C000318F6C"
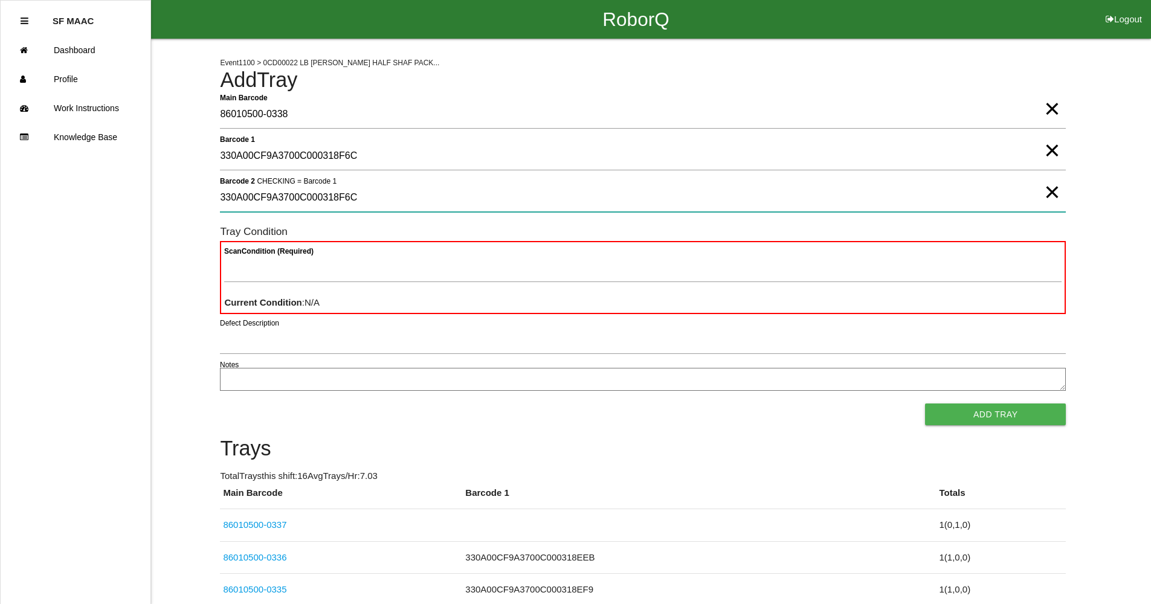
type 2 "330A00CF9A3700C000318F6C"
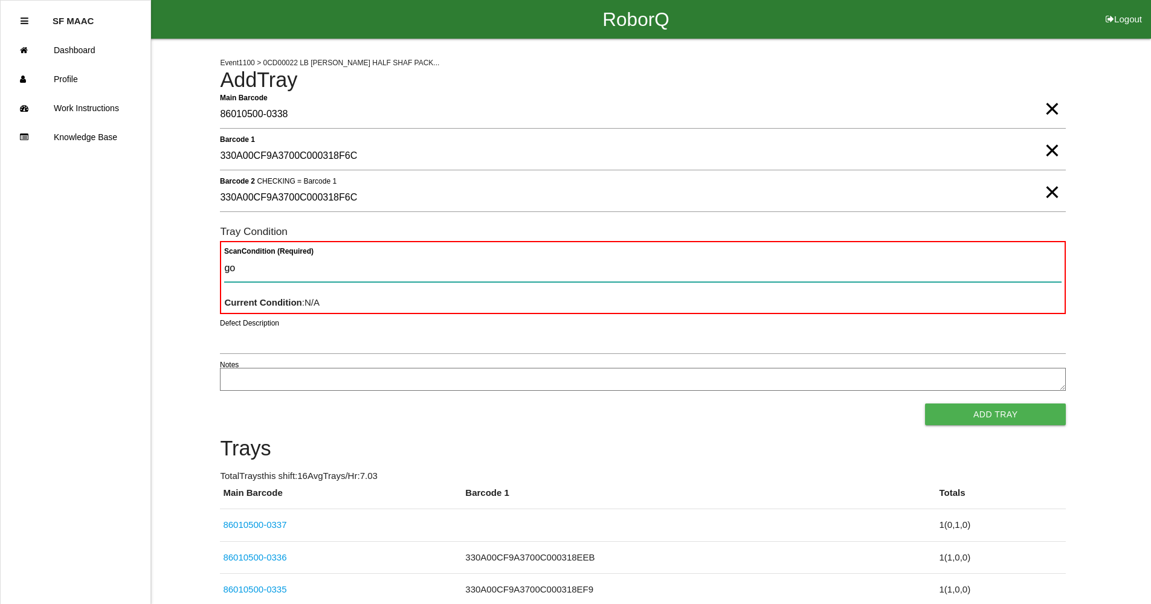
type Condition "goo"
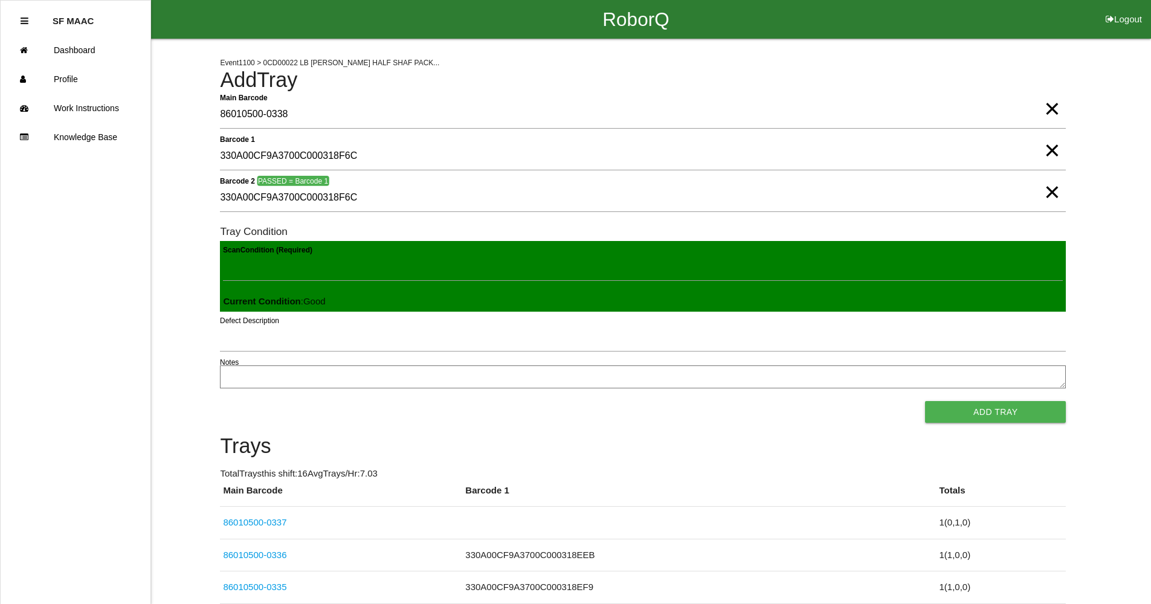
click at [925, 401] on button "Add Tray" at bounding box center [995, 412] width 141 height 22
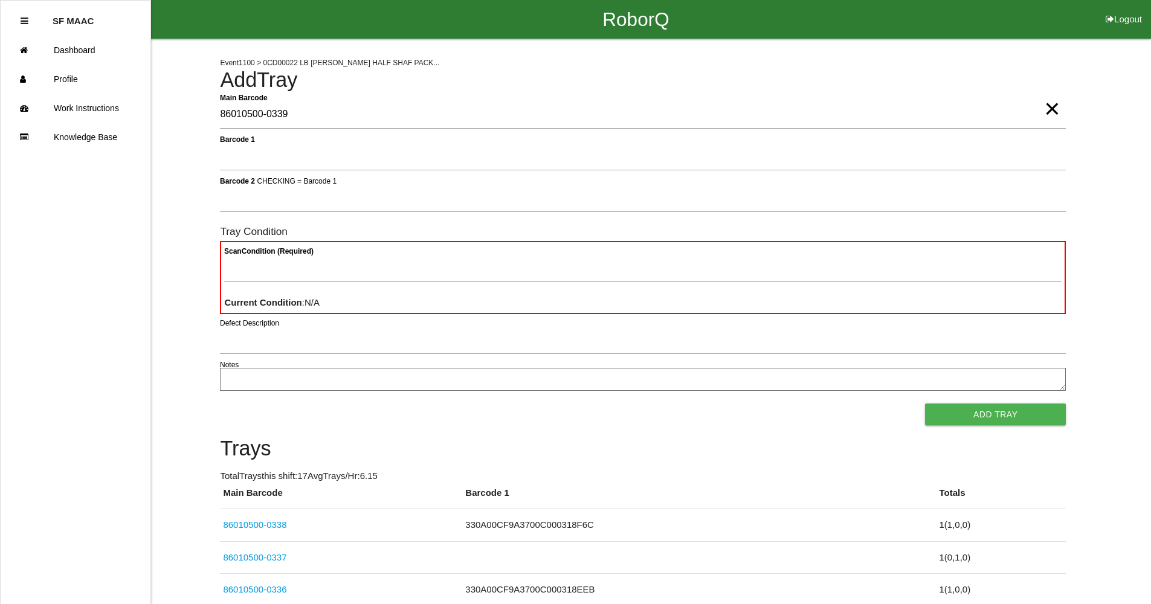
type Barcode "86010500-0339"
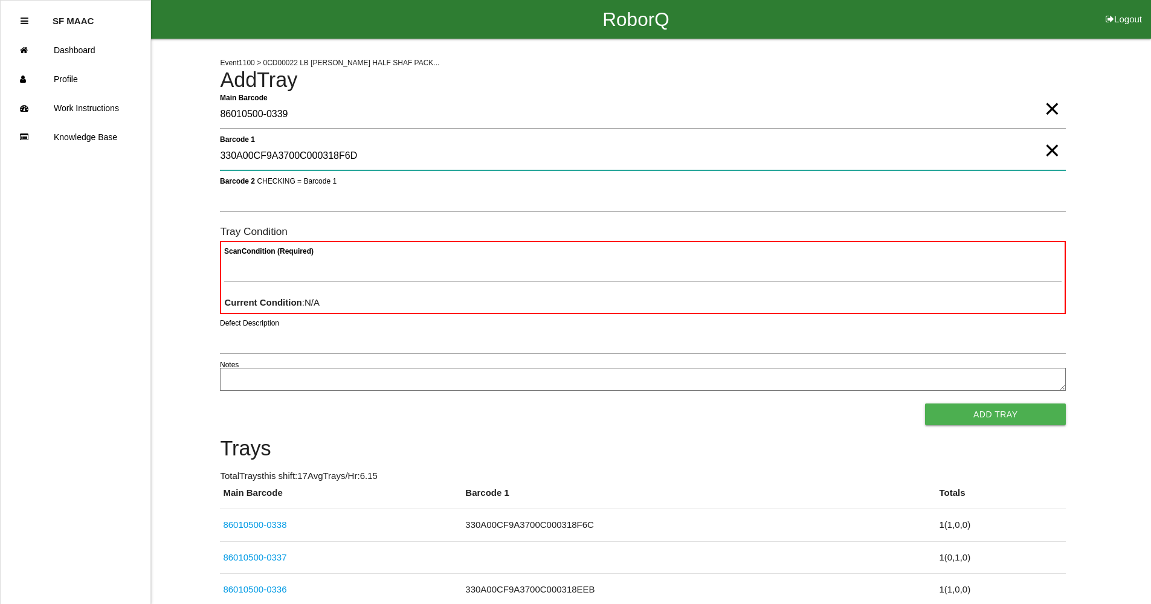
type 1 "330A00CF9A3700C000318F6D"
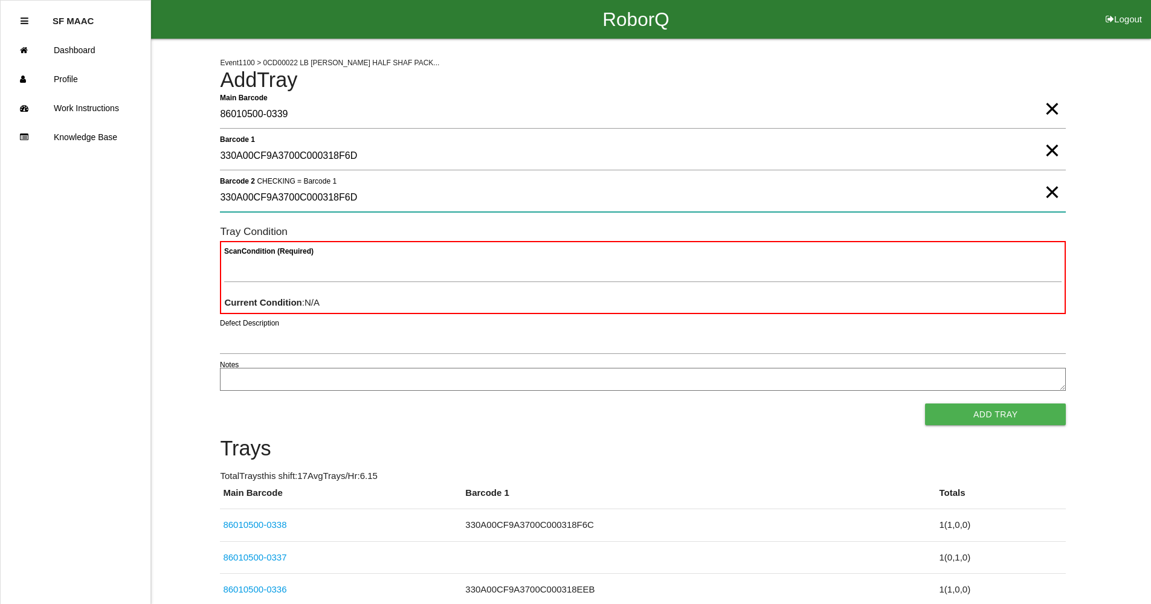
type 2 "330A00CF9A3700C000318F6D"
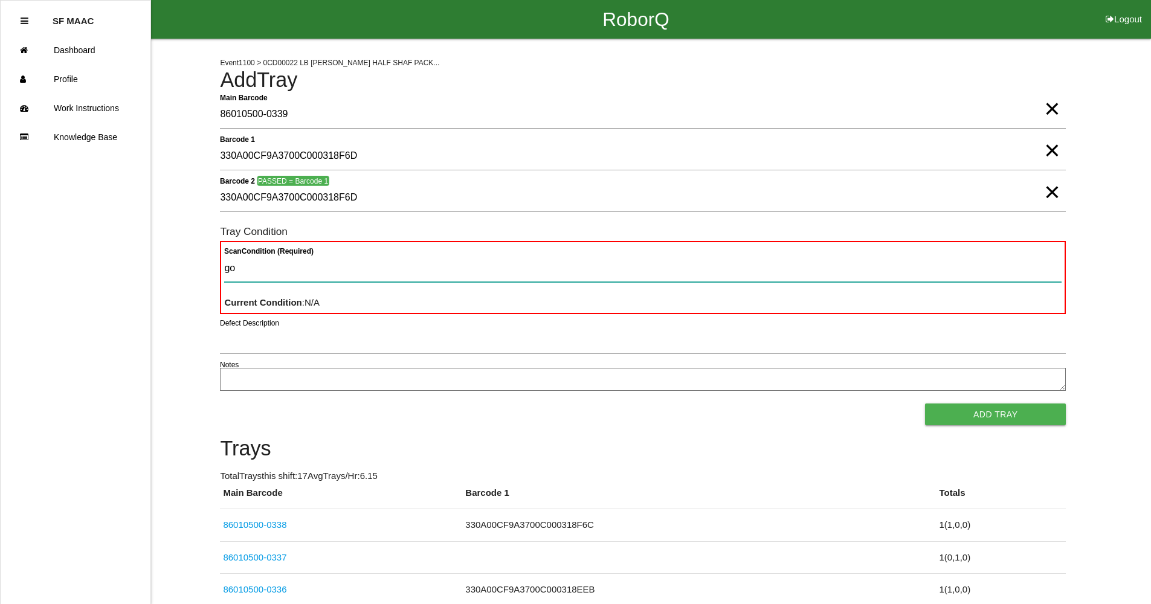
type Condition "goo"
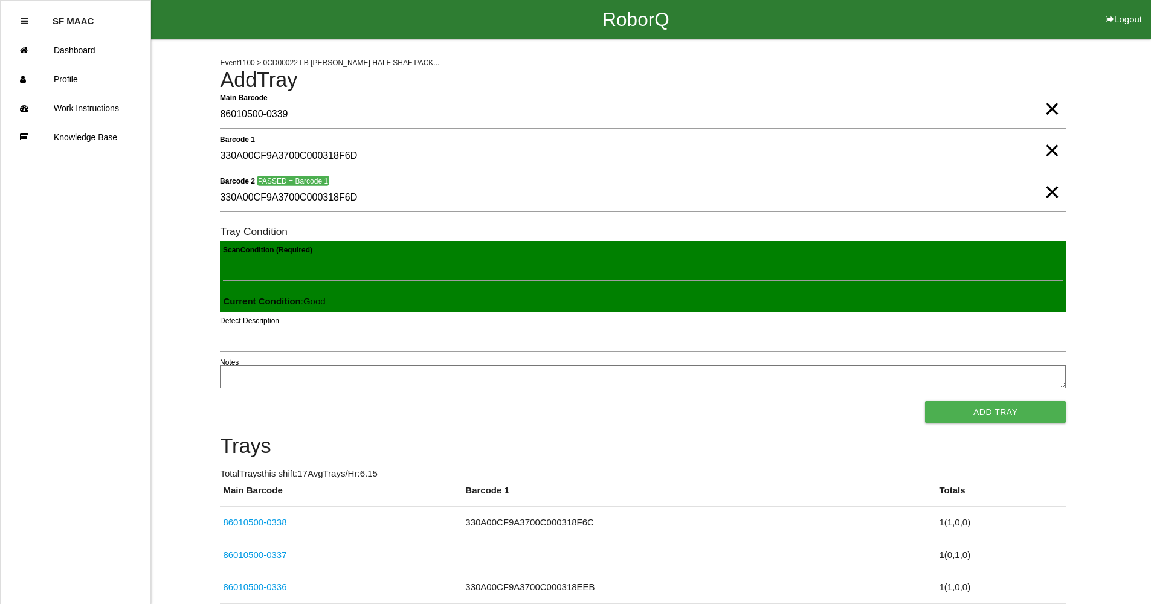
click at [925, 401] on button "Add Tray" at bounding box center [995, 412] width 141 height 22
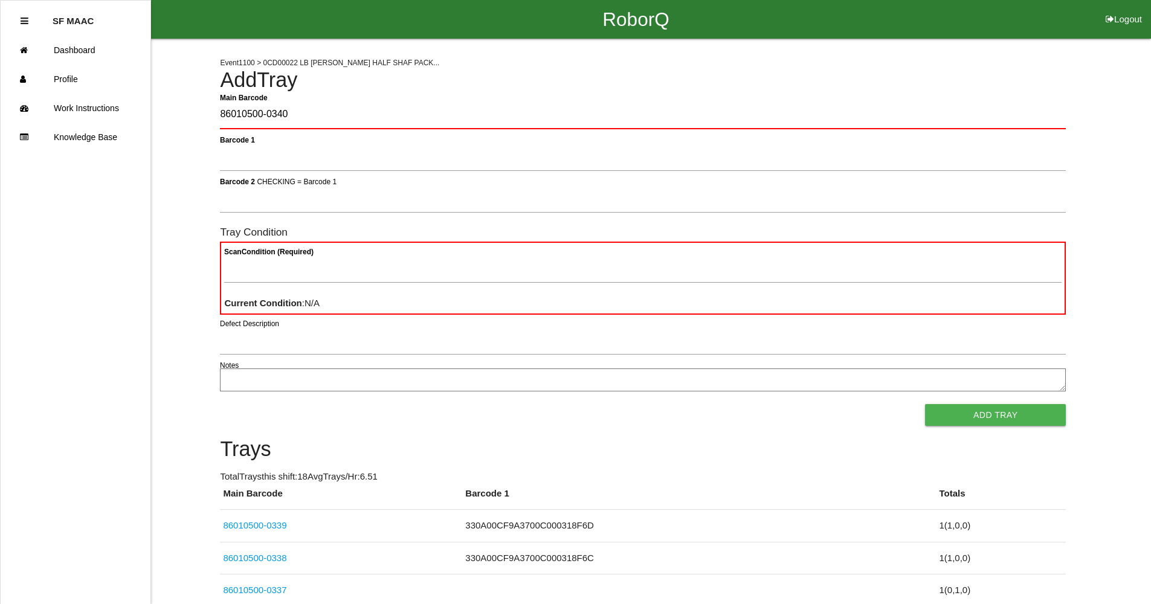
type Barcode "86010500-0340"
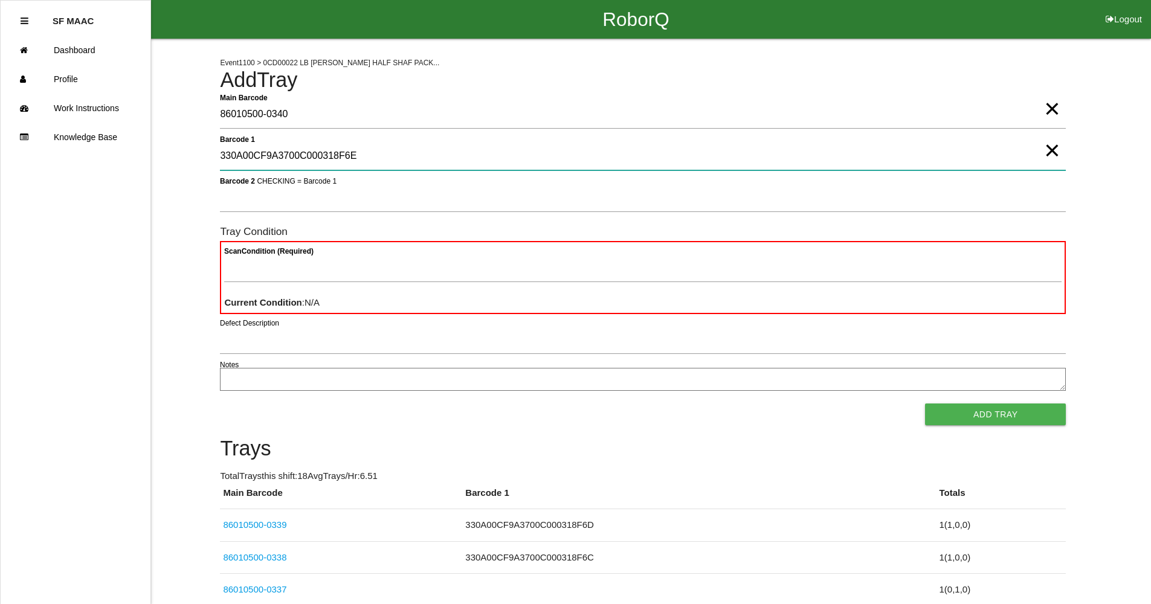
type 1 "330A00CF9A3700C000318F6E"
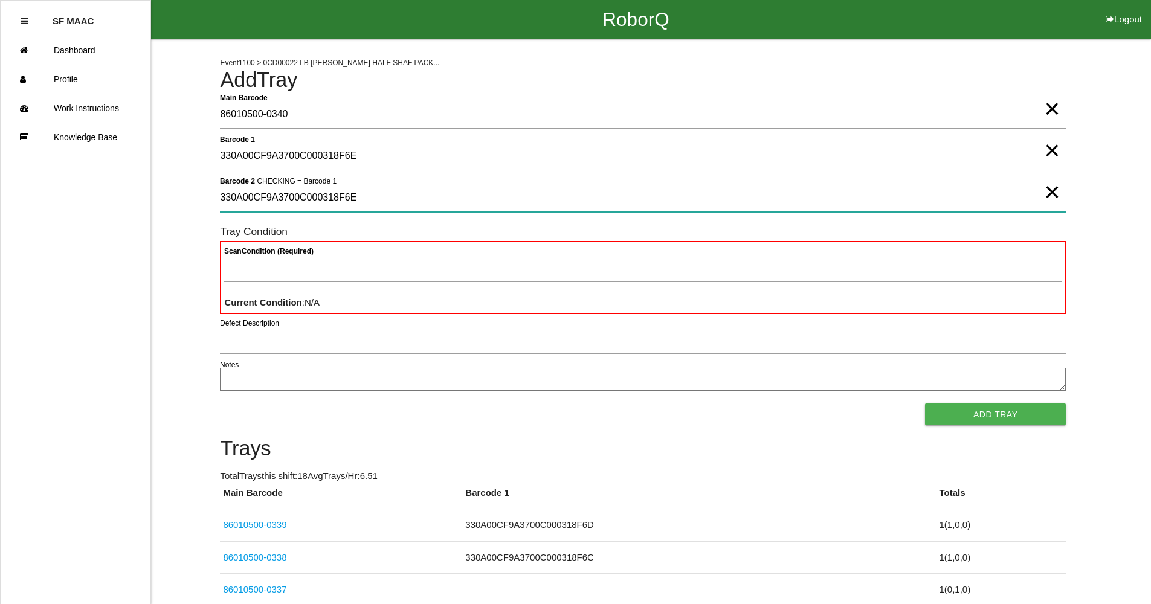
type 2 "330A00CF9A3700C000318F6E"
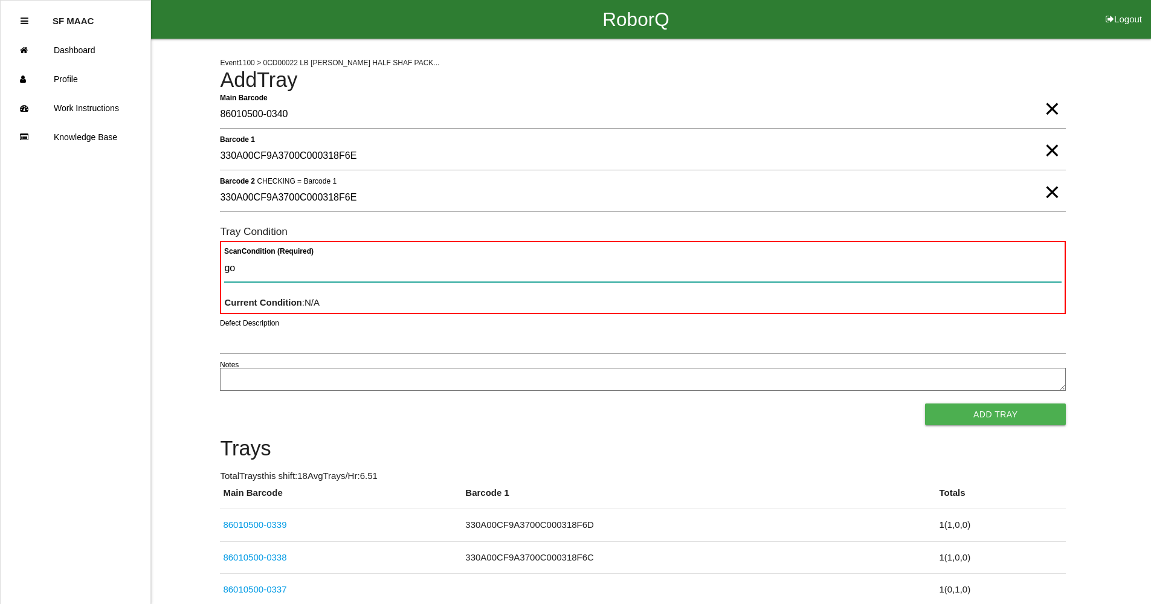
type Condition "goo"
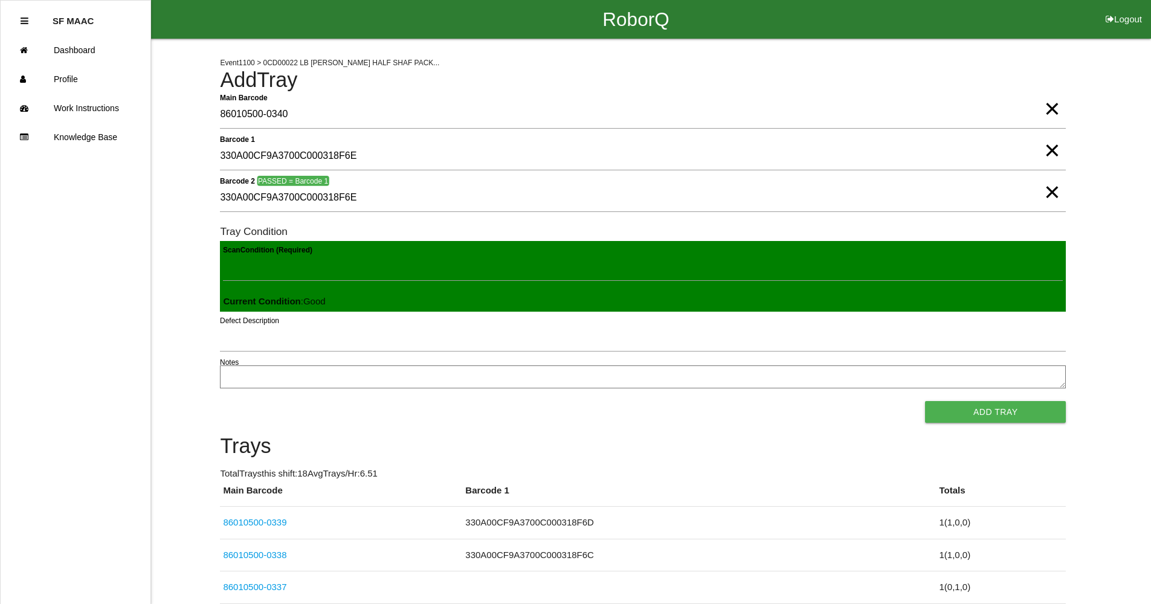
click at [925, 401] on button "Add Tray" at bounding box center [995, 412] width 141 height 22
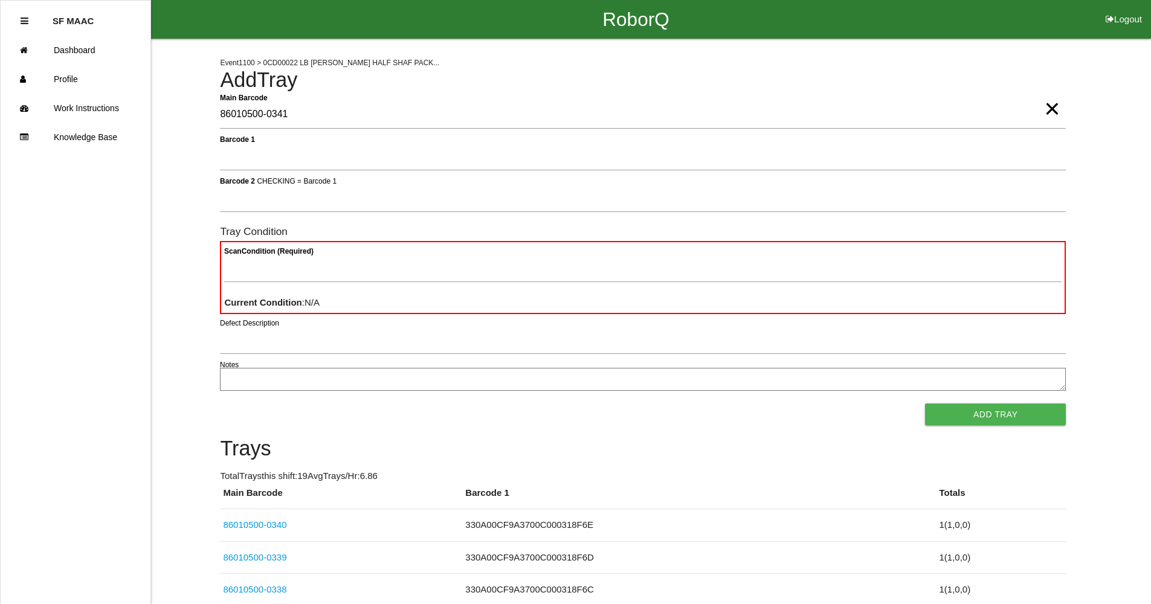
type Barcode "86010500-0341"
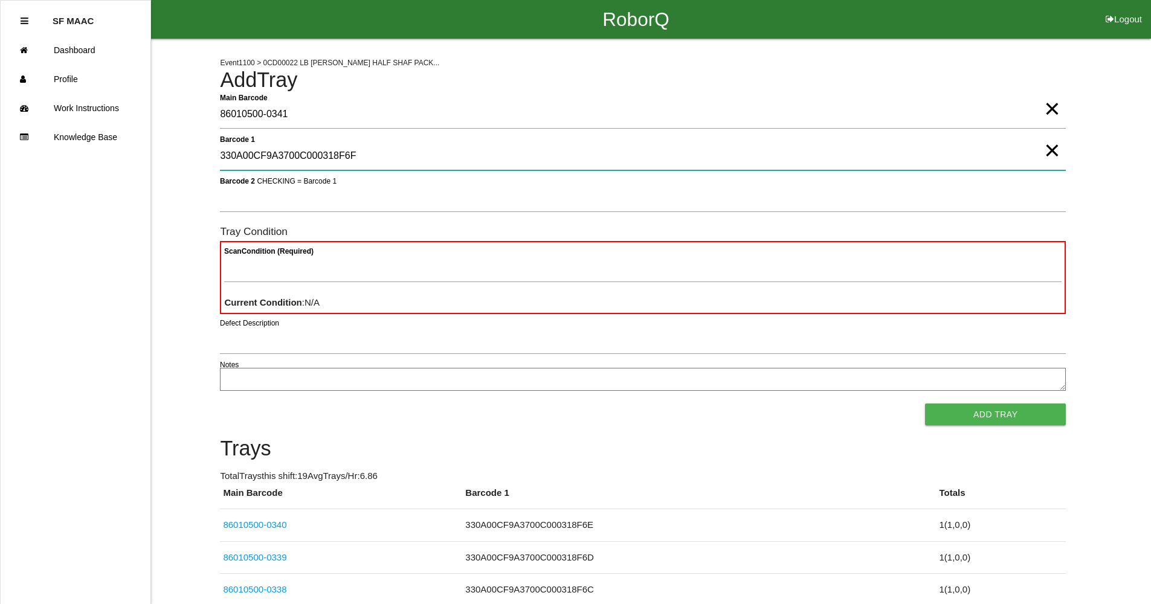
type 1 "330A00CF9A3700C000318F6F"
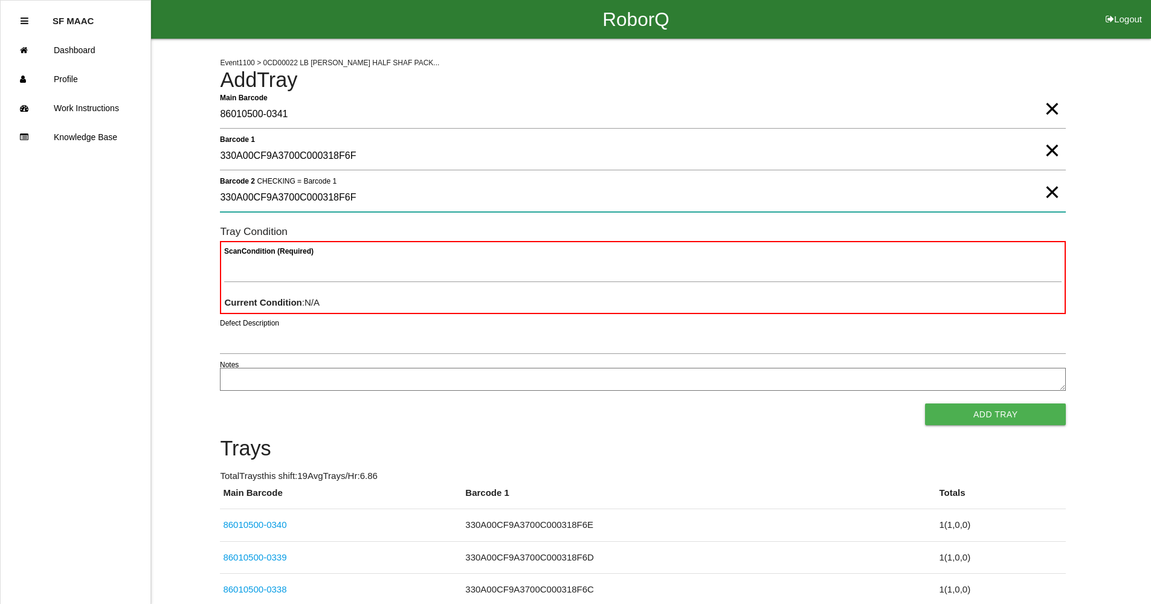
type 2 "330A00CF9A3700C000318F6F"
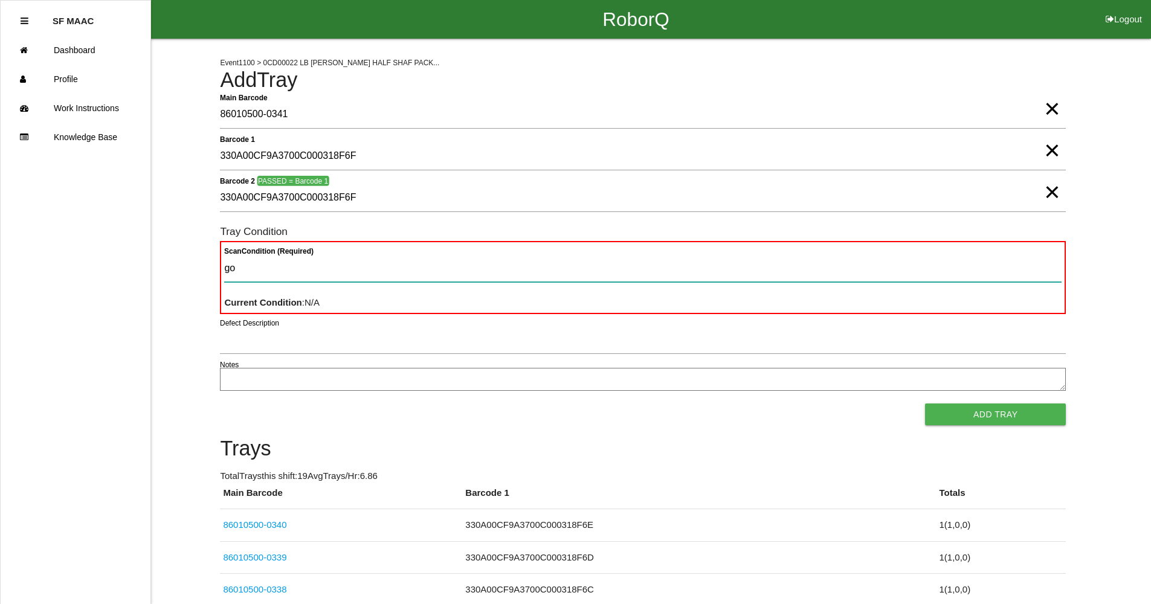
type Condition "goo"
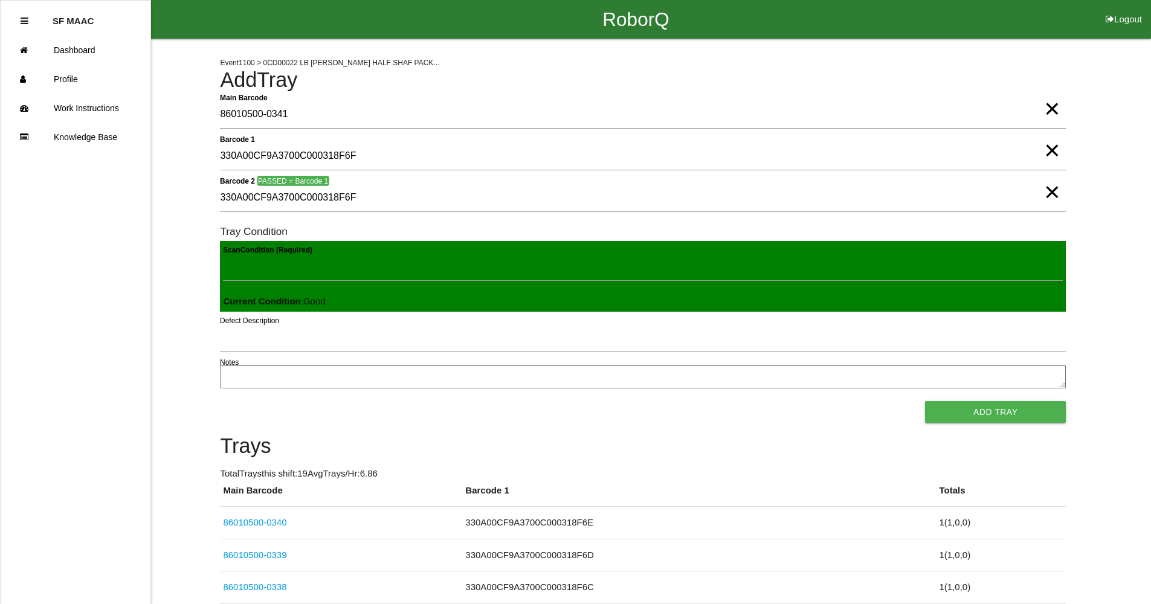
click button "Add Tray" at bounding box center [995, 412] width 141 height 22
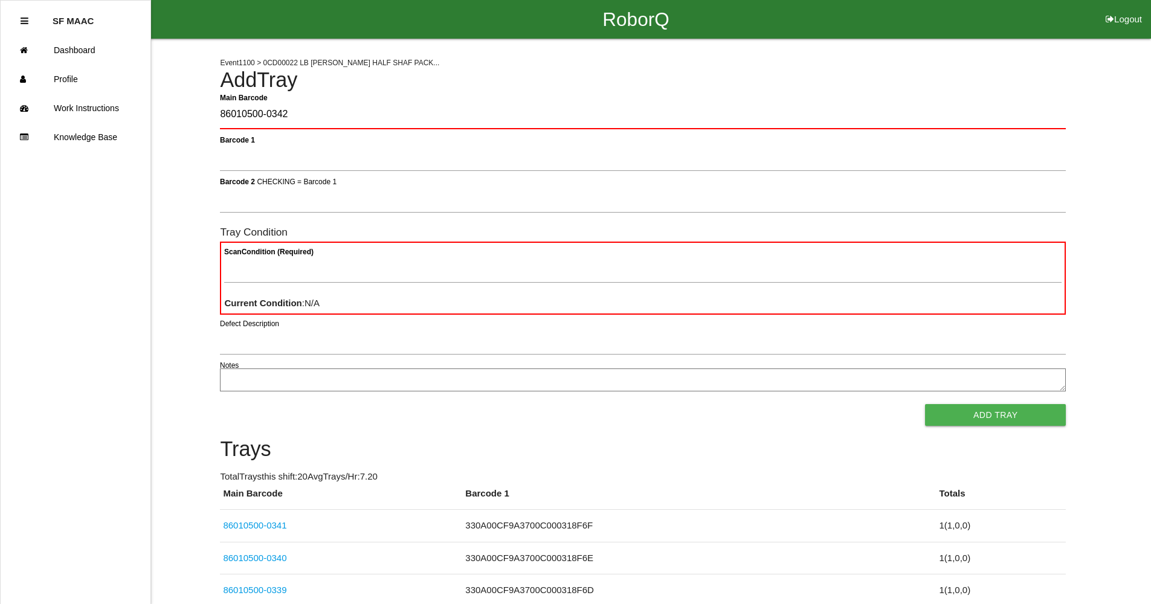
type Barcode "86010500-0342"
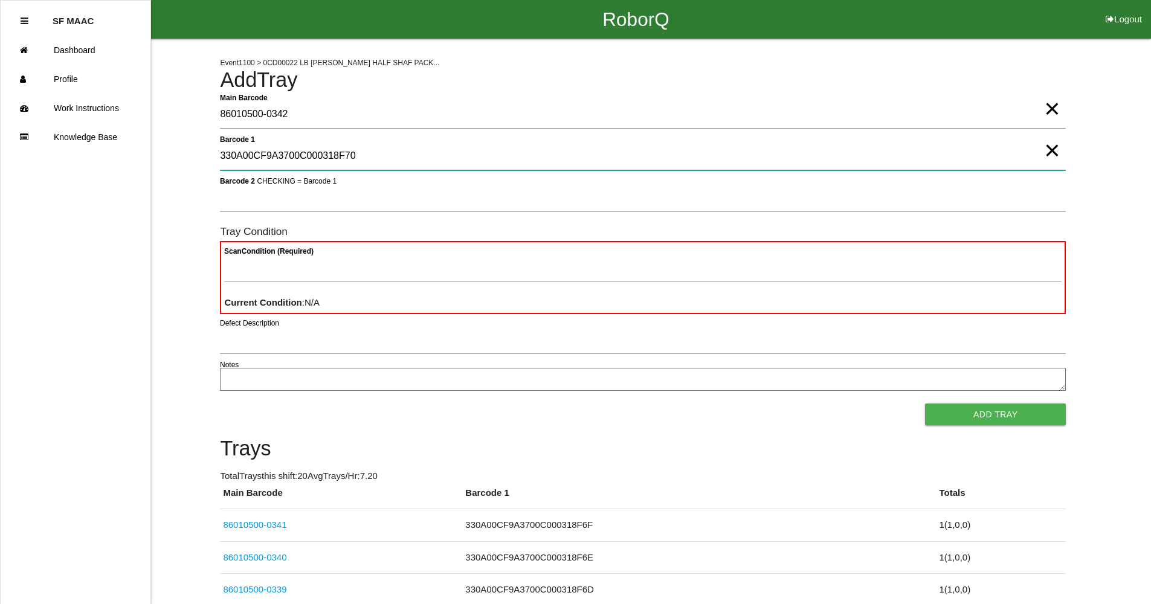
type 1 "330A00CF9A3700C000318F70"
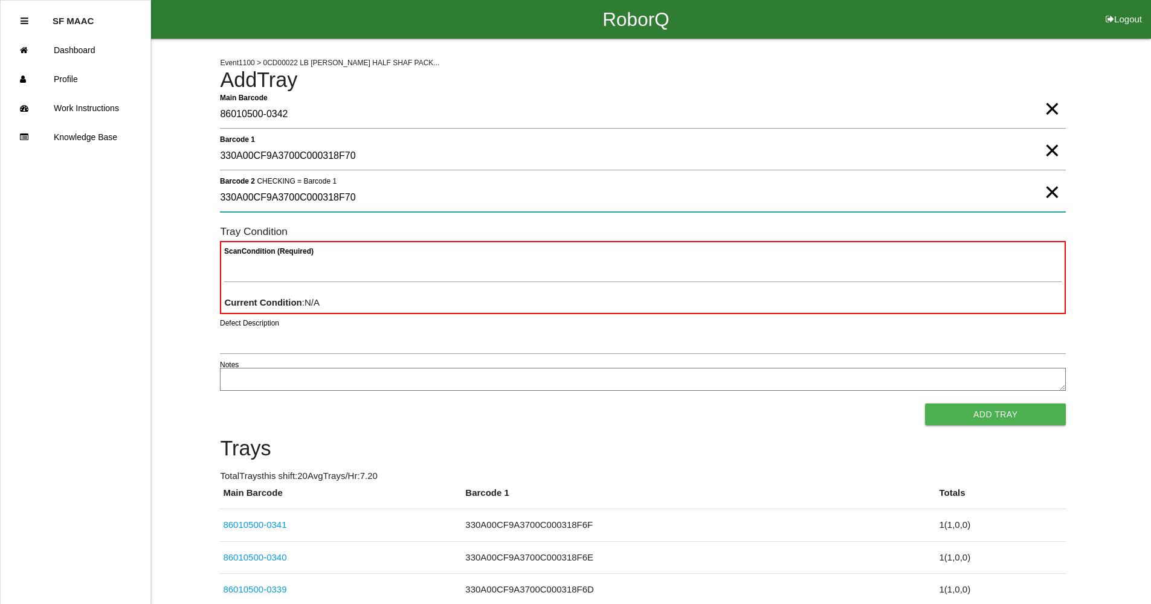
type 2 "330A00CF9A3700C000318F70"
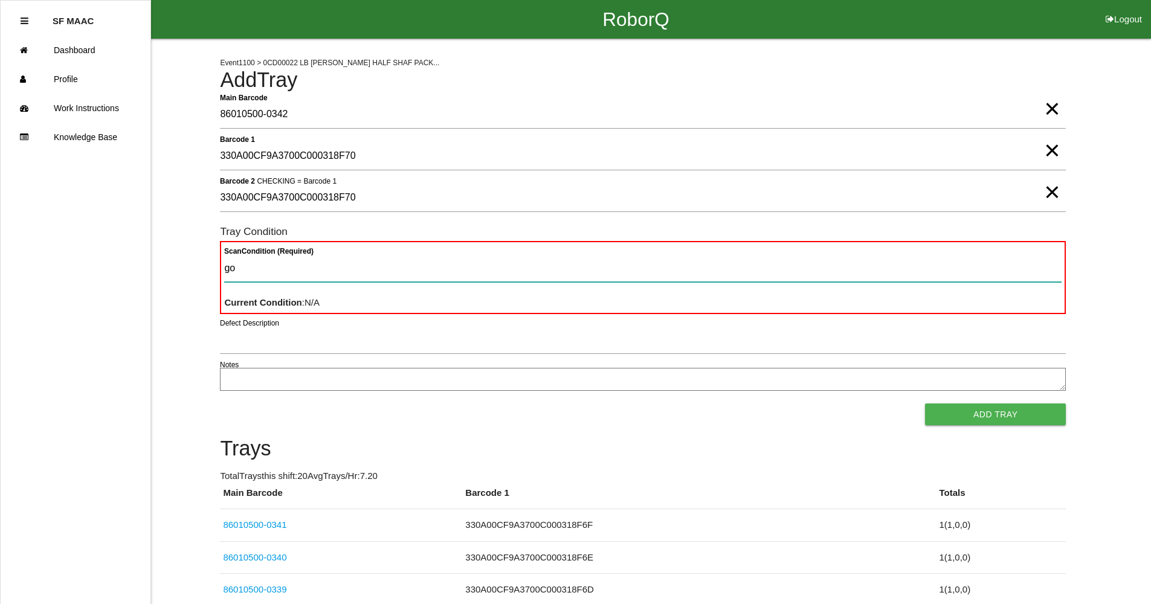
type Condition "goo"
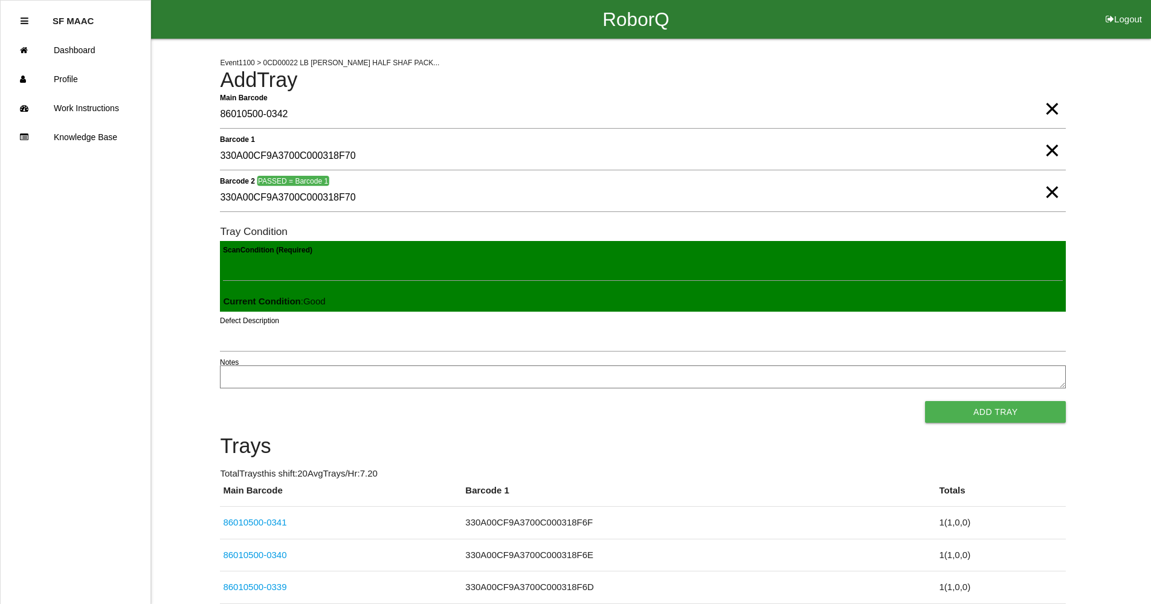
click at [925, 401] on button "Add Tray" at bounding box center [995, 412] width 141 height 22
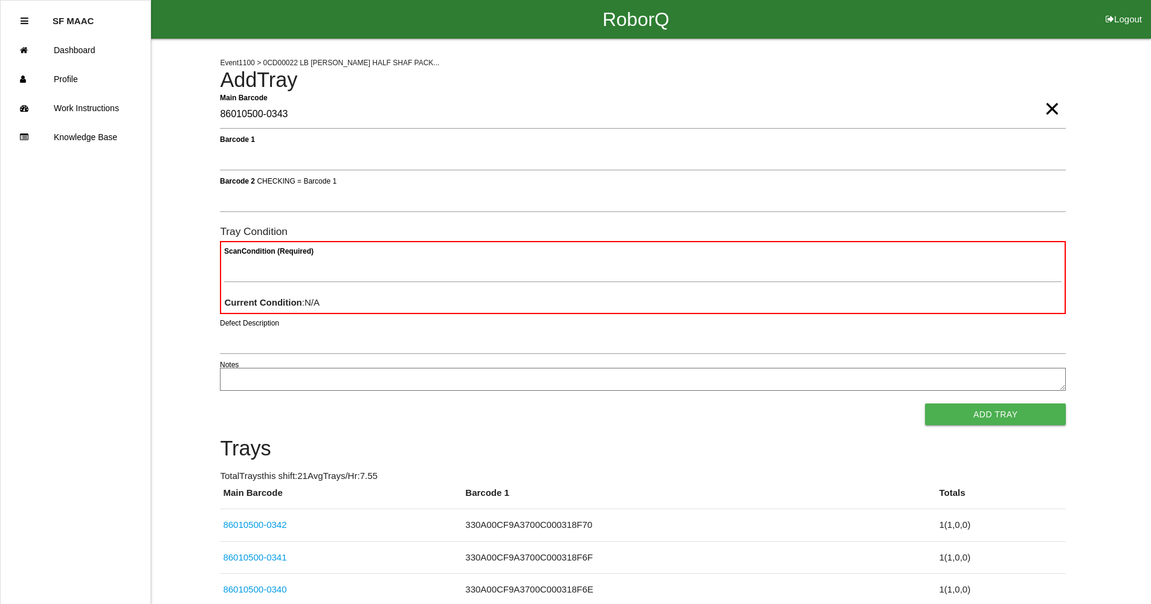
type Barcode "86010500-0343"
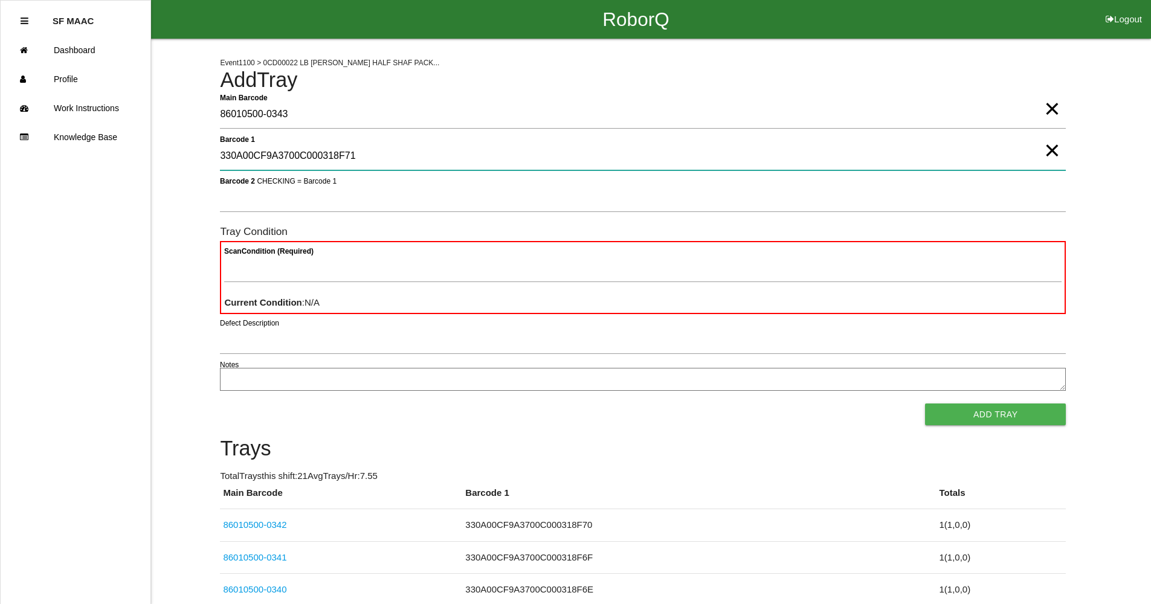
type 1 "330A00CF9A3700C000318F71"
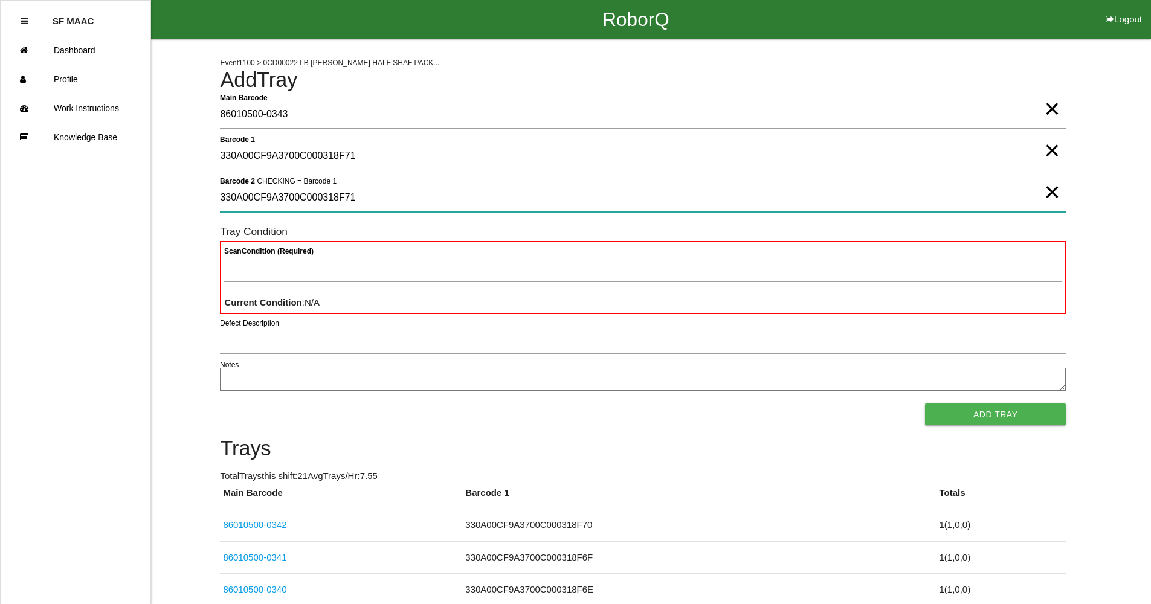
type 2 "330A00CF9A3700C000318F71"
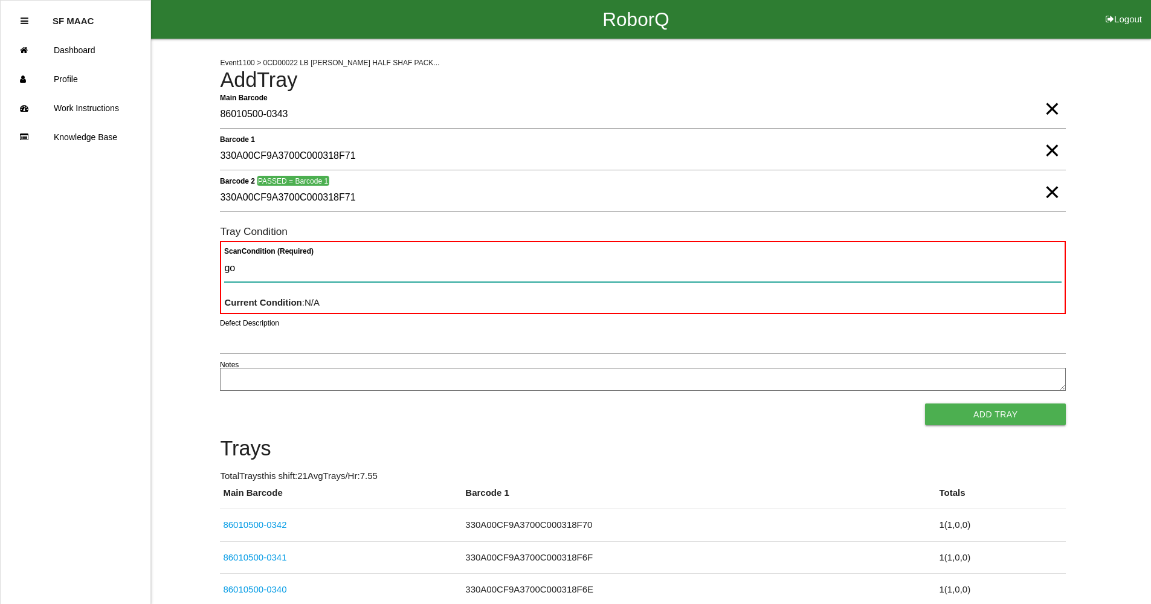
type Condition "goo"
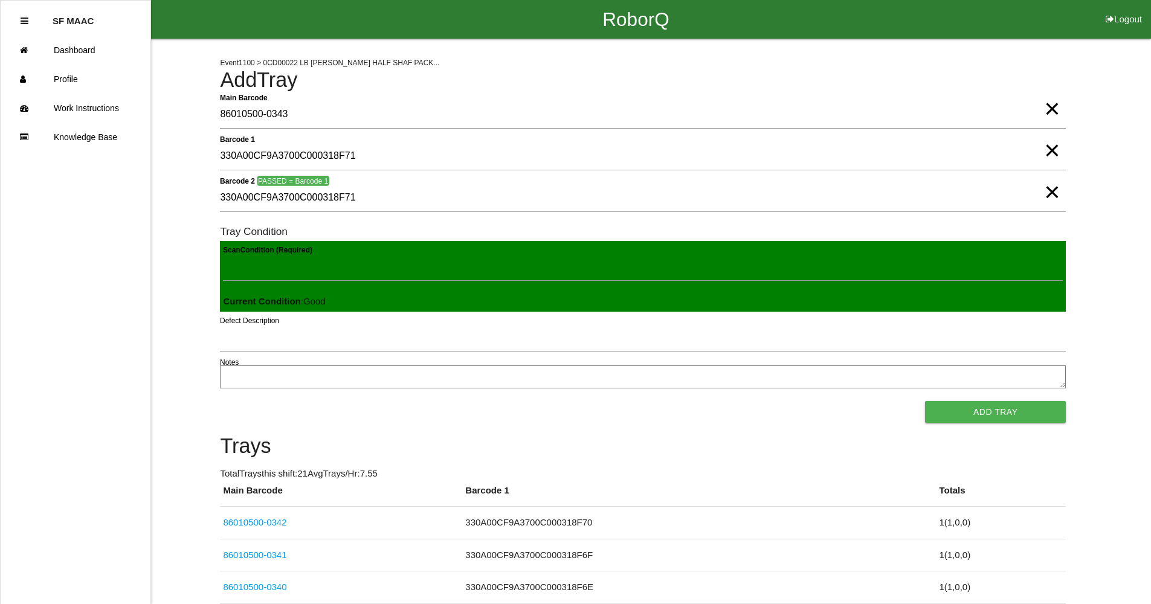
click at [925, 401] on button "Add Tray" at bounding box center [995, 412] width 141 height 22
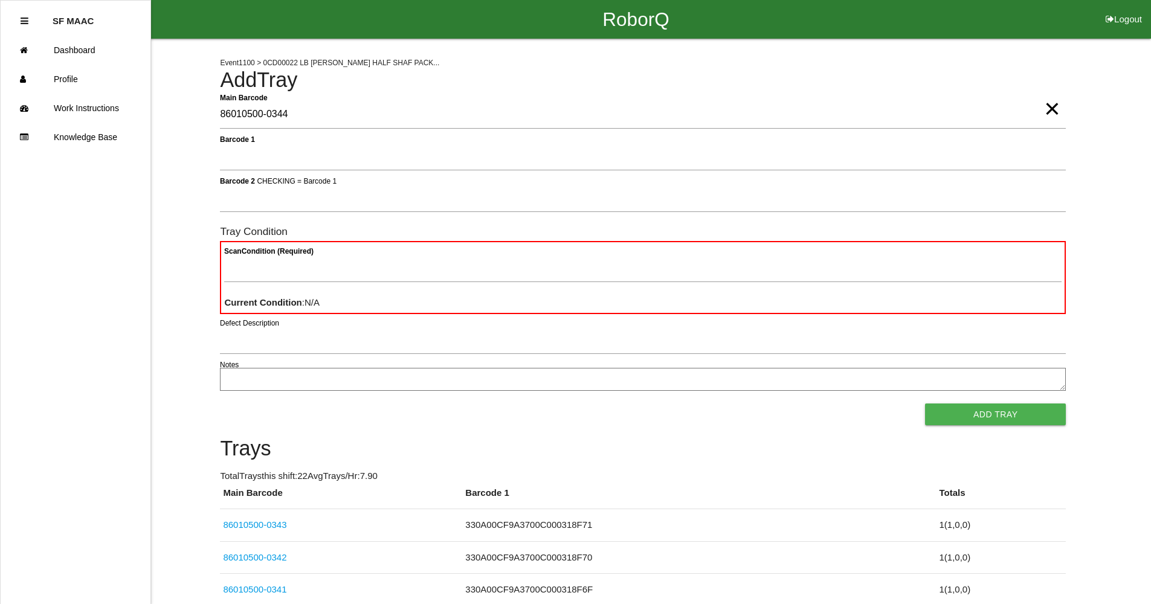
type Barcode "86010500-0344"
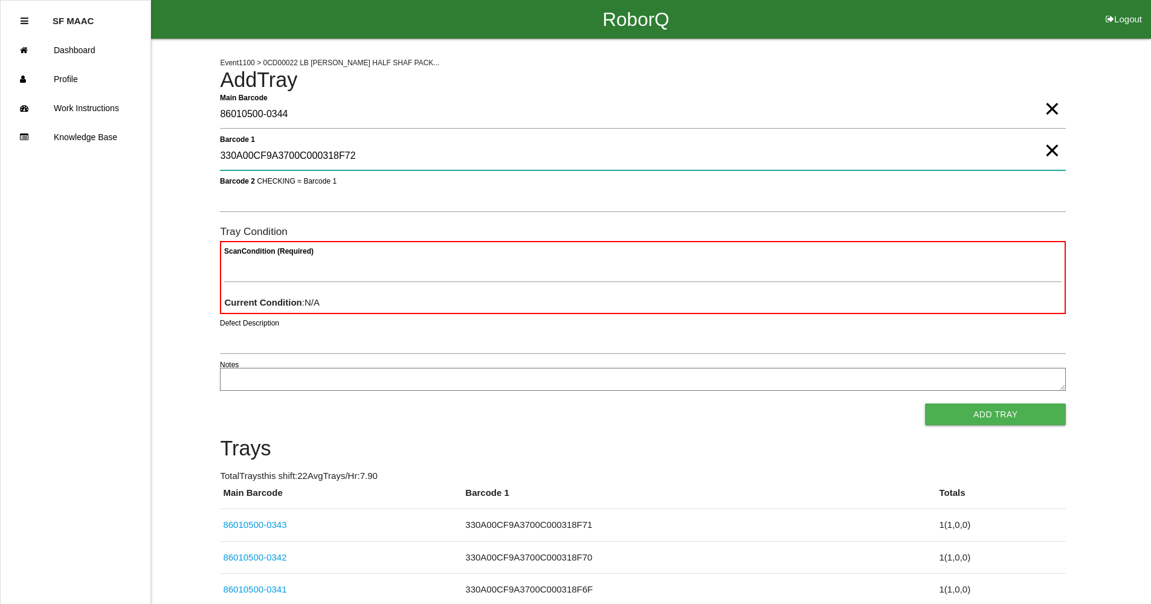
type 1 "330A00CF9A3700C000318F72"
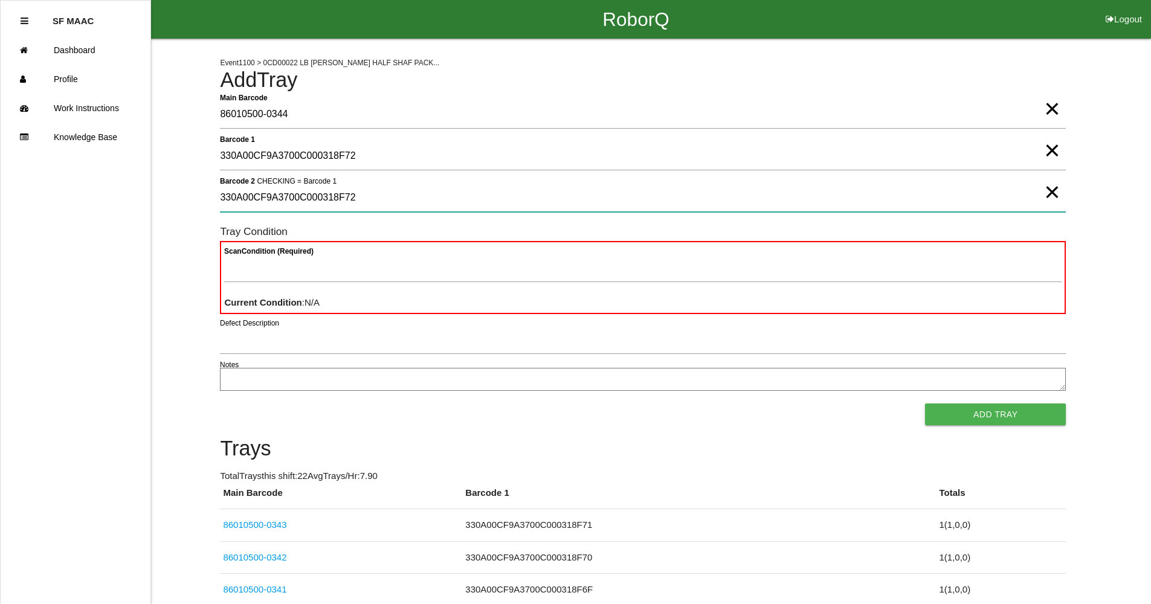
type 2 "330A00CF9A3700C000318F72"
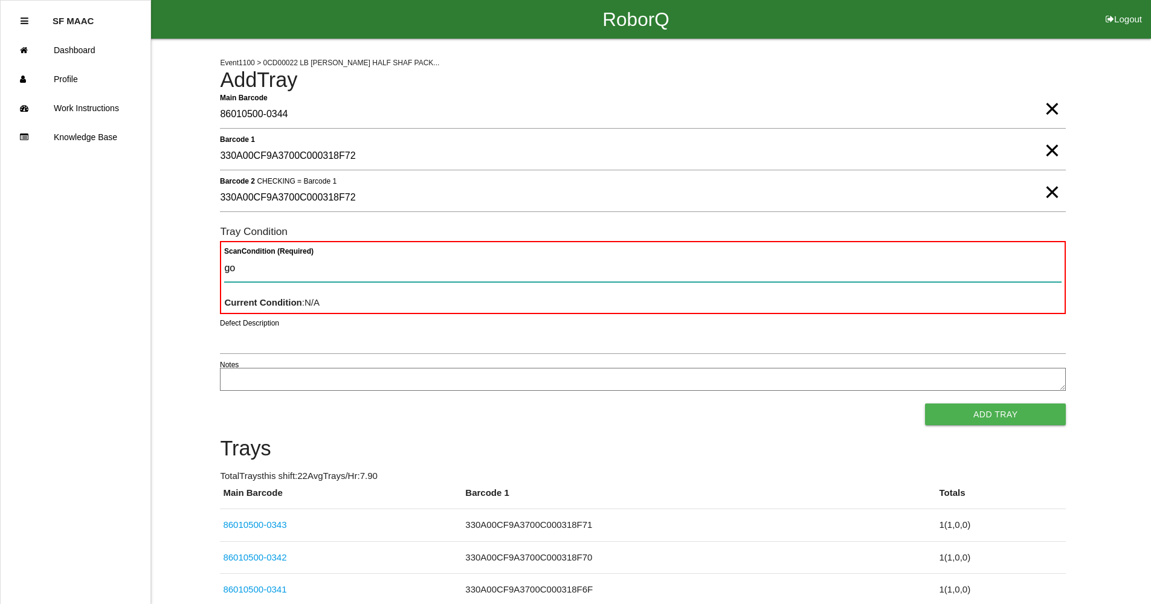
type Condition "goo"
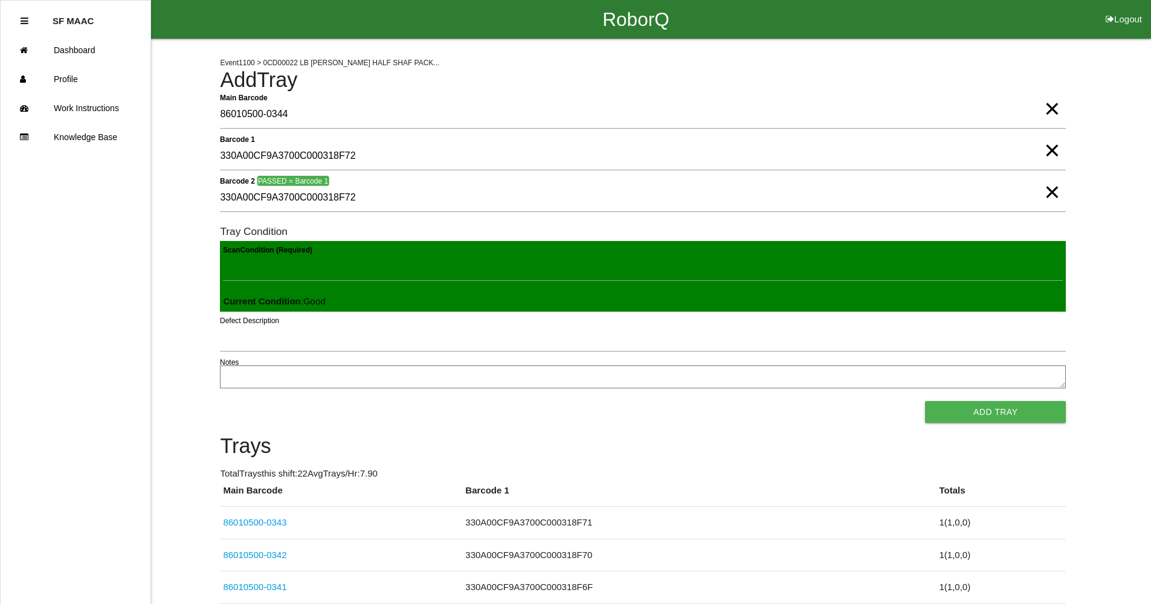
click at [925, 401] on button "Add Tray" at bounding box center [995, 412] width 141 height 22
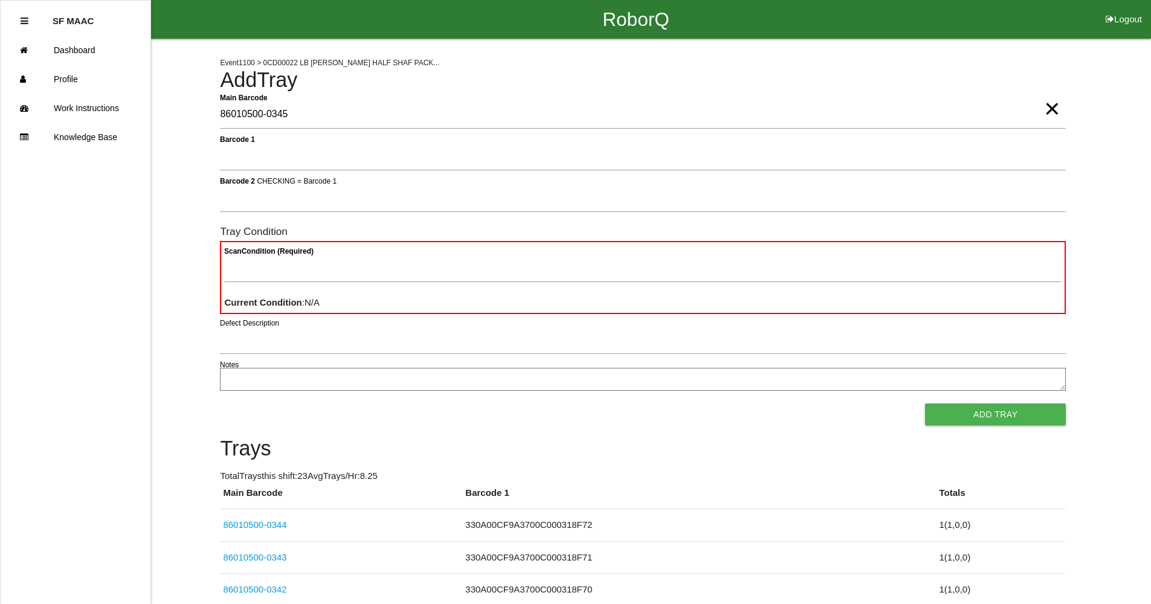
type Barcode "86010500-0345"
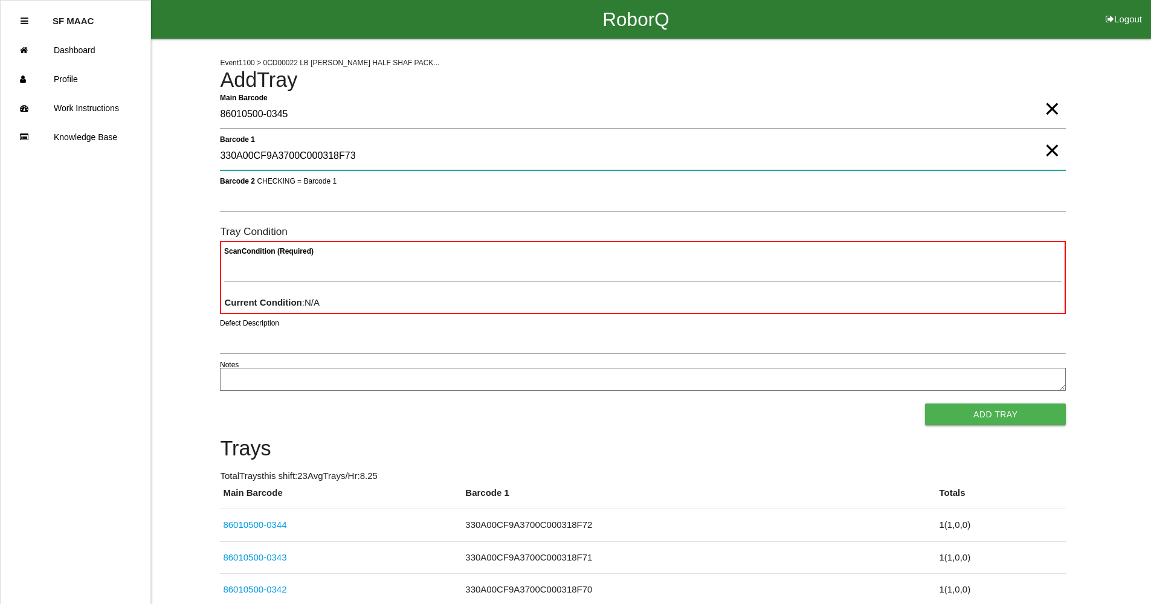
type 1 "330A00CF9A3700C000318F73"
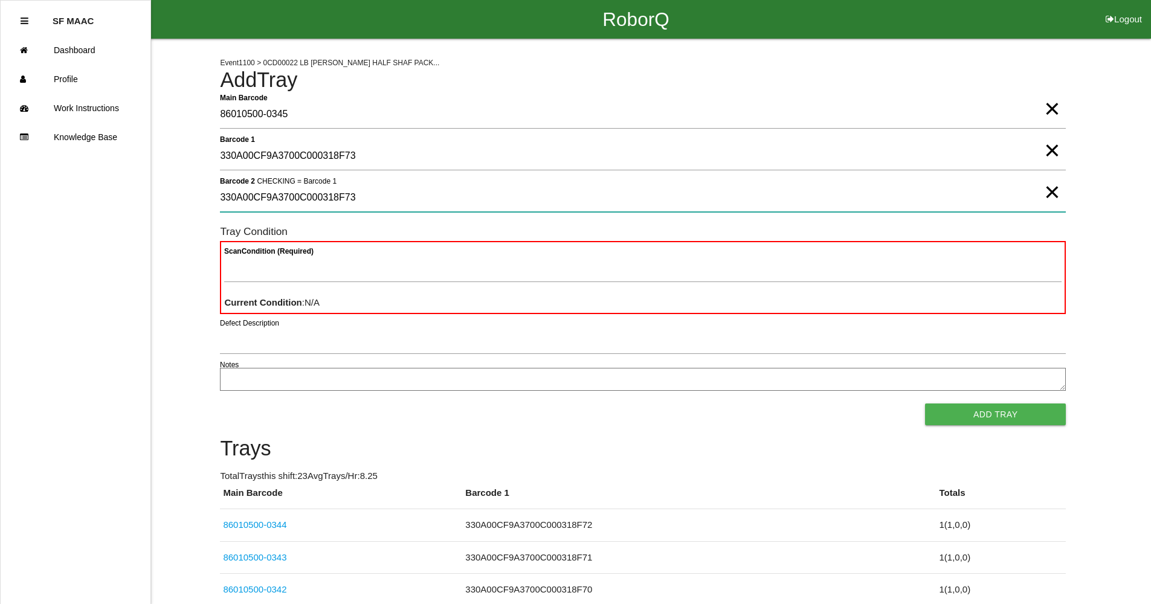
type 2 "330A00CF9A3700C000318F73"
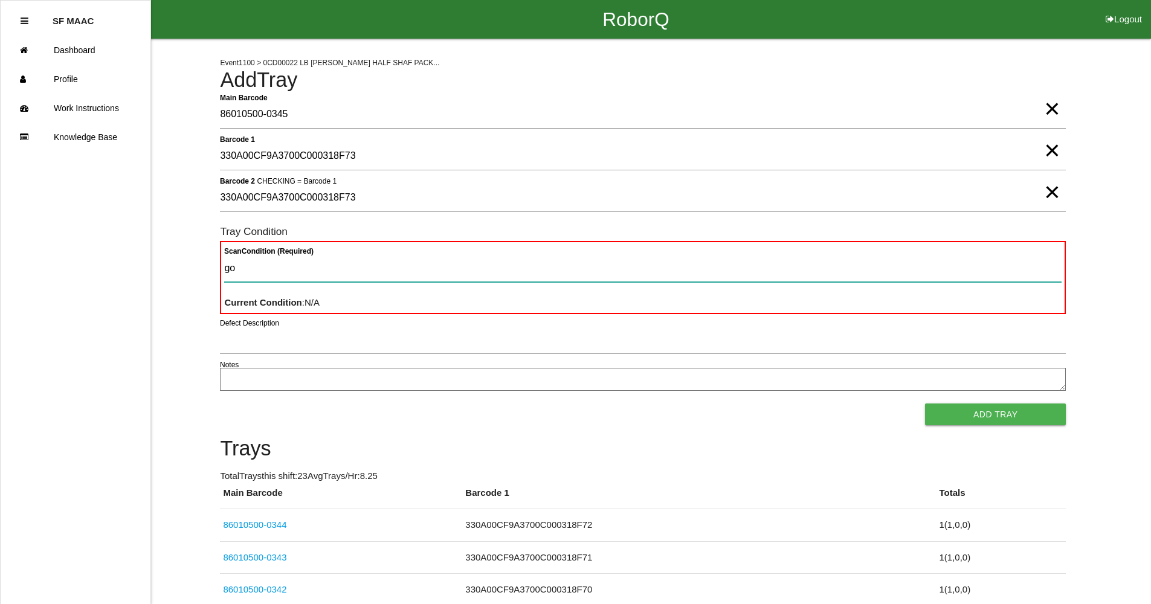
type Condition "goo"
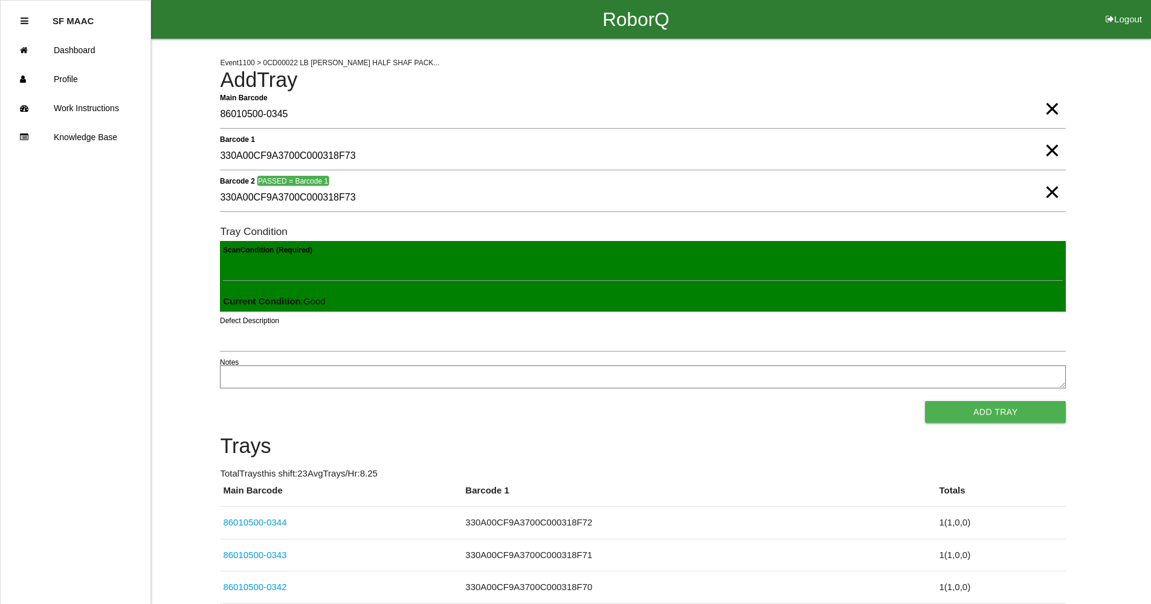
click at [925, 401] on button "Add Tray" at bounding box center [995, 412] width 141 height 22
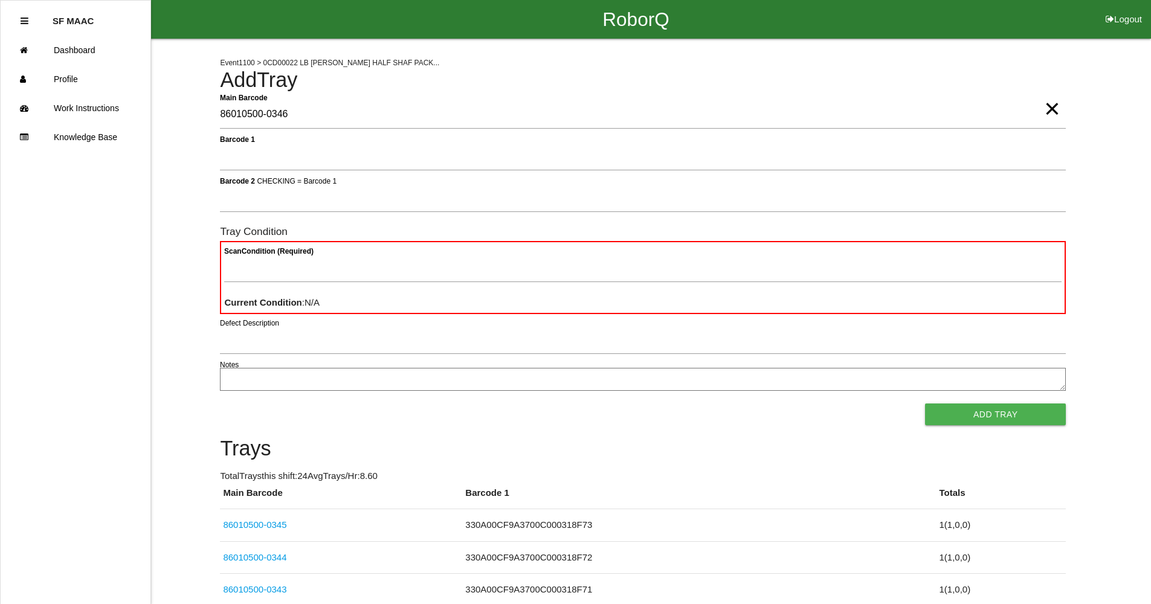
type Barcode "86010500-0346"
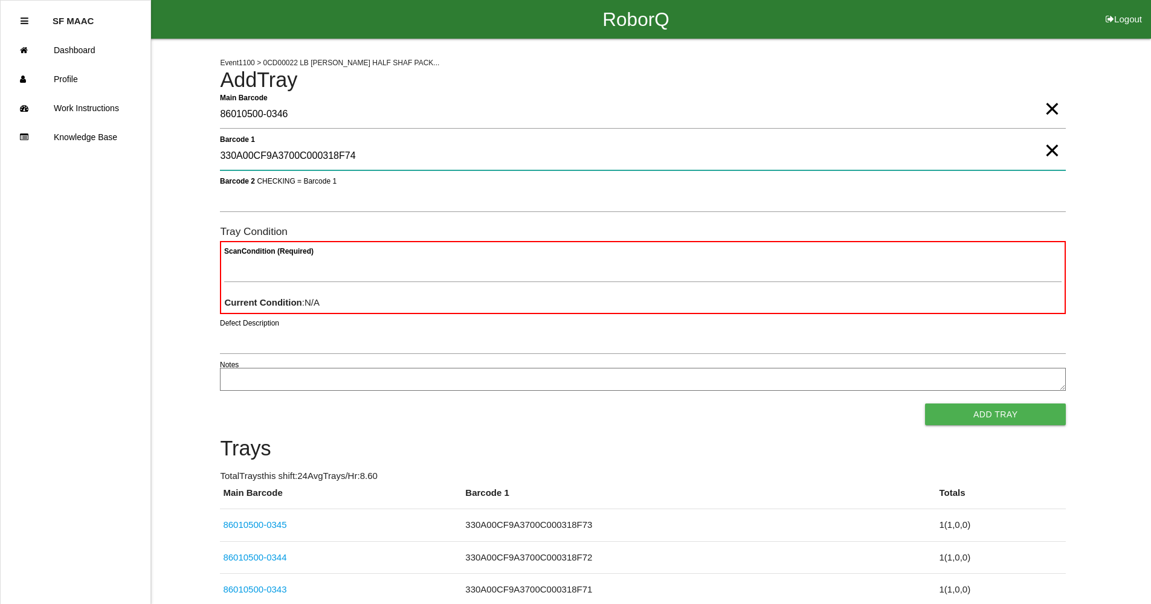
type 1 "330A00CF9A3700C000318F74"
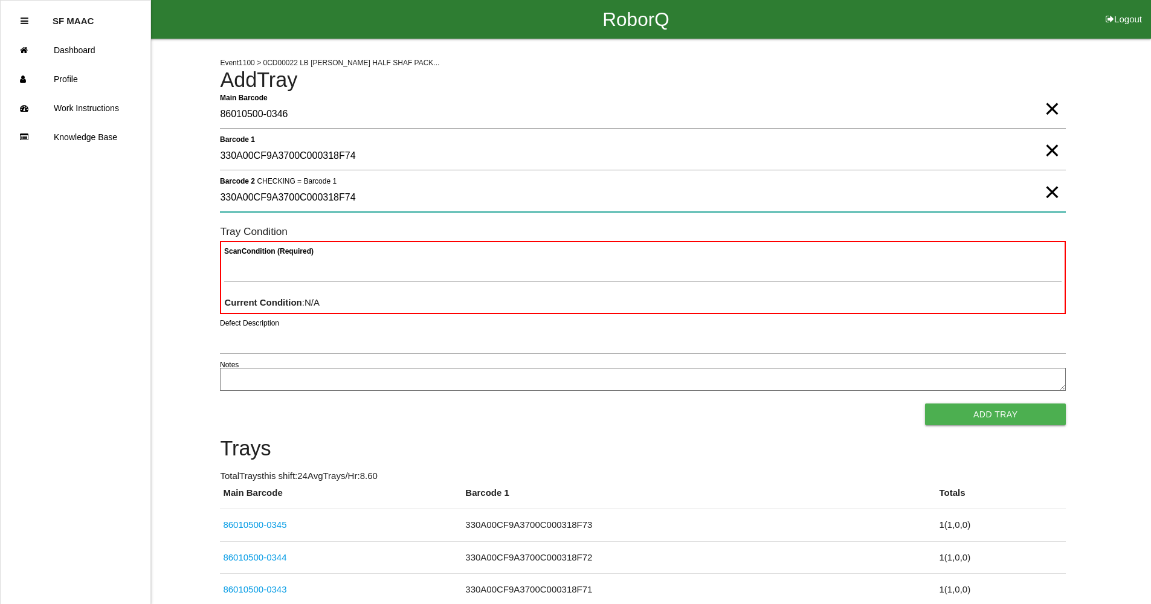
type 2 "330A00CF9A3700C000318F74"
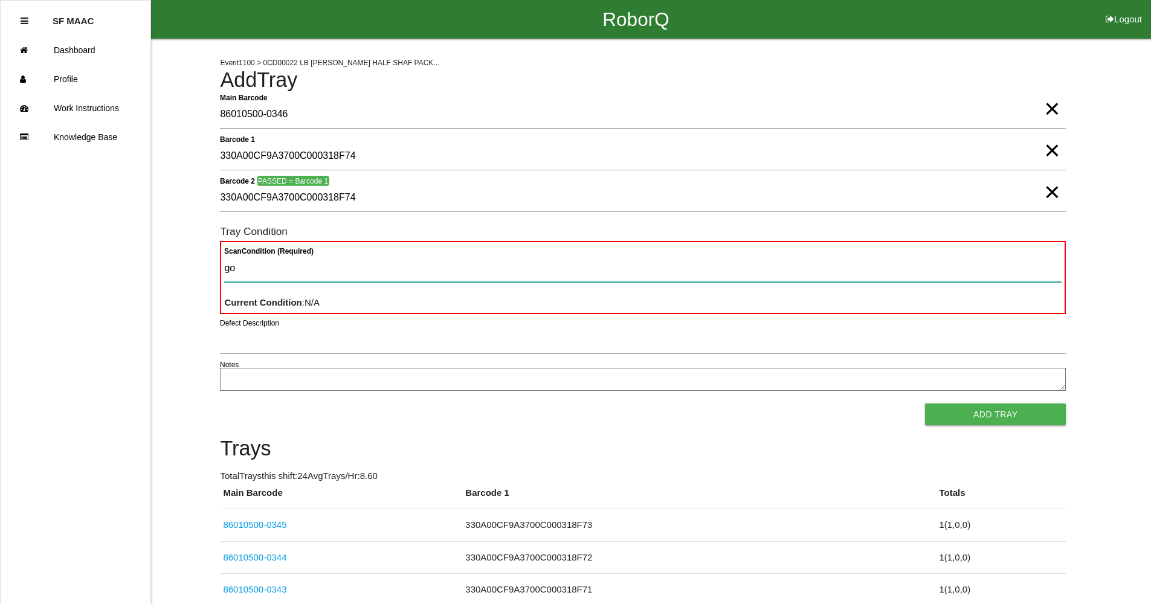
type Condition "goo"
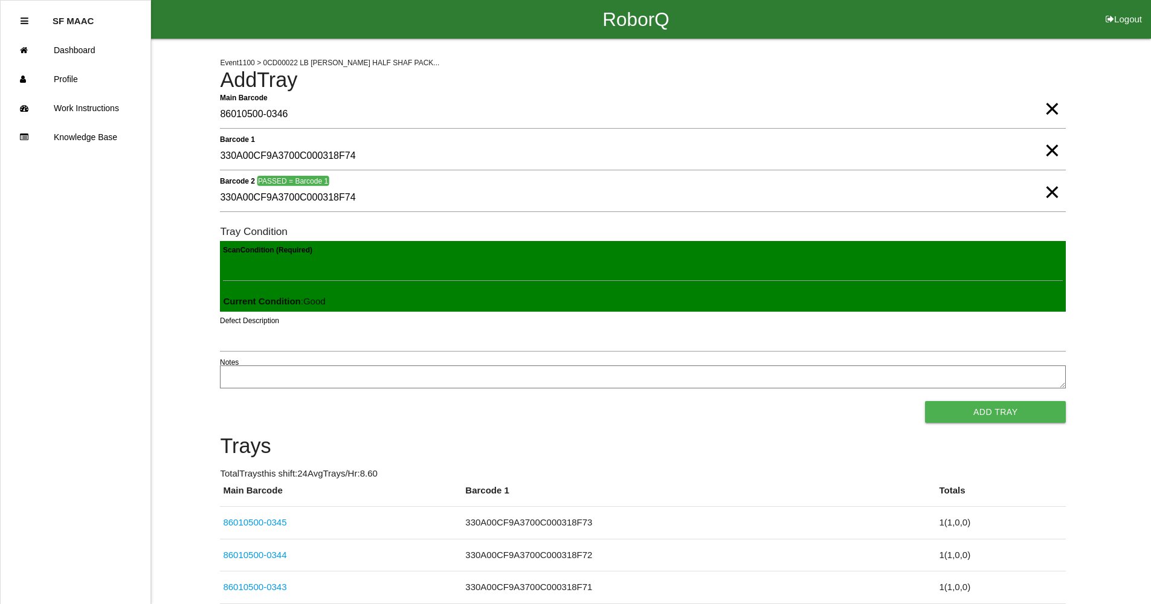
click at [925, 401] on button "Add Tray" at bounding box center [995, 412] width 141 height 22
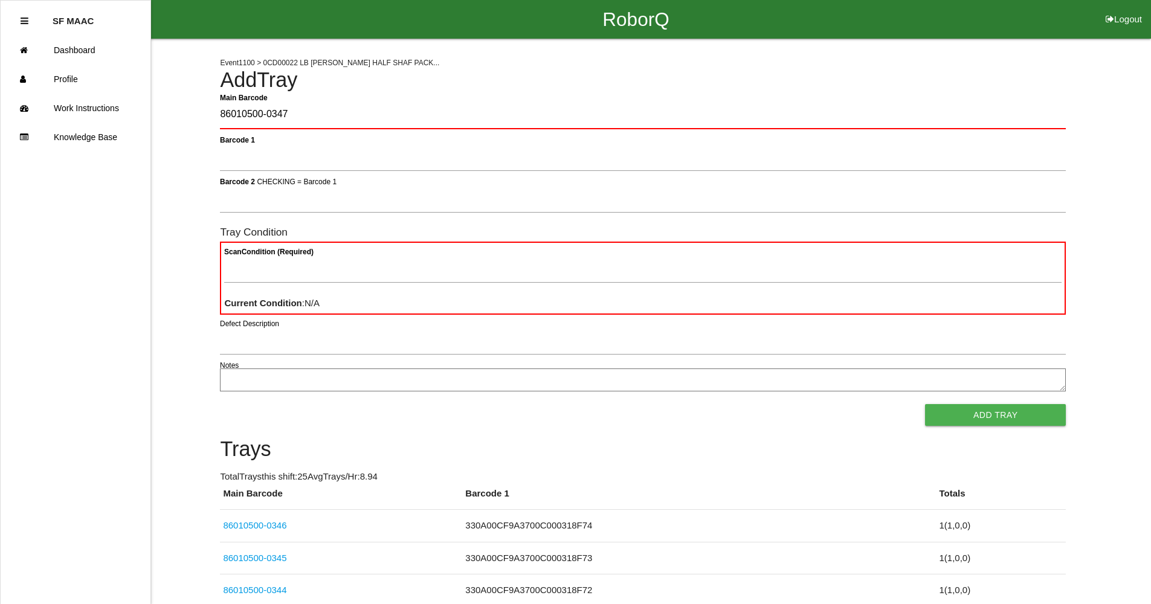
type Barcode "86010500-0347"
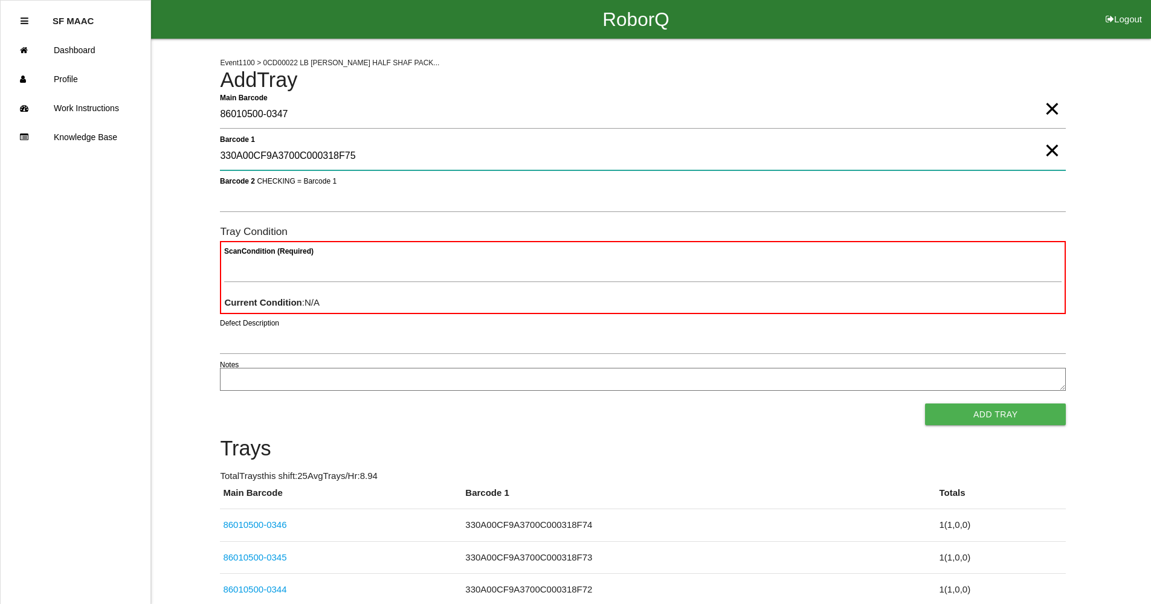
type 1 "330A00CF9A3700C000318F75"
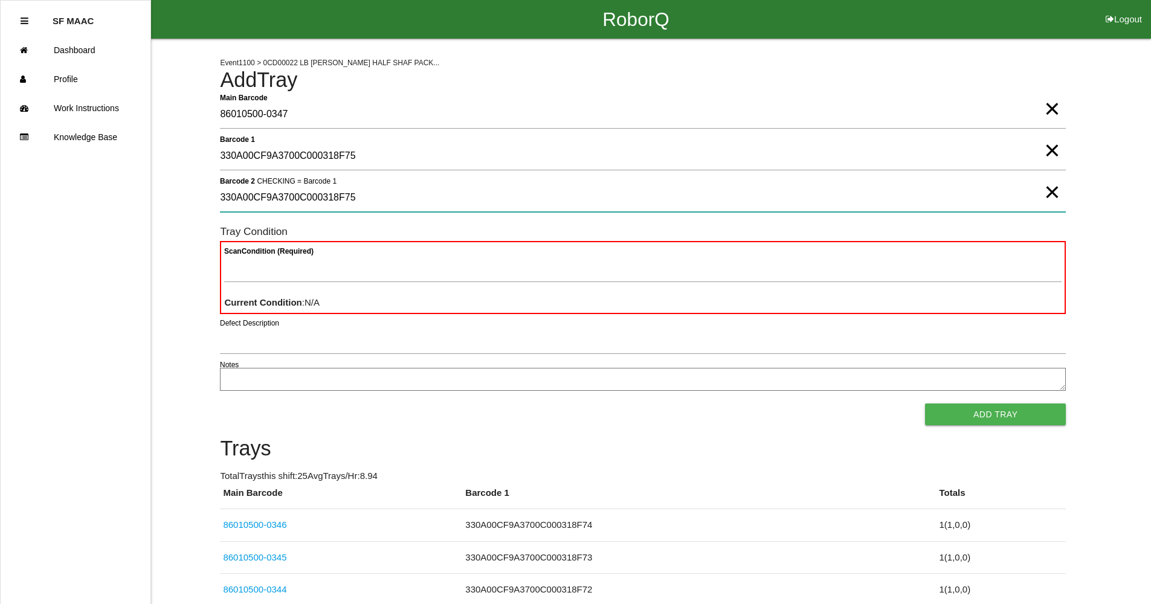
type 2 "330A00CF9A3700C000318F75"
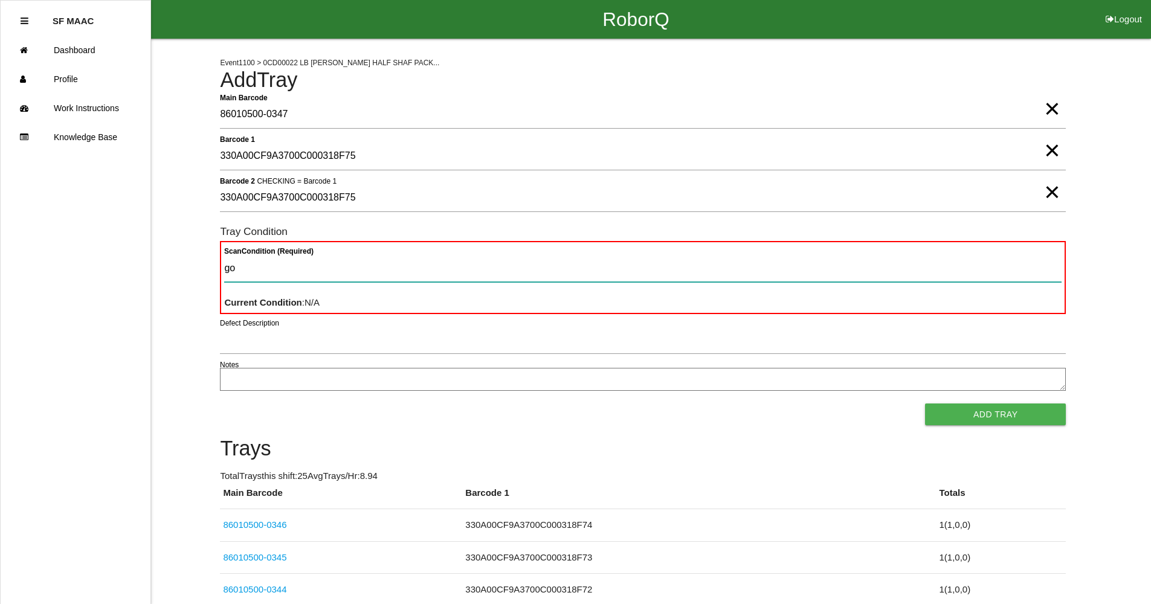
type Condition "goo"
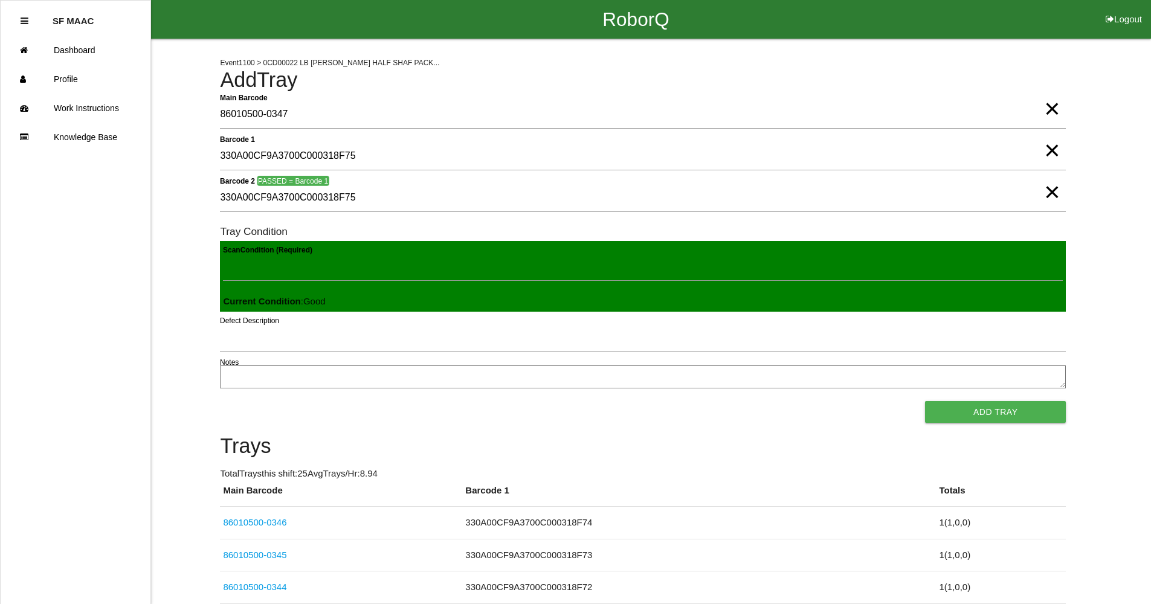
click at [925, 401] on button "Add Tray" at bounding box center [995, 412] width 141 height 22
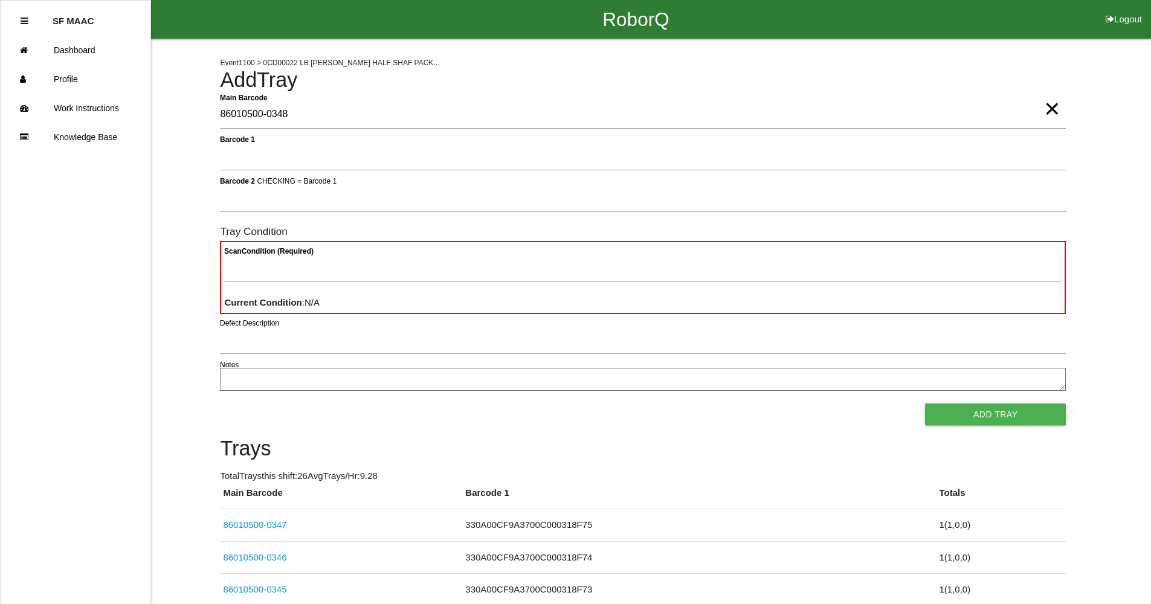
type Barcode "86010500-0348"
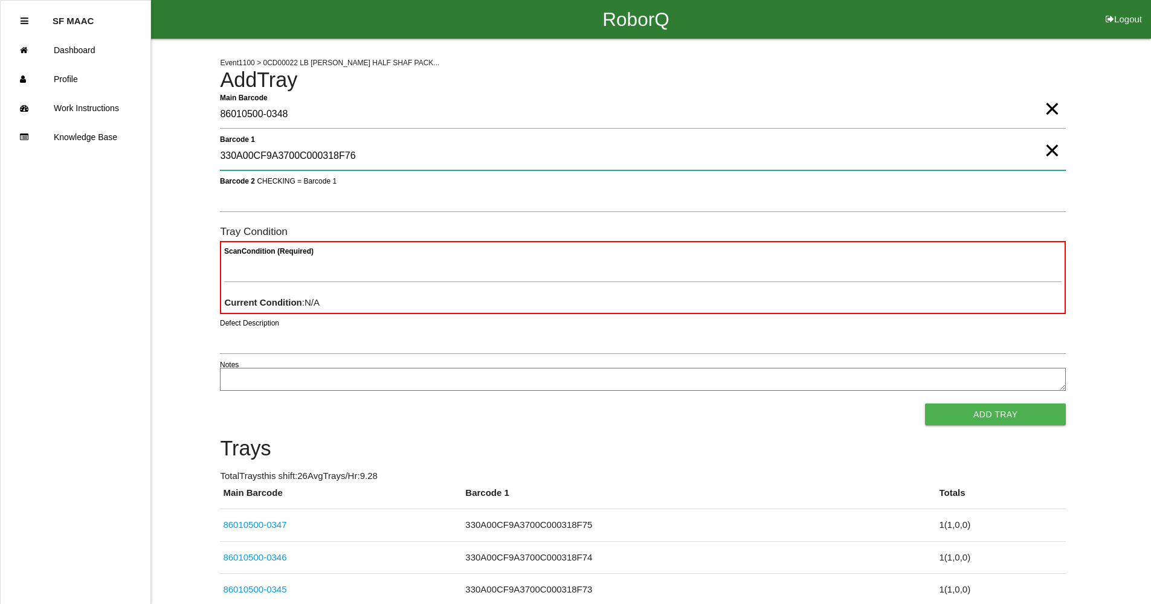
type 1 "330A00CF9A3700C000318F76"
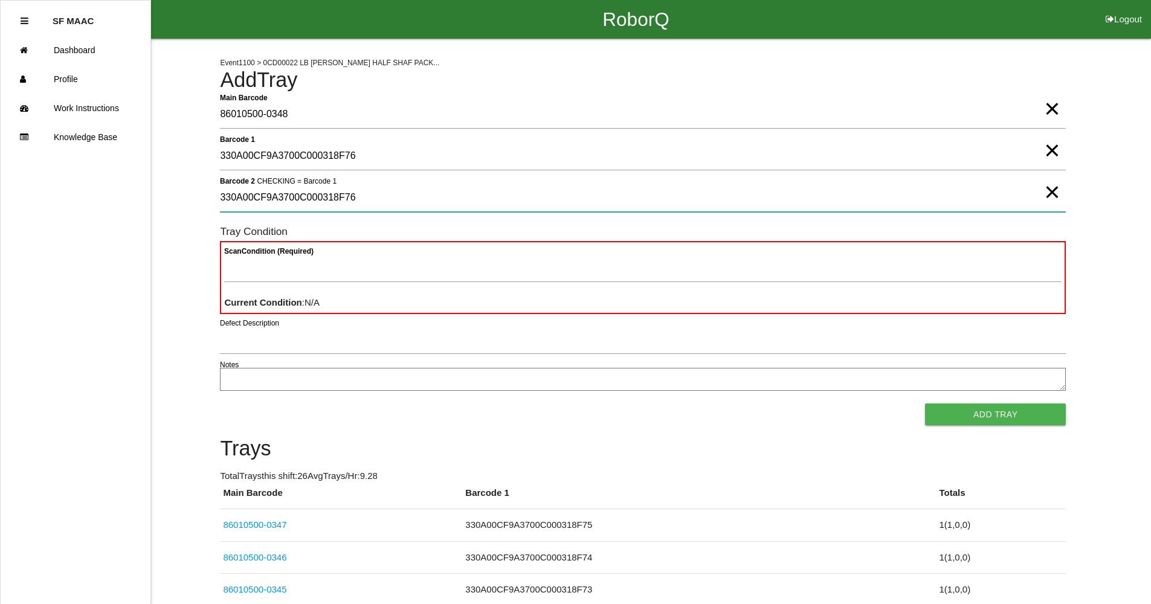
type 2 "330A00CF9A3700C000318F76"
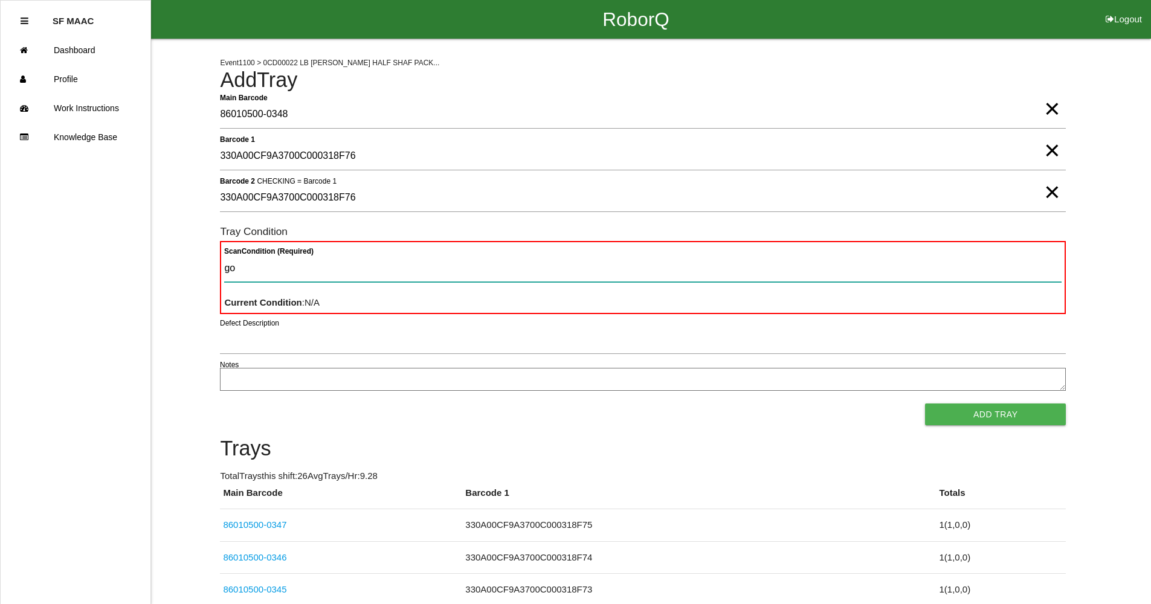
type Condition "goo"
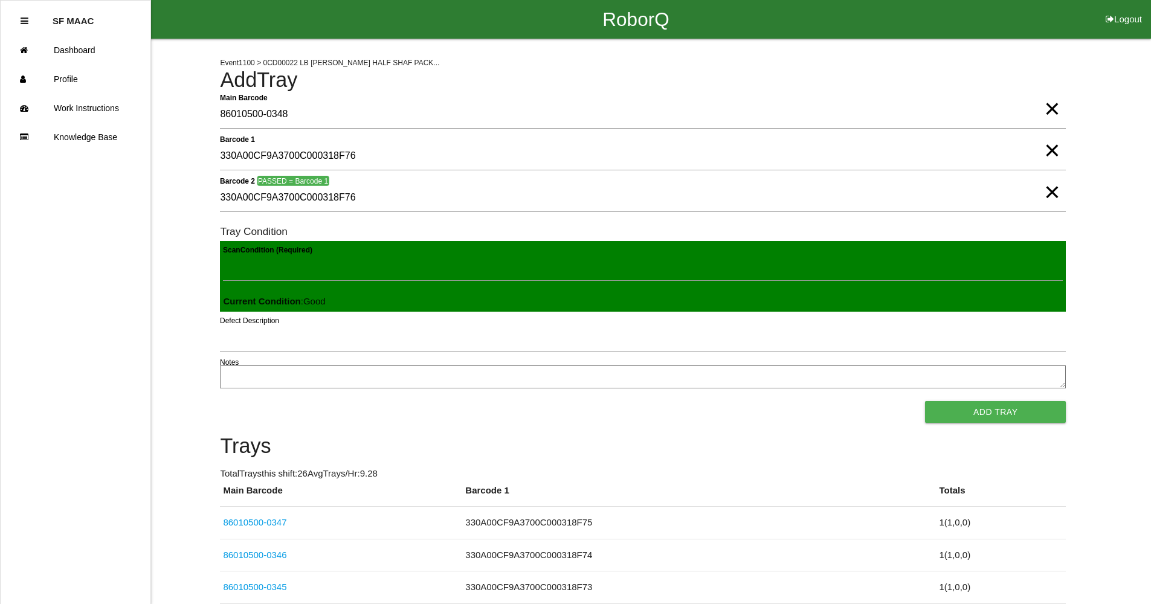
click at [925, 401] on button "Add Tray" at bounding box center [995, 412] width 141 height 22
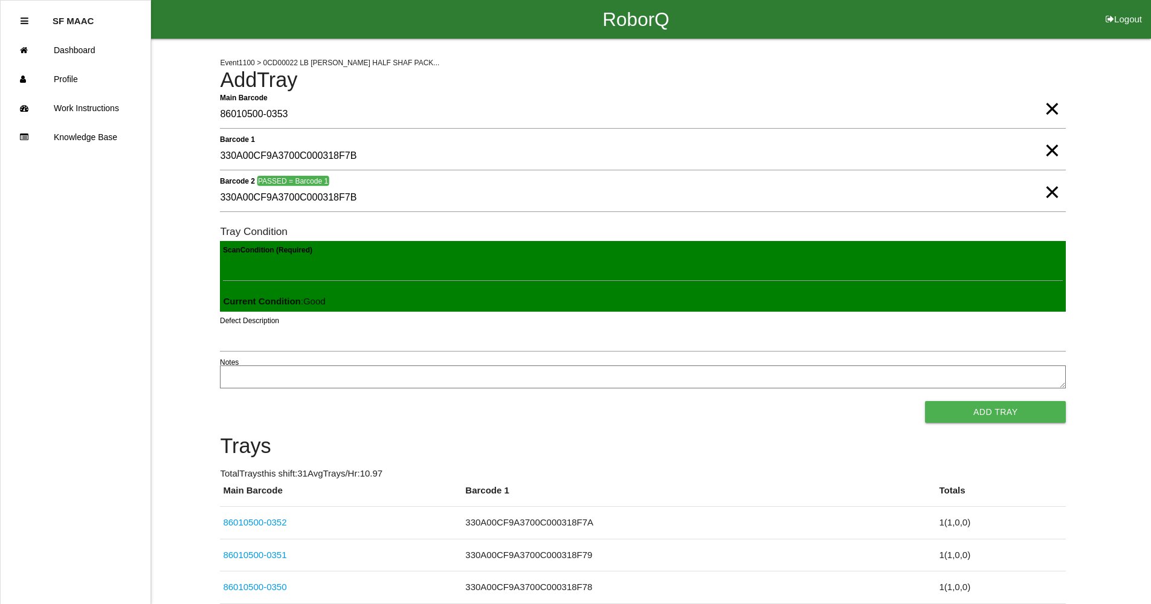
click at [925, 401] on button "Add Tray" at bounding box center [995, 412] width 141 height 22
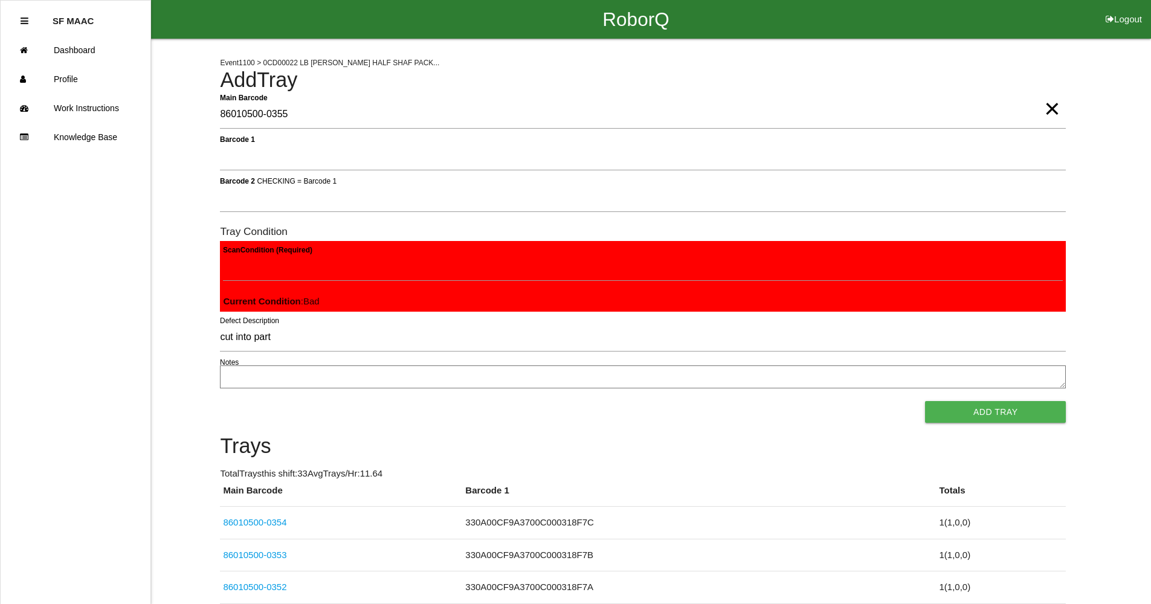
click at [925, 401] on button "Add Tray" at bounding box center [995, 412] width 141 height 22
